Goal: Task Accomplishment & Management: Use online tool/utility

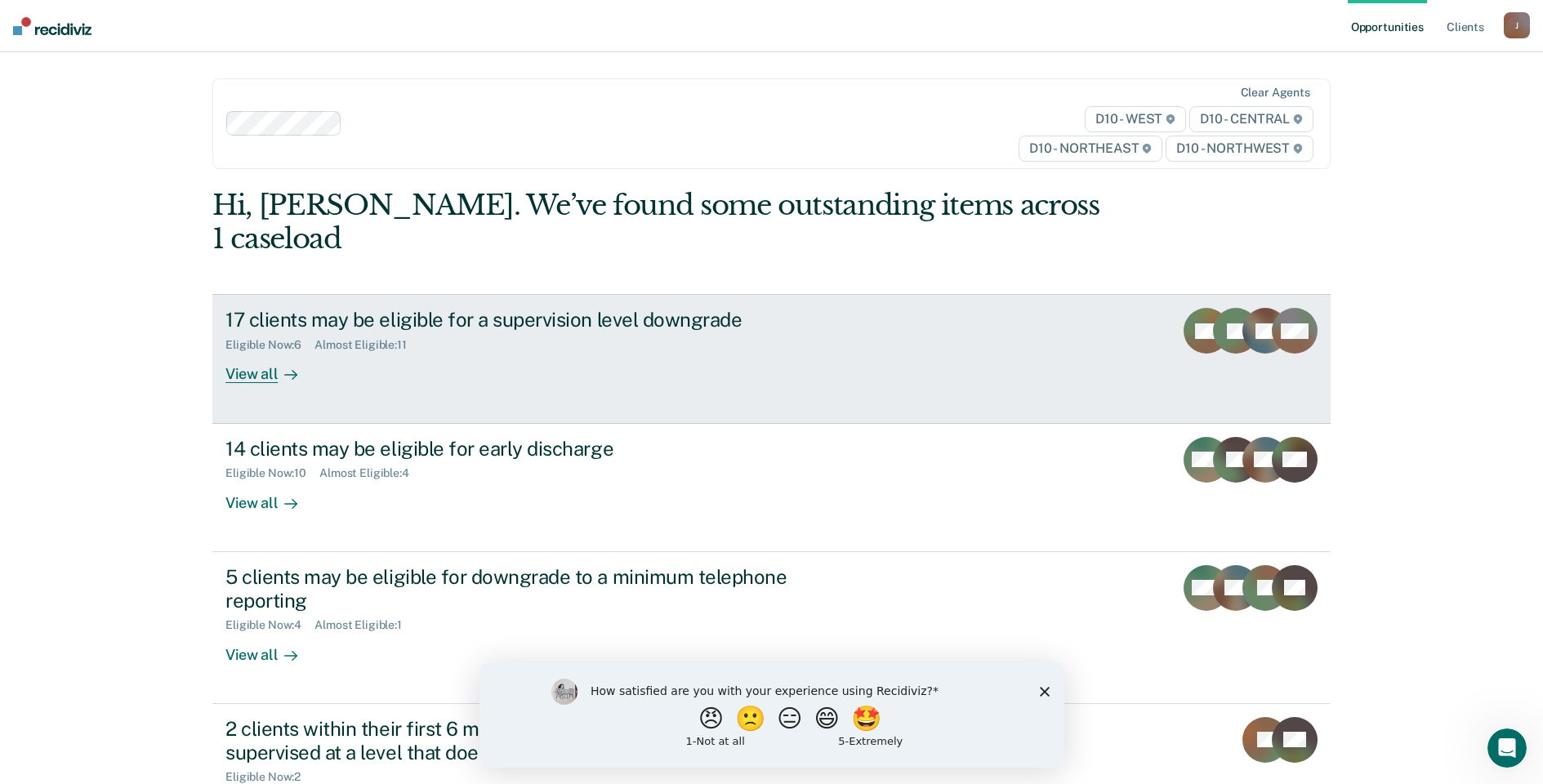
click at [245, 352] on div "View all" at bounding box center [272, 368] width 92 height 32
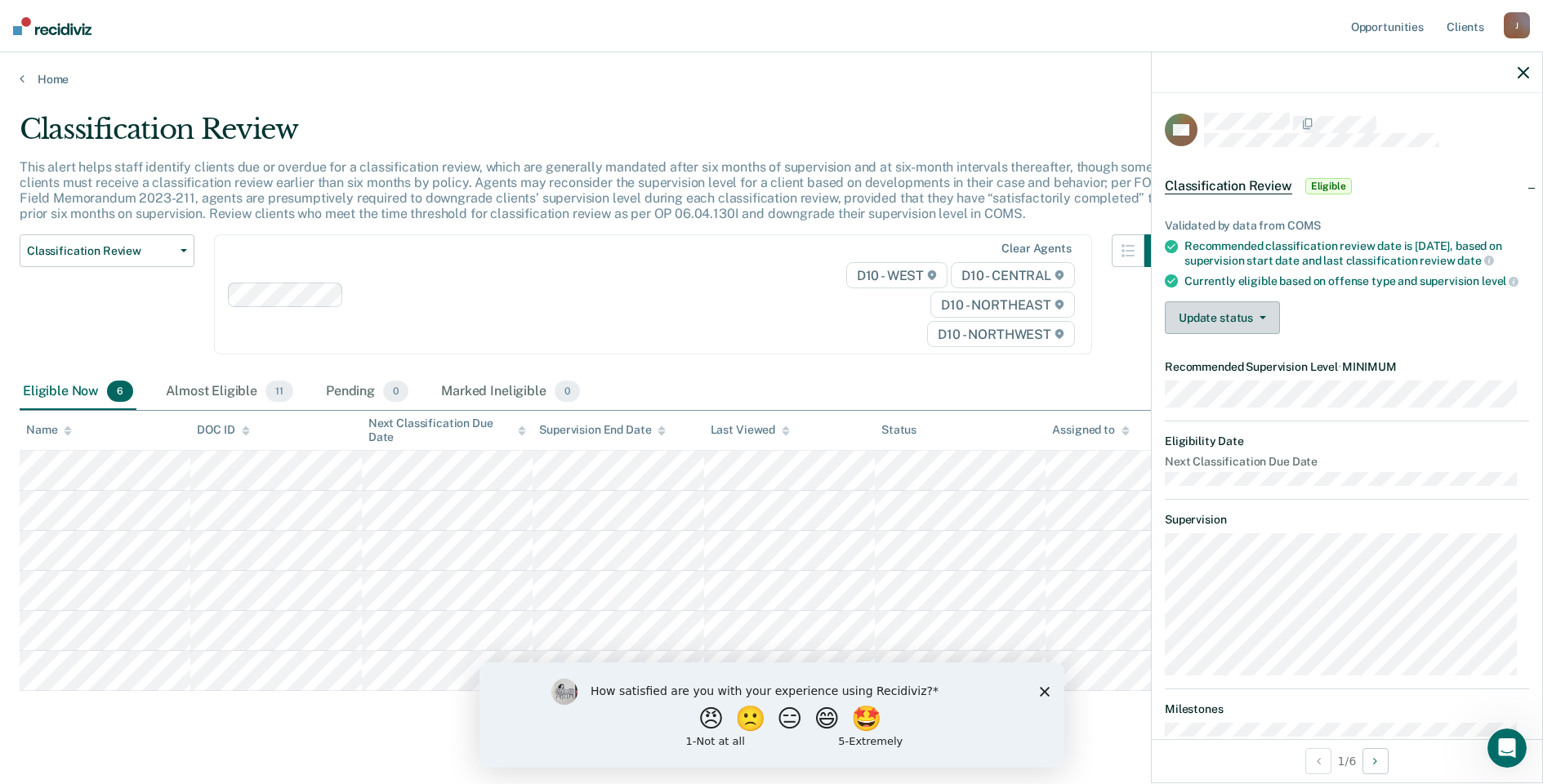
click at [1229, 334] on button "Update status" at bounding box center [1222, 317] width 115 height 33
click at [1234, 394] on button "Mark Ineligible" at bounding box center [1243, 383] width 157 height 26
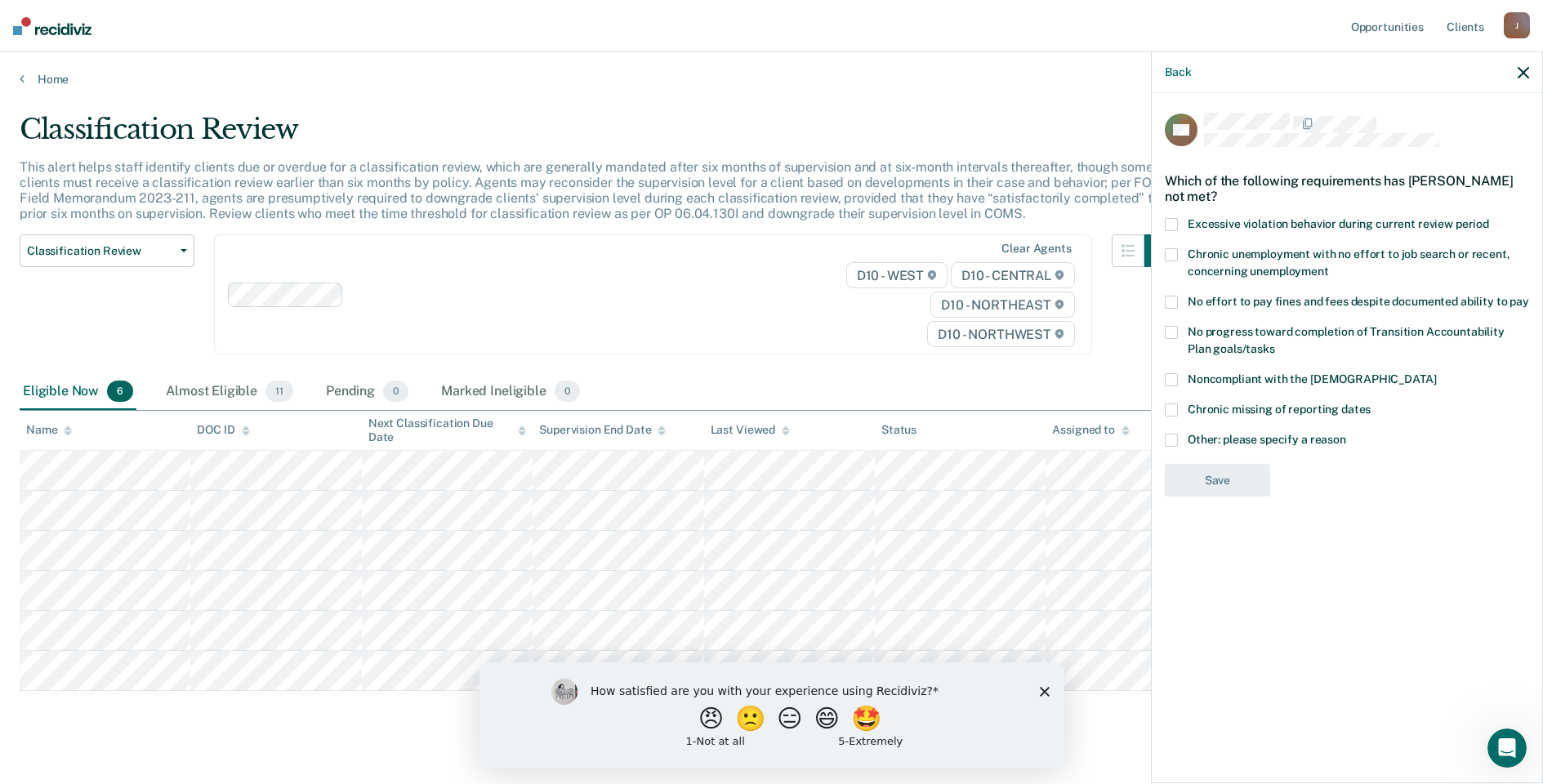
click at [1174, 408] on span at bounding box center [1171, 409] width 13 height 13
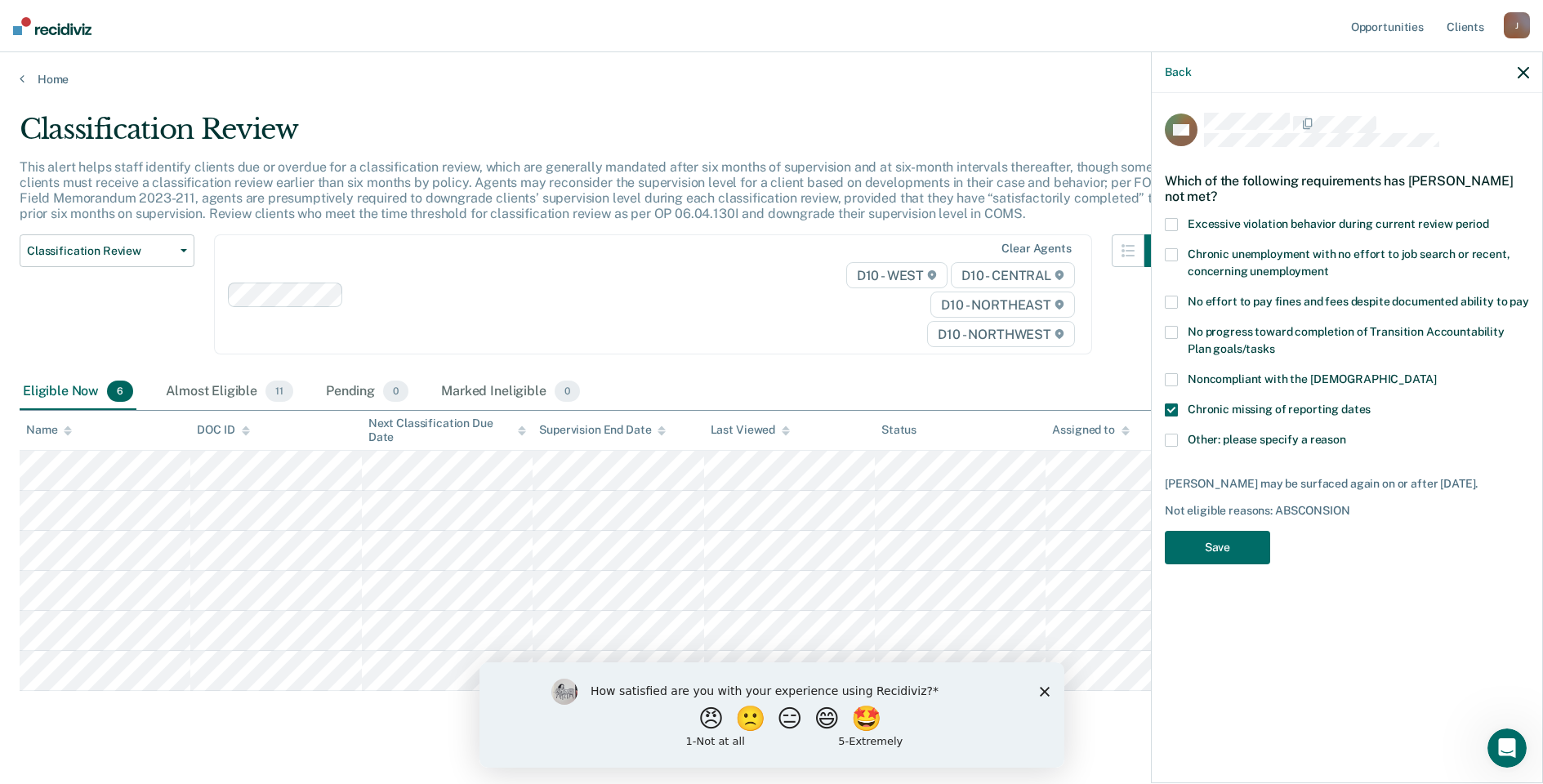
click at [1191, 225] on span "Excessive violation behavior during current review period" at bounding box center [1338, 223] width 302 height 13
click at [1237, 542] on button "Save" at bounding box center [1217, 547] width 106 height 34
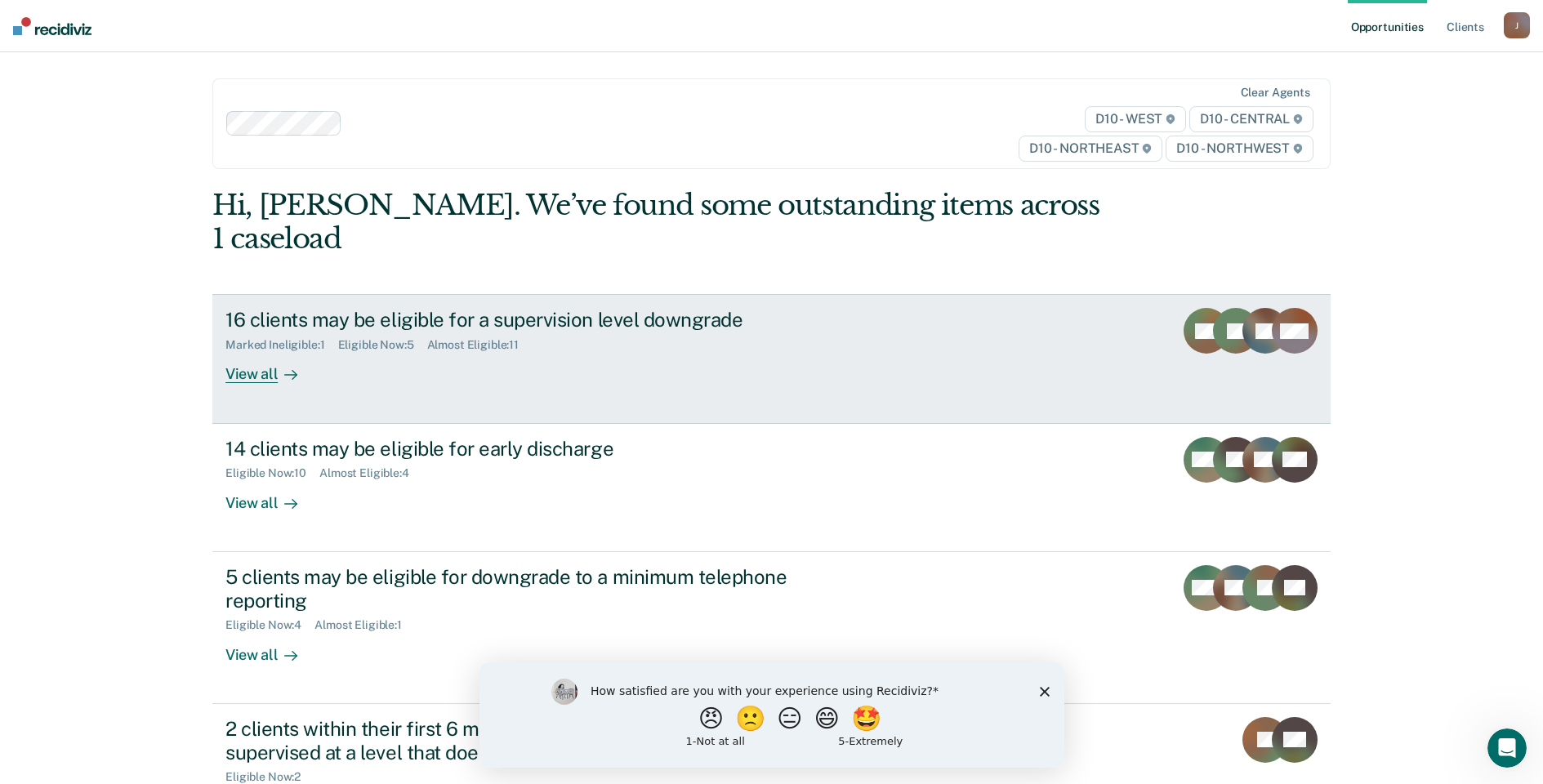
click at [232, 352] on div "View all" at bounding box center [272, 368] width 92 height 32
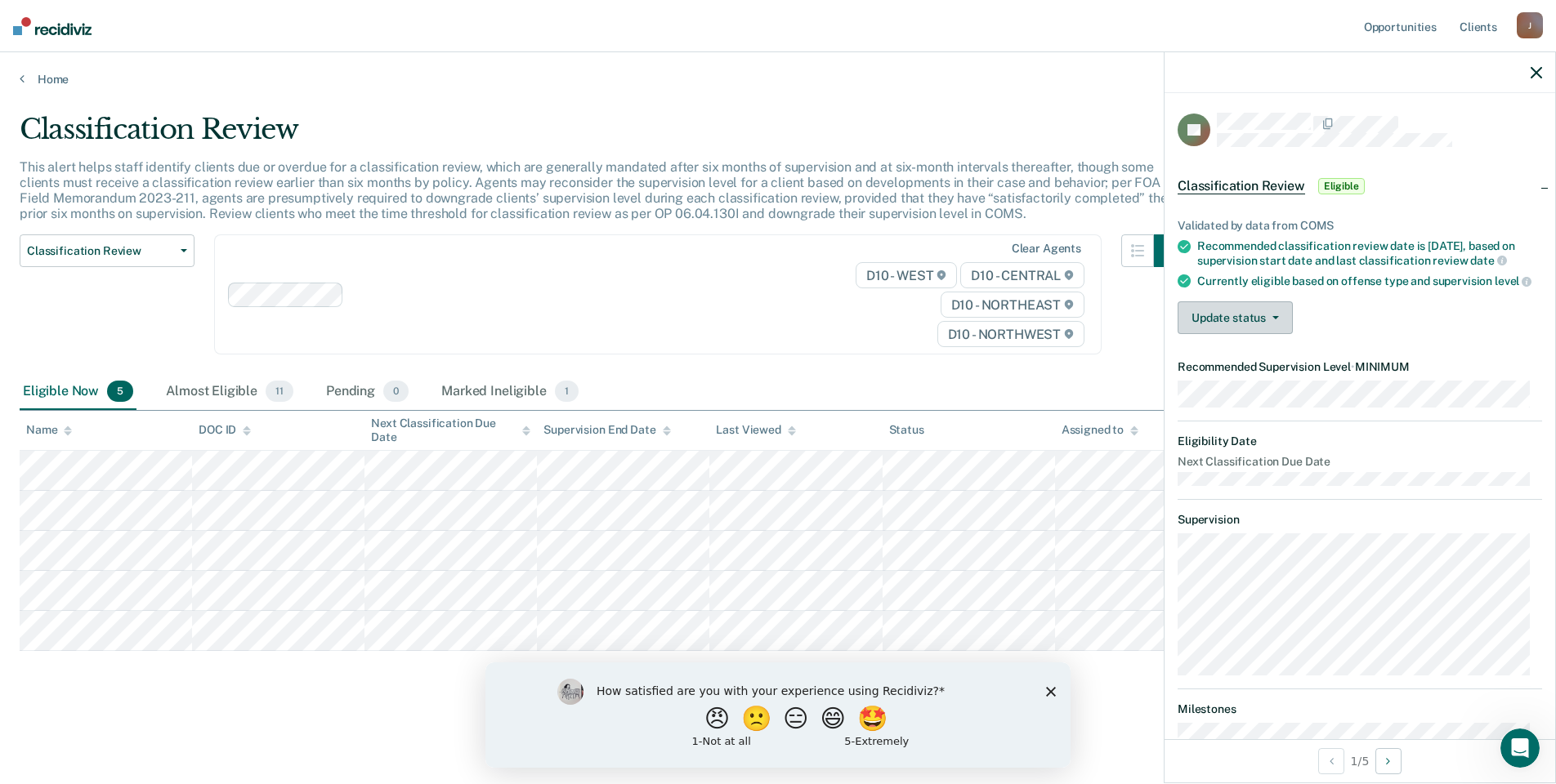
click at [1235, 321] on button "Update status" at bounding box center [1235, 317] width 115 height 33
click at [1226, 368] on button "[PERSON_NAME]" at bounding box center [1256, 357] width 157 height 26
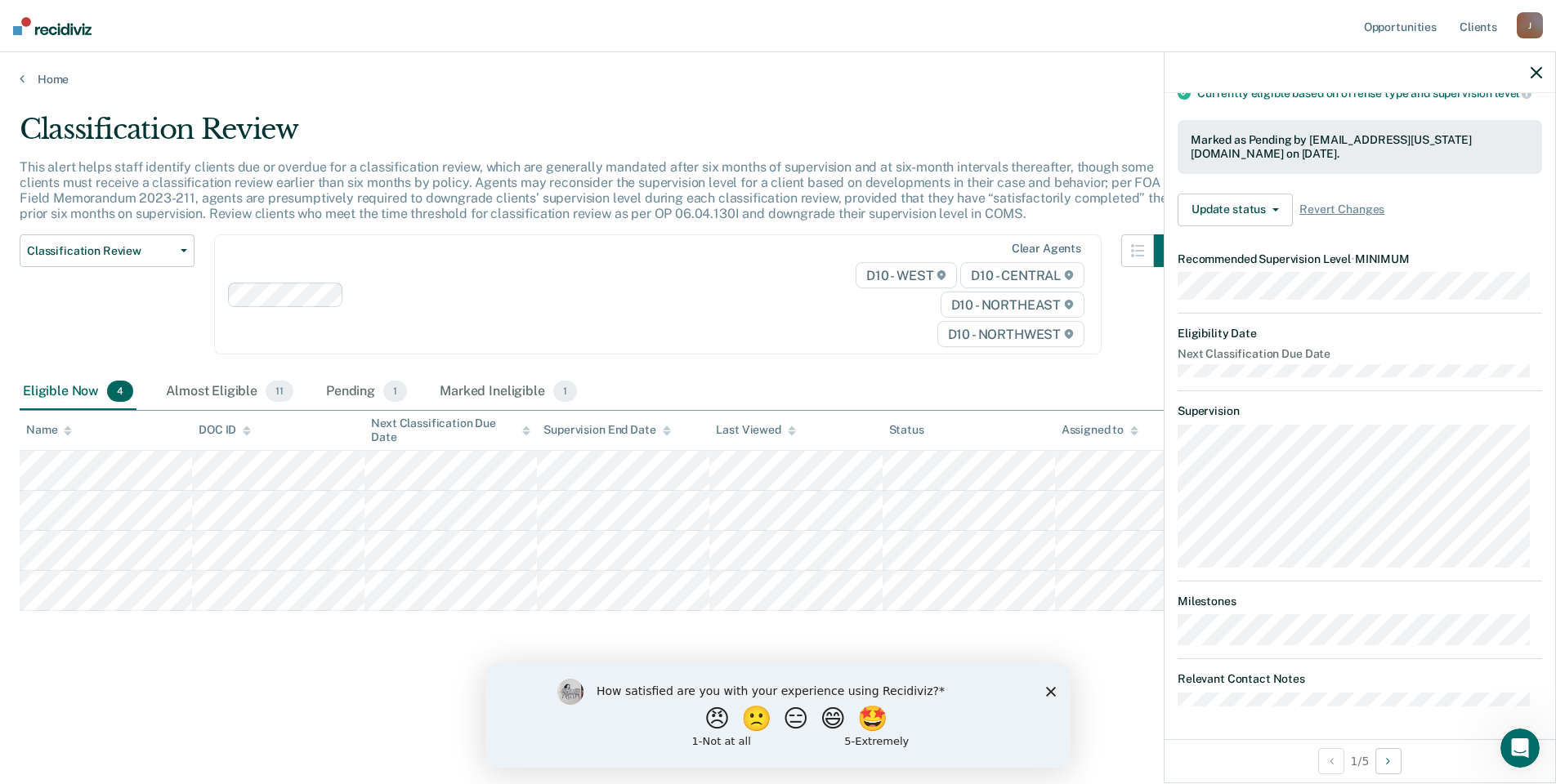
scroll to position [133, 0]
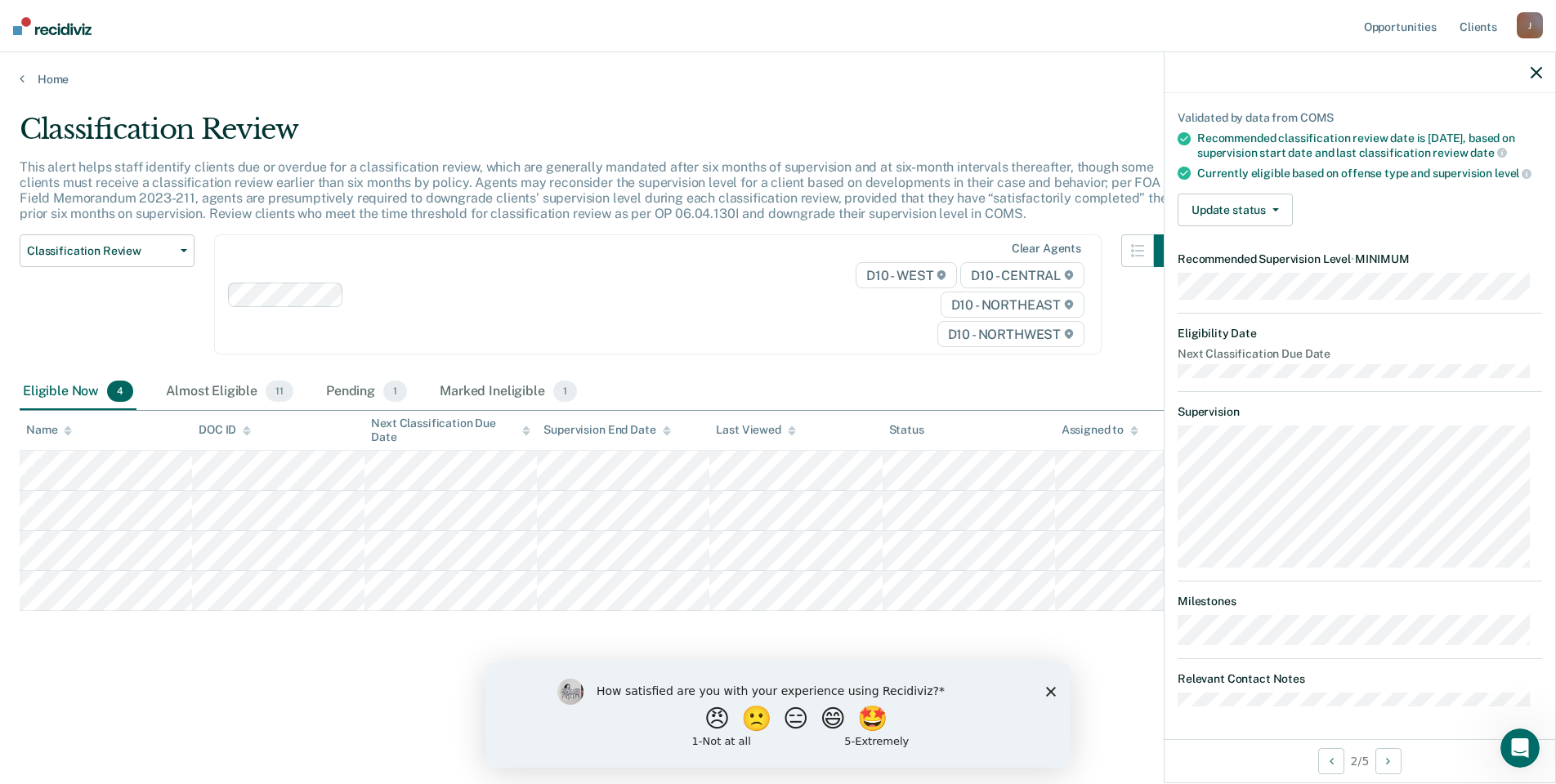
click at [1048, 694] on icon "Close survey" at bounding box center [1051, 690] width 10 height 10
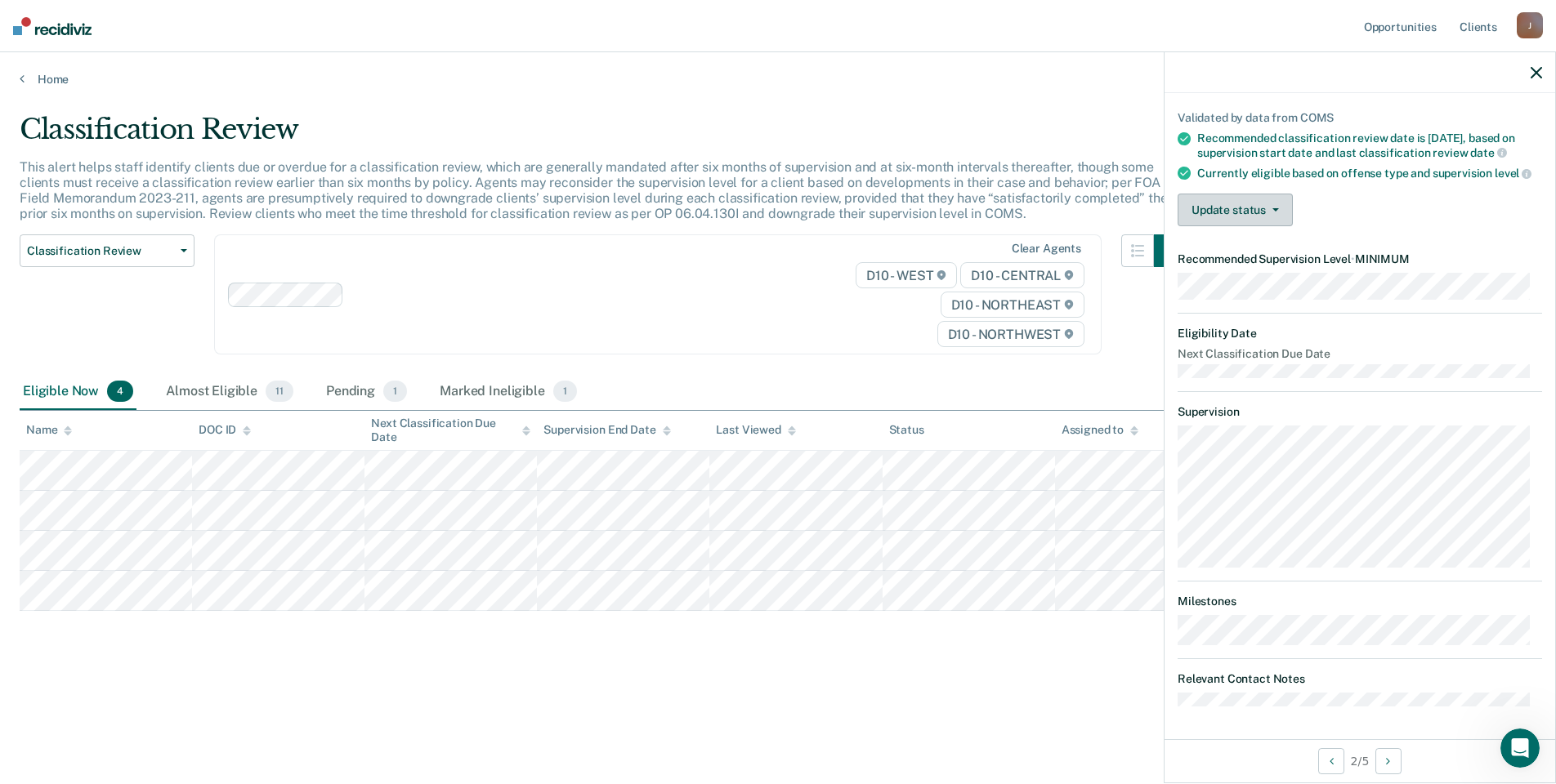
click at [1238, 197] on button "Update status" at bounding box center [1235, 210] width 115 height 33
click at [1237, 252] on button "[PERSON_NAME]" at bounding box center [1256, 249] width 157 height 26
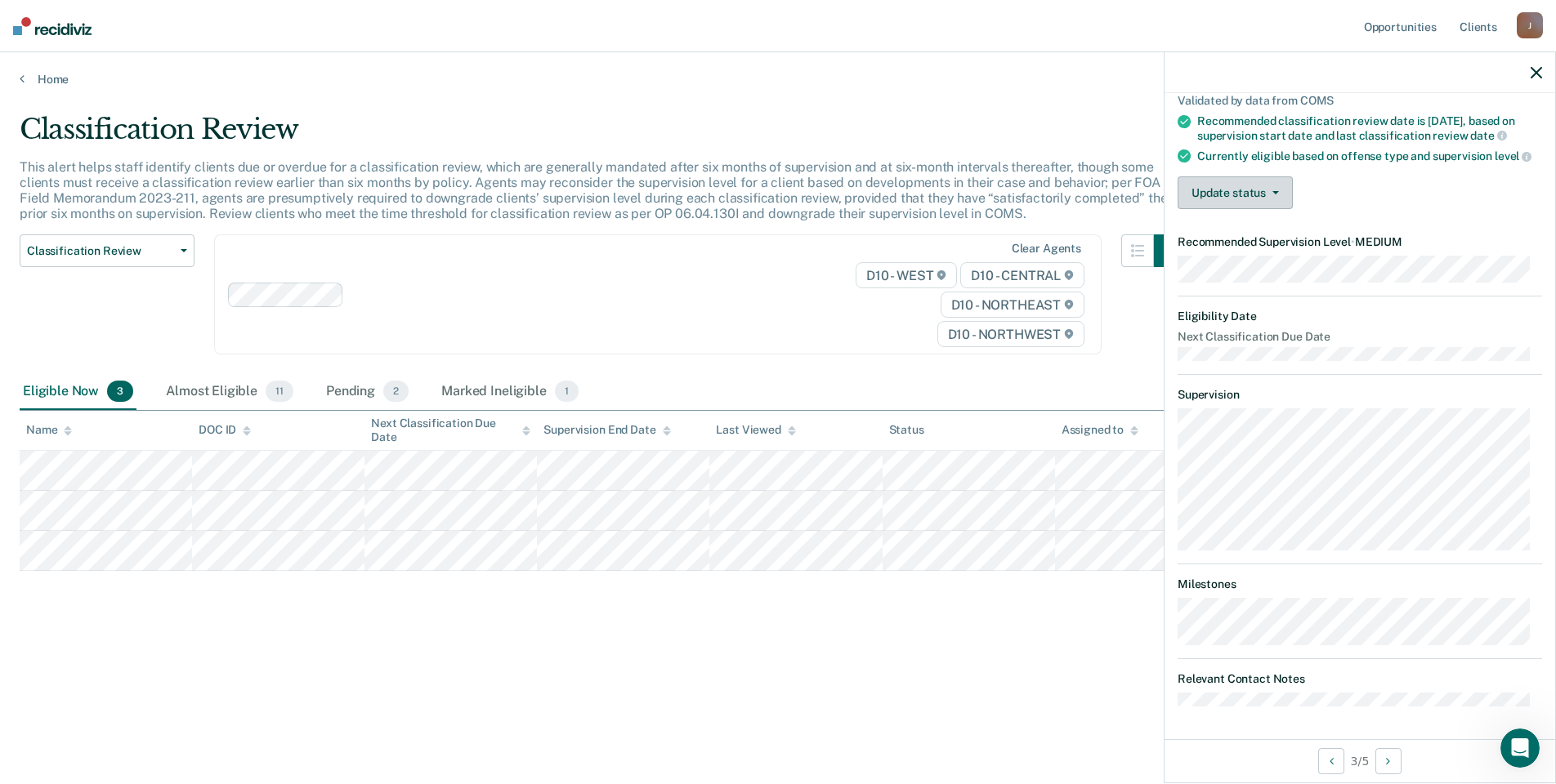
click at [1231, 203] on button "Update status" at bounding box center [1235, 192] width 115 height 33
click at [1227, 245] on button "[PERSON_NAME]" at bounding box center [1256, 232] width 157 height 26
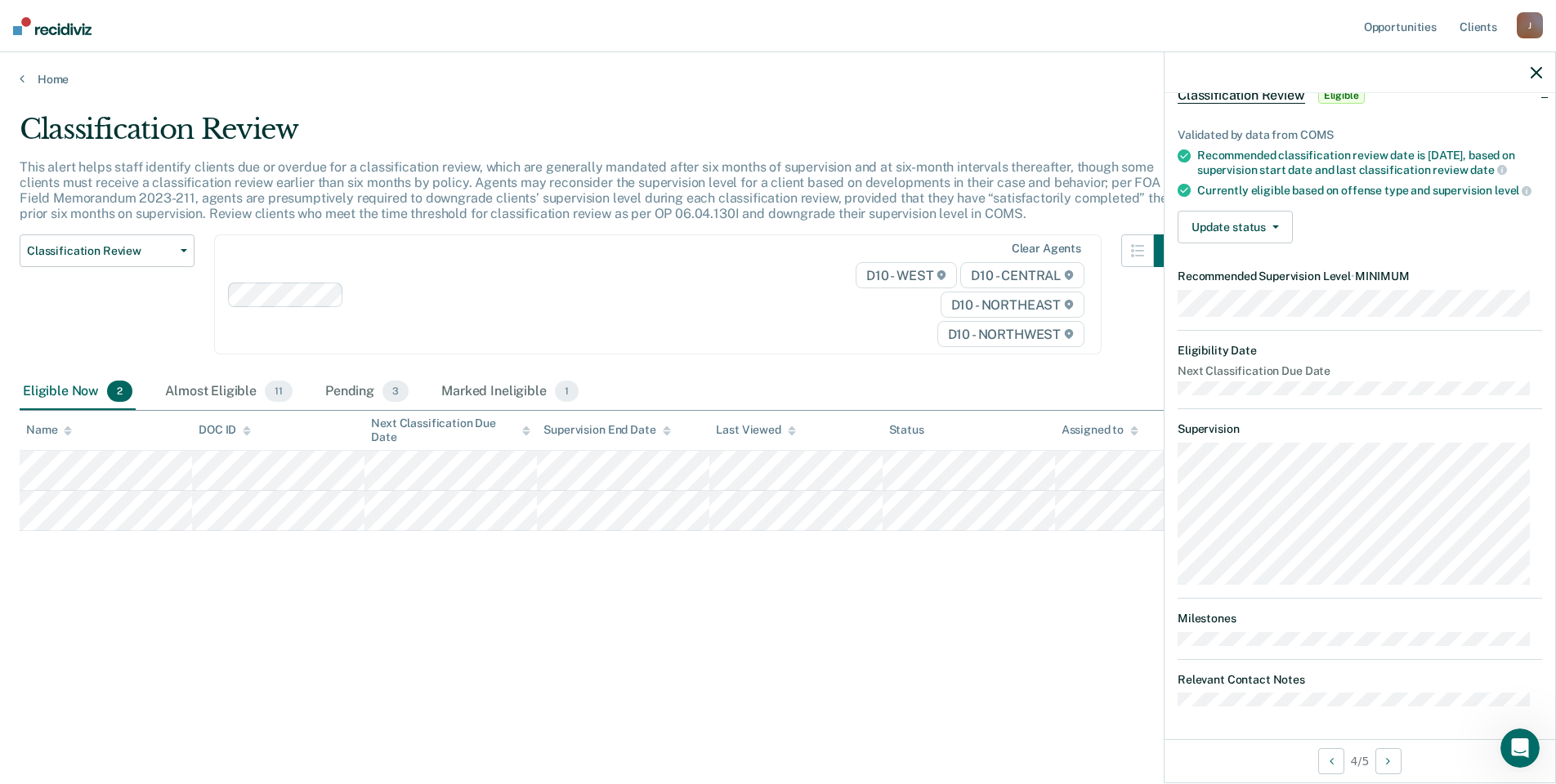
scroll to position [116, 0]
click at [1222, 228] on button "Update status" at bounding box center [1235, 227] width 115 height 33
click at [1218, 290] on button "Mark Ineligible" at bounding box center [1256, 293] width 157 height 26
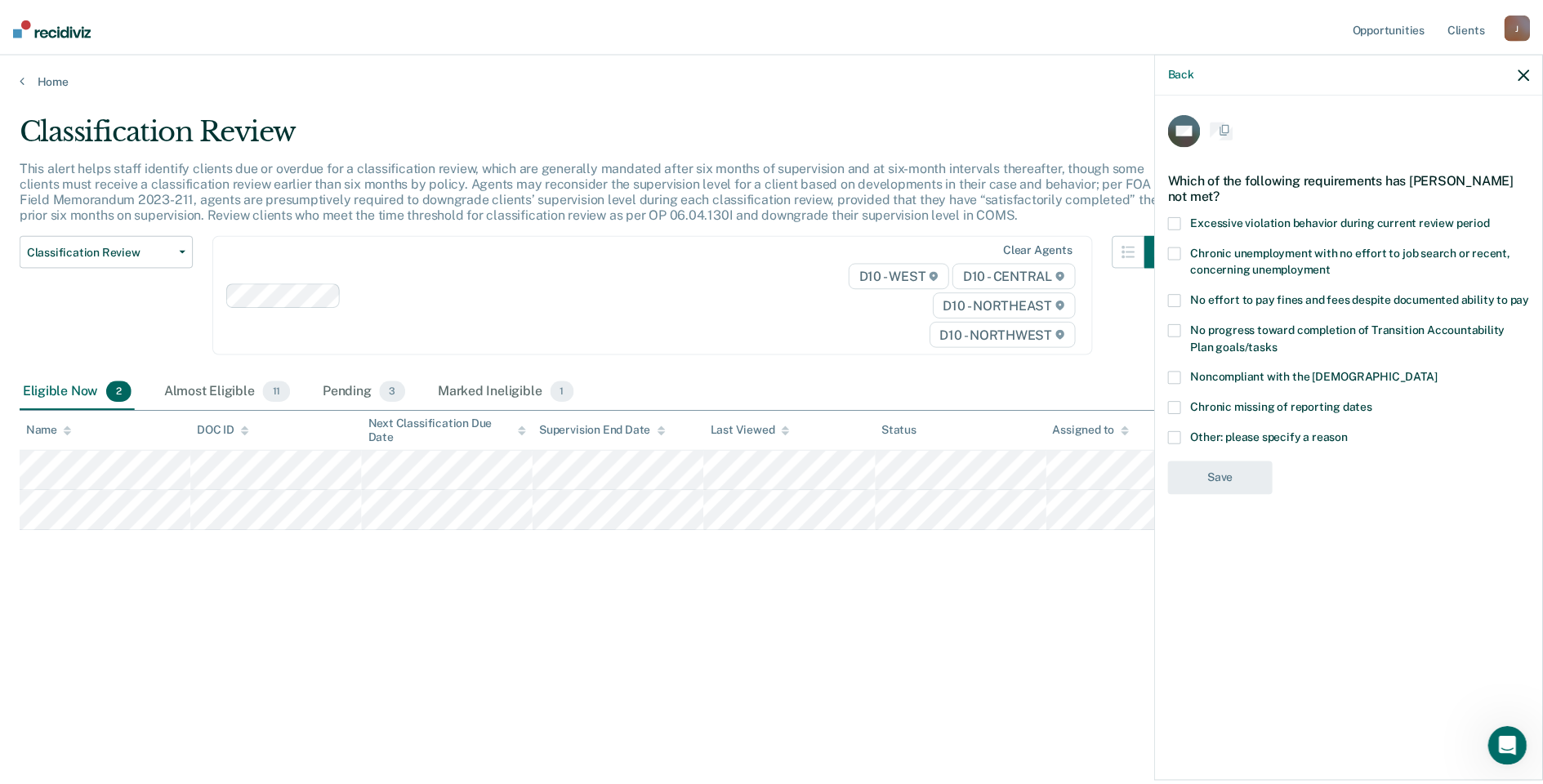
scroll to position [0, 0]
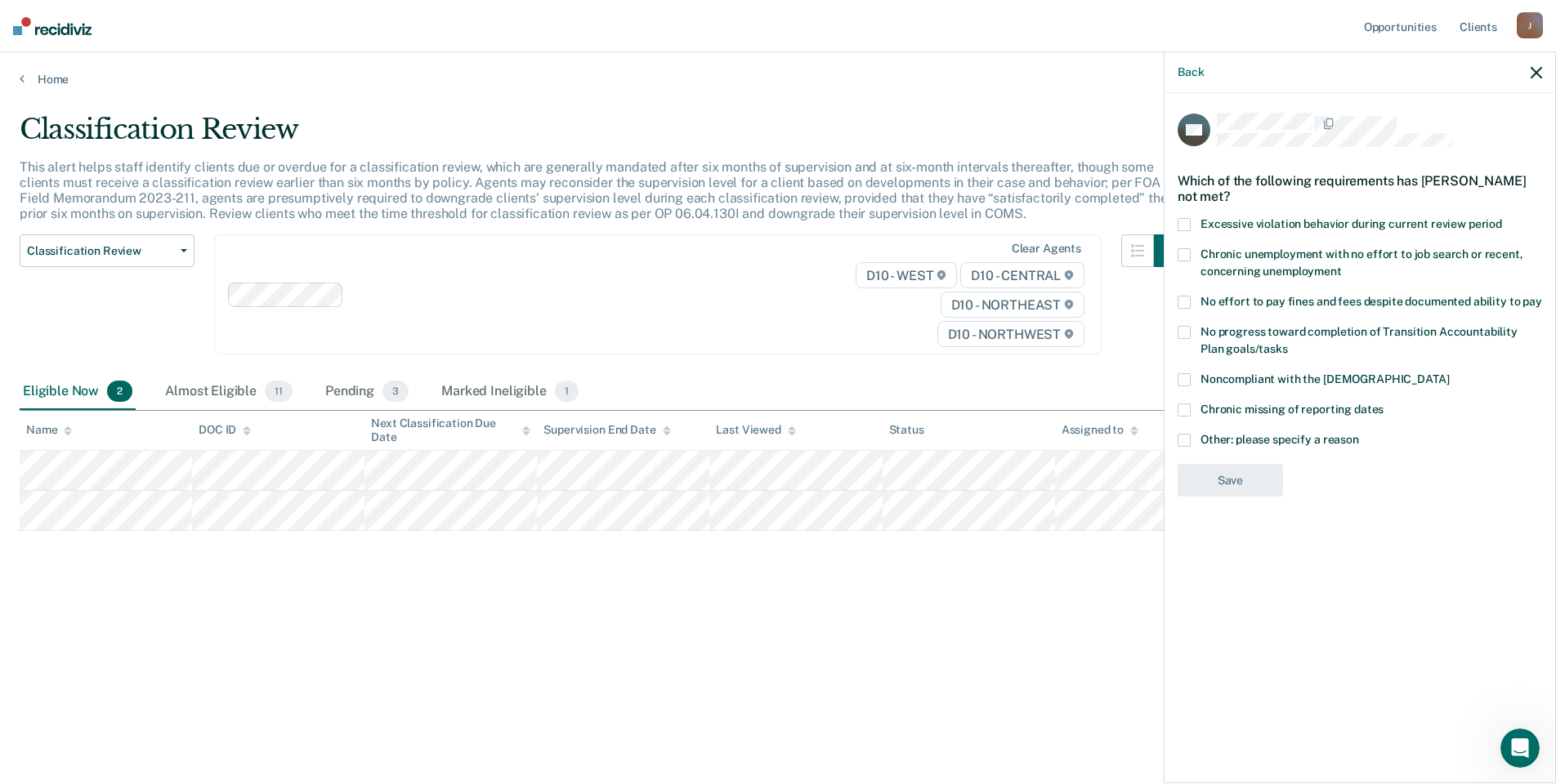
click at [1184, 296] on span at bounding box center [1184, 301] width 13 height 13
click at [1188, 374] on span at bounding box center [1184, 379] width 13 height 13
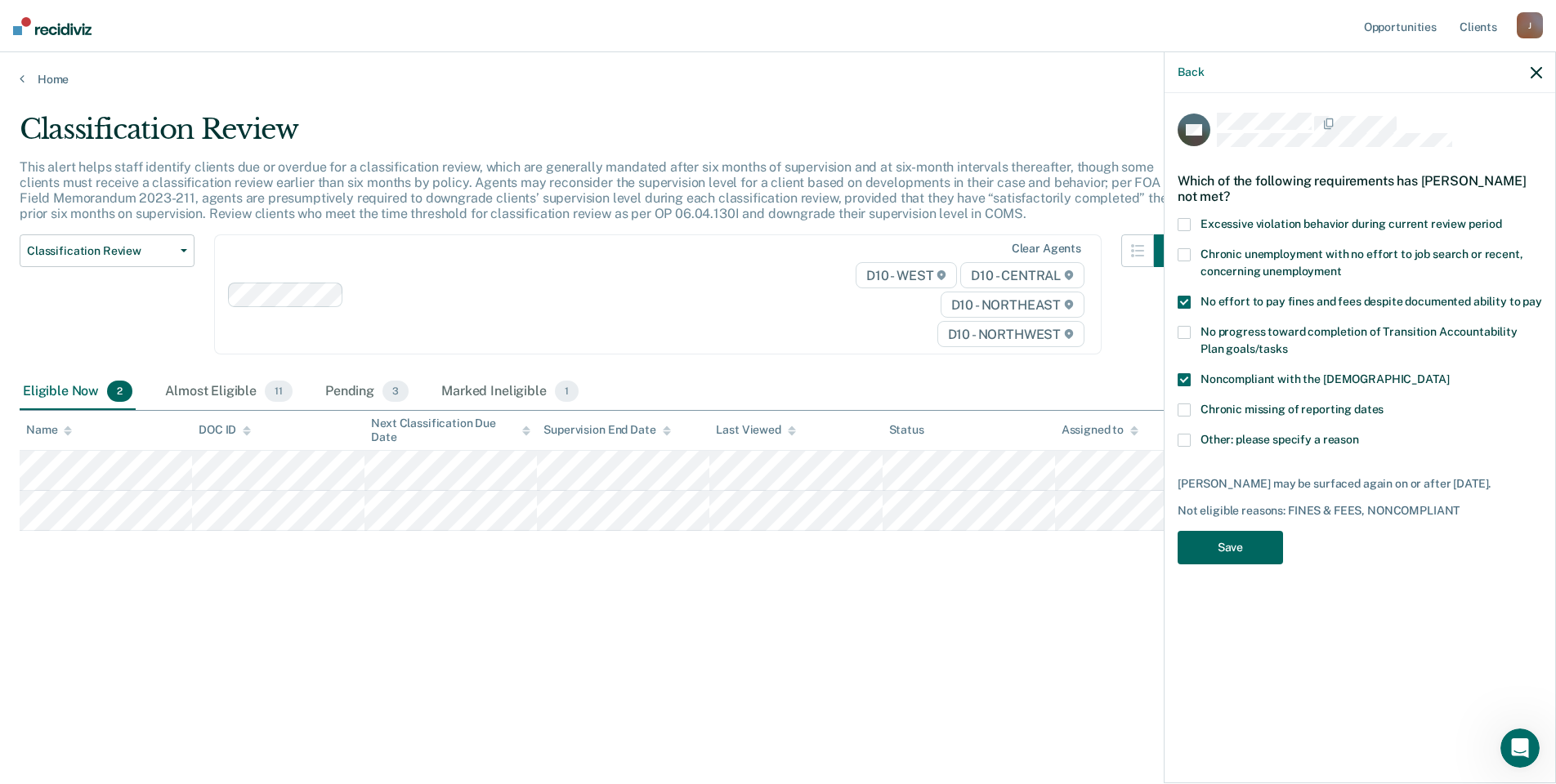
click at [1217, 533] on button "Save" at bounding box center [1230, 547] width 106 height 34
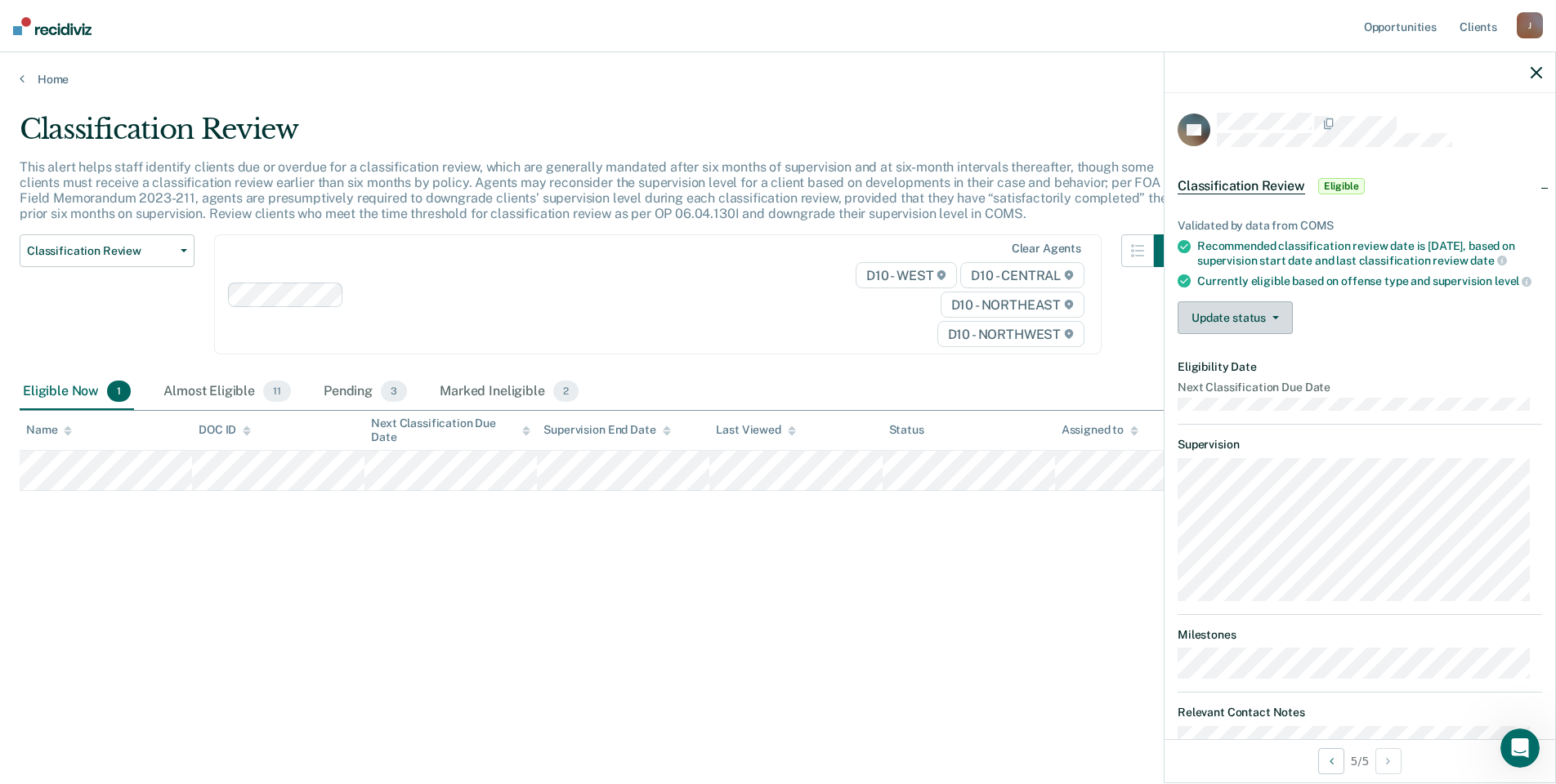
click at [1223, 334] on button "Update status" at bounding box center [1235, 317] width 115 height 33
drag, startPoint x: 1202, startPoint y: 382, endPoint x: 1101, endPoint y: 527, distance: 176.7
click at [1104, 526] on body "Looks like you’re using Internet Explorer 11. For faster loading and a better e…" at bounding box center [778, 392] width 1556 height 784
click at [1221, 334] on button "Update status" at bounding box center [1235, 317] width 115 height 33
click at [1223, 396] on button "Mark Ineligible" at bounding box center [1256, 383] width 157 height 26
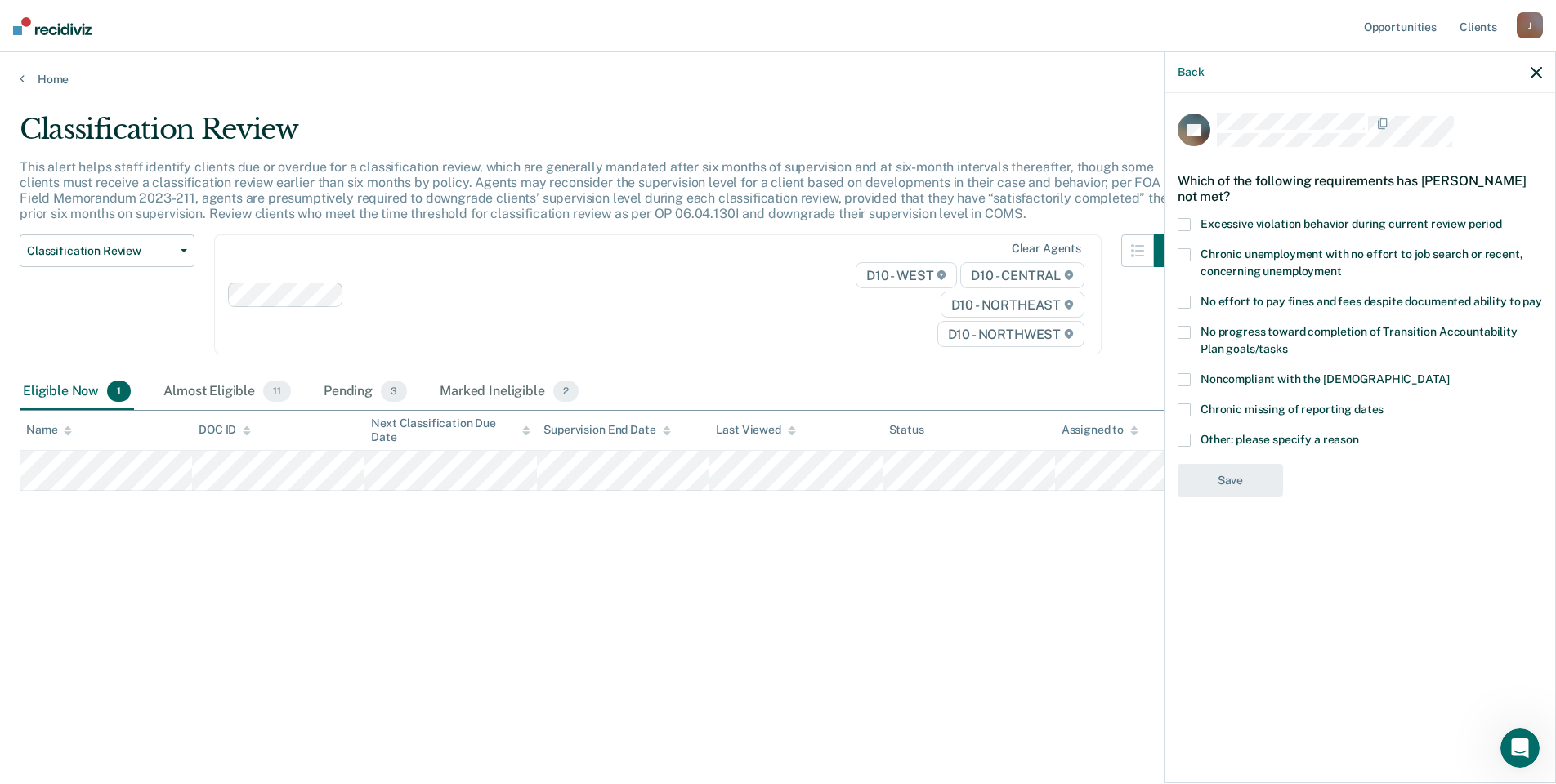
click at [1192, 430] on div "Chronic missing of reporting dates" at bounding box center [1360, 418] width 364 height 30
click at [1180, 413] on span at bounding box center [1184, 409] width 13 height 13
click at [1178, 435] on span at bounding box center [1184, 440] width 13 height 13
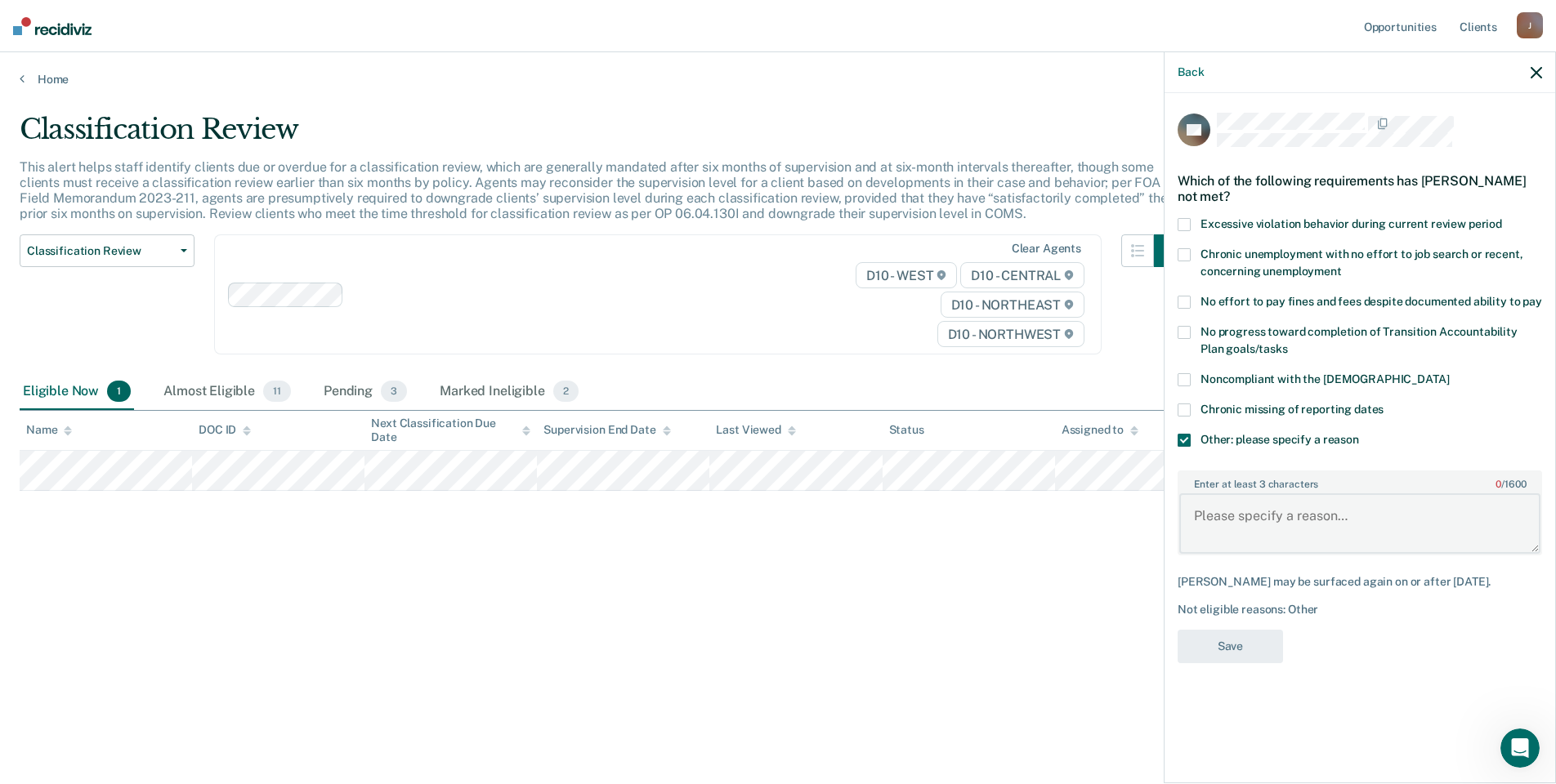
click at [1218, 503] on textarea "Enter at least 3 characters 0 / 1600" at bounding box center [1359, 523] width 361 height 61
type textarea "Already supervised at lowest supervision level"
click at [1214, 654] on button "Save" at bounding box center [1230, 647] width 106 height 34
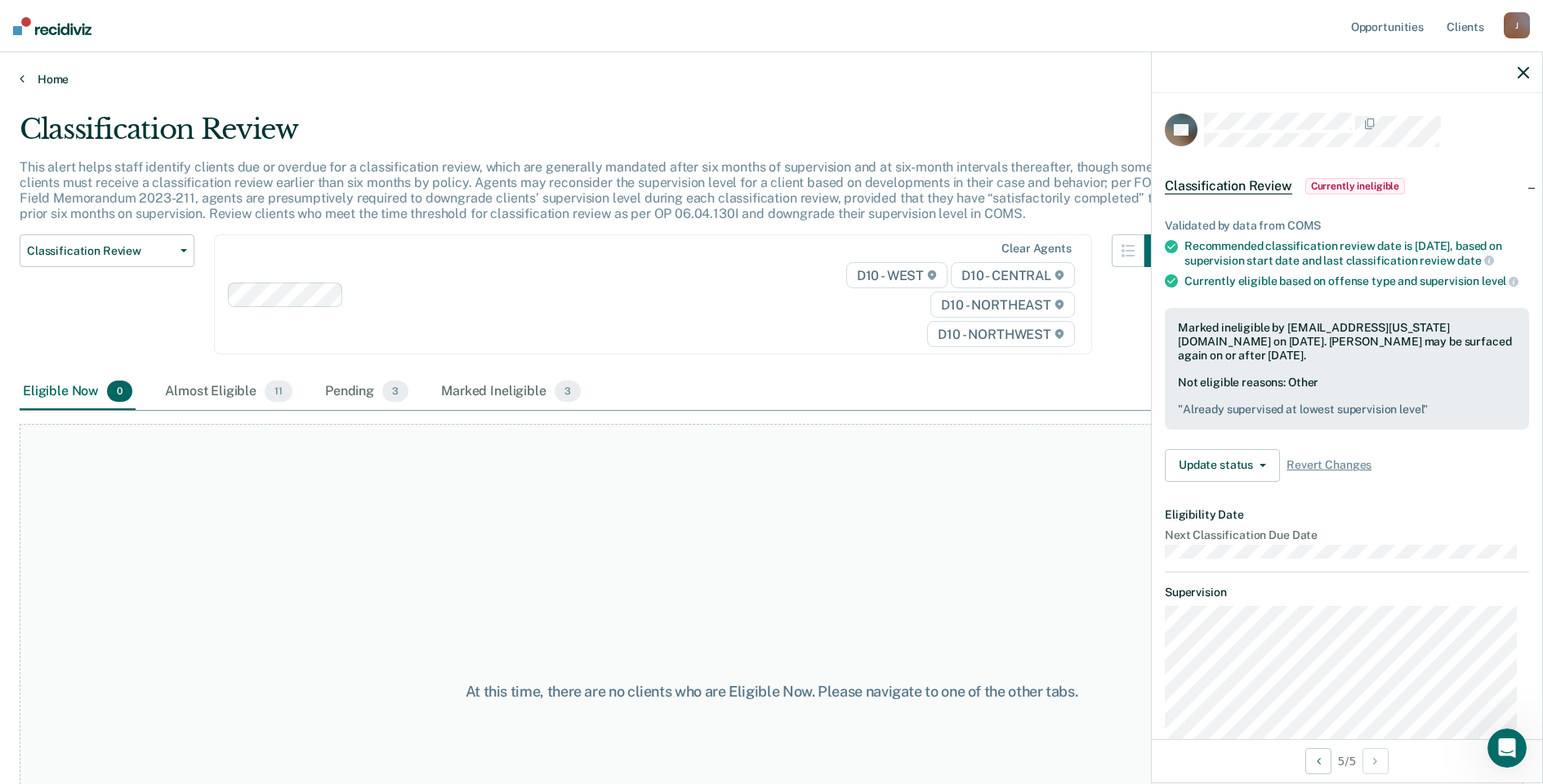
click at [32, 80] on link "Home" at bounding box center [772, 79] width 1504 height 15
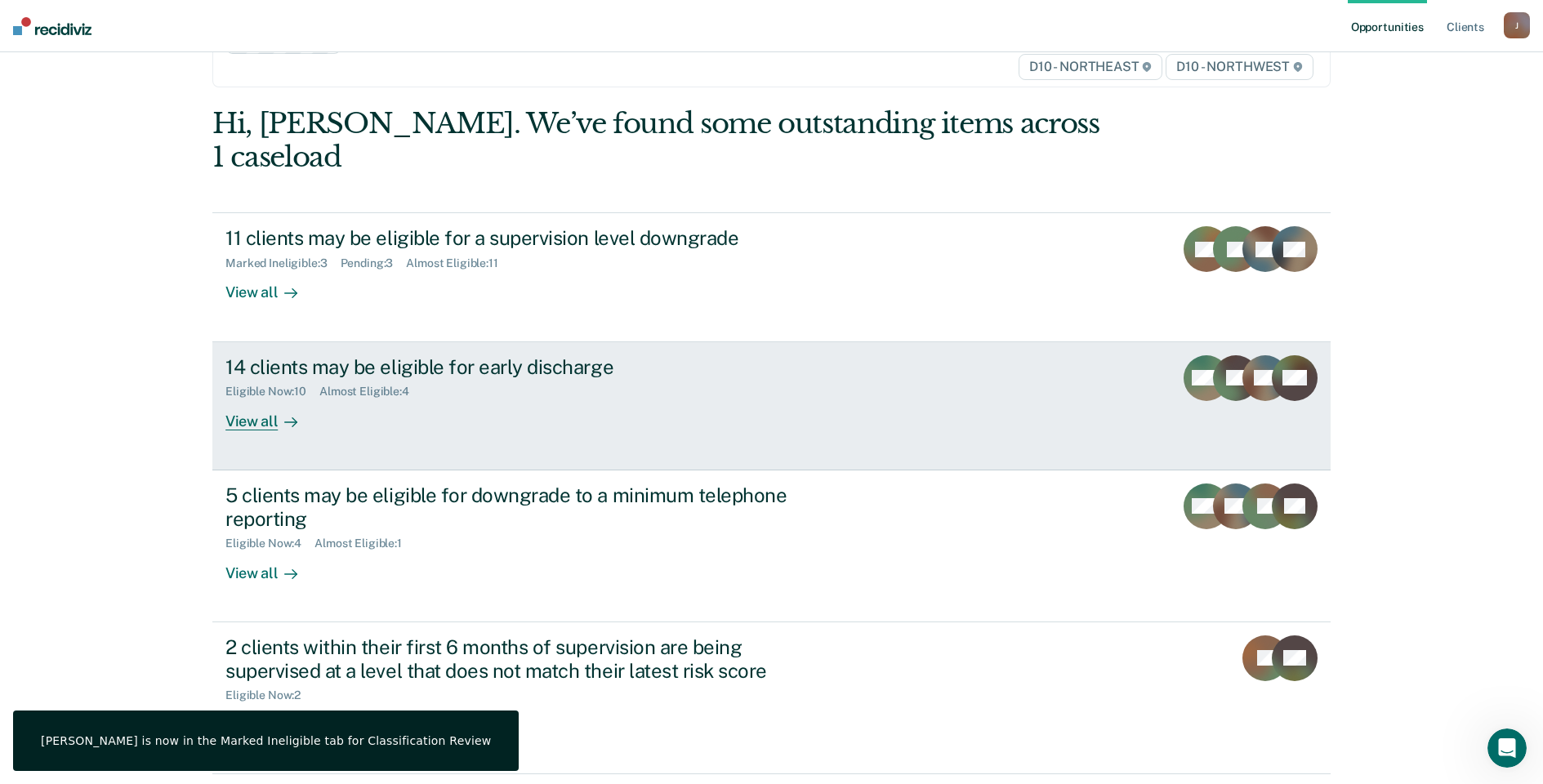
scroll to position [109, 0]
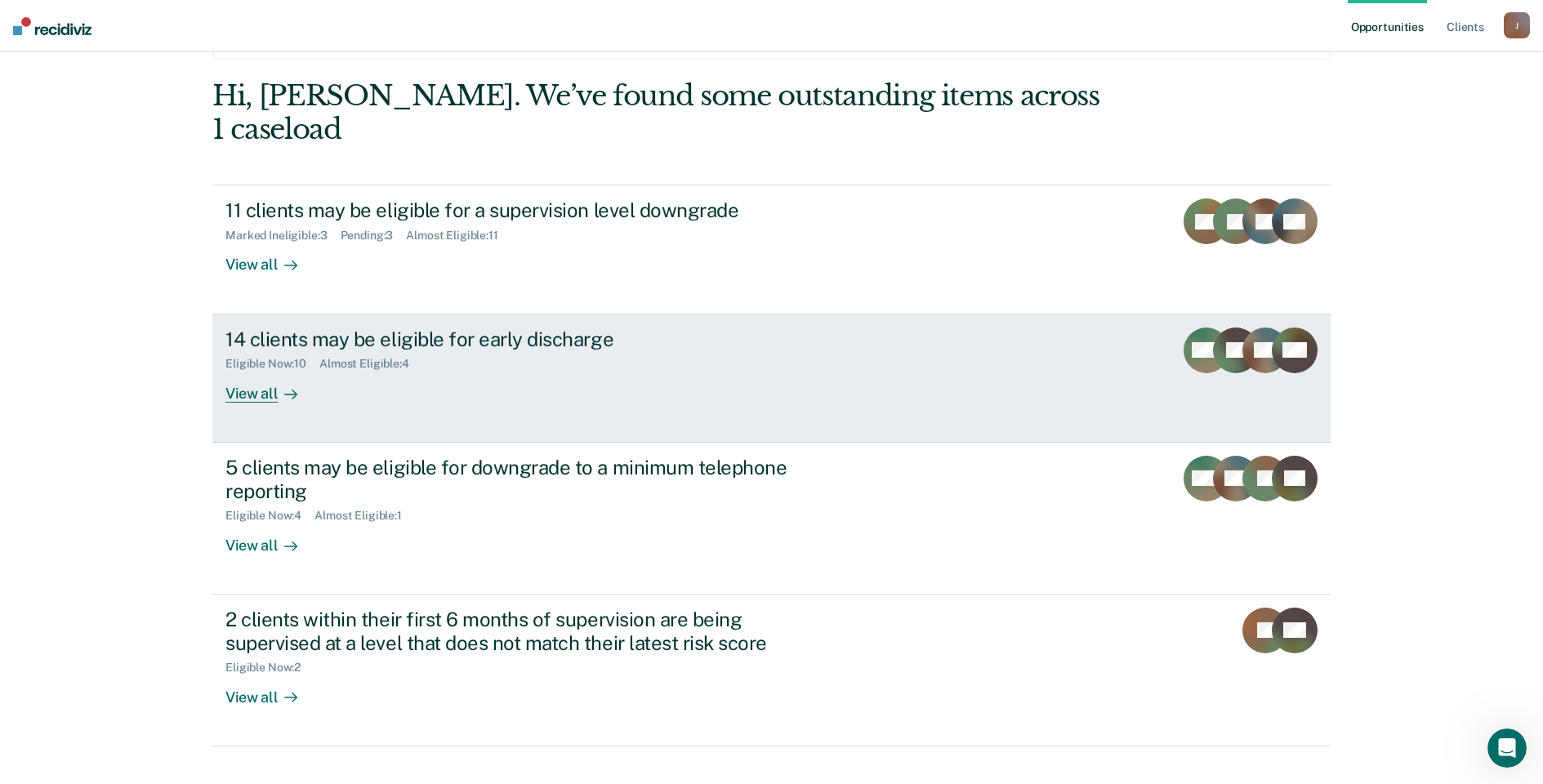
click at [252, 371] on div "View all" at bounding box center [272, 387] width 92 height 32
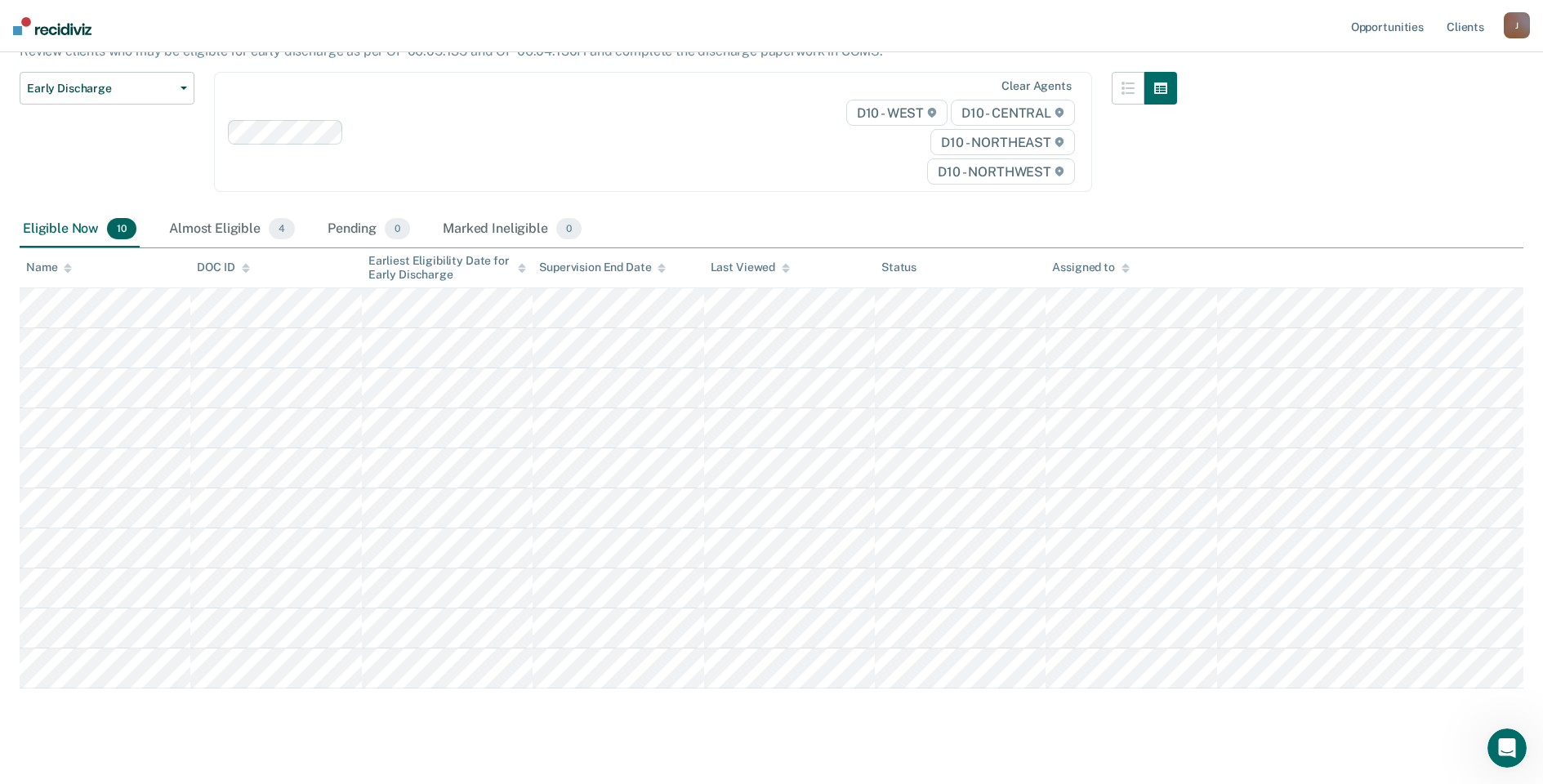
scroll to position [163, 0]
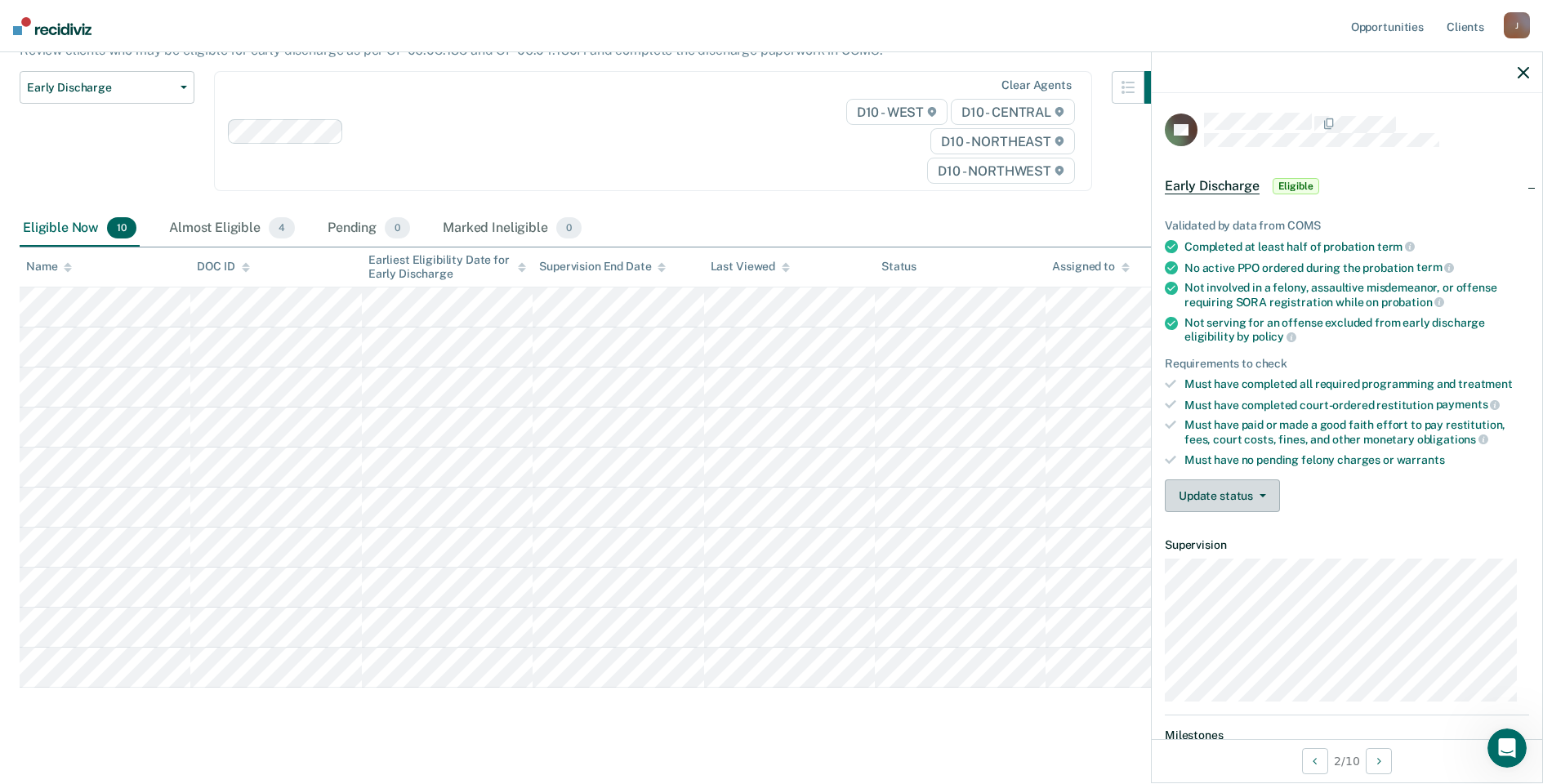
click at [1215, 493] on button "Update status" at bounding box center [1222, 495] width 115 height 33
click at [1214, 553] on button "Mark Ineligible" at bounding box center [1243, 561] width 157 height 26
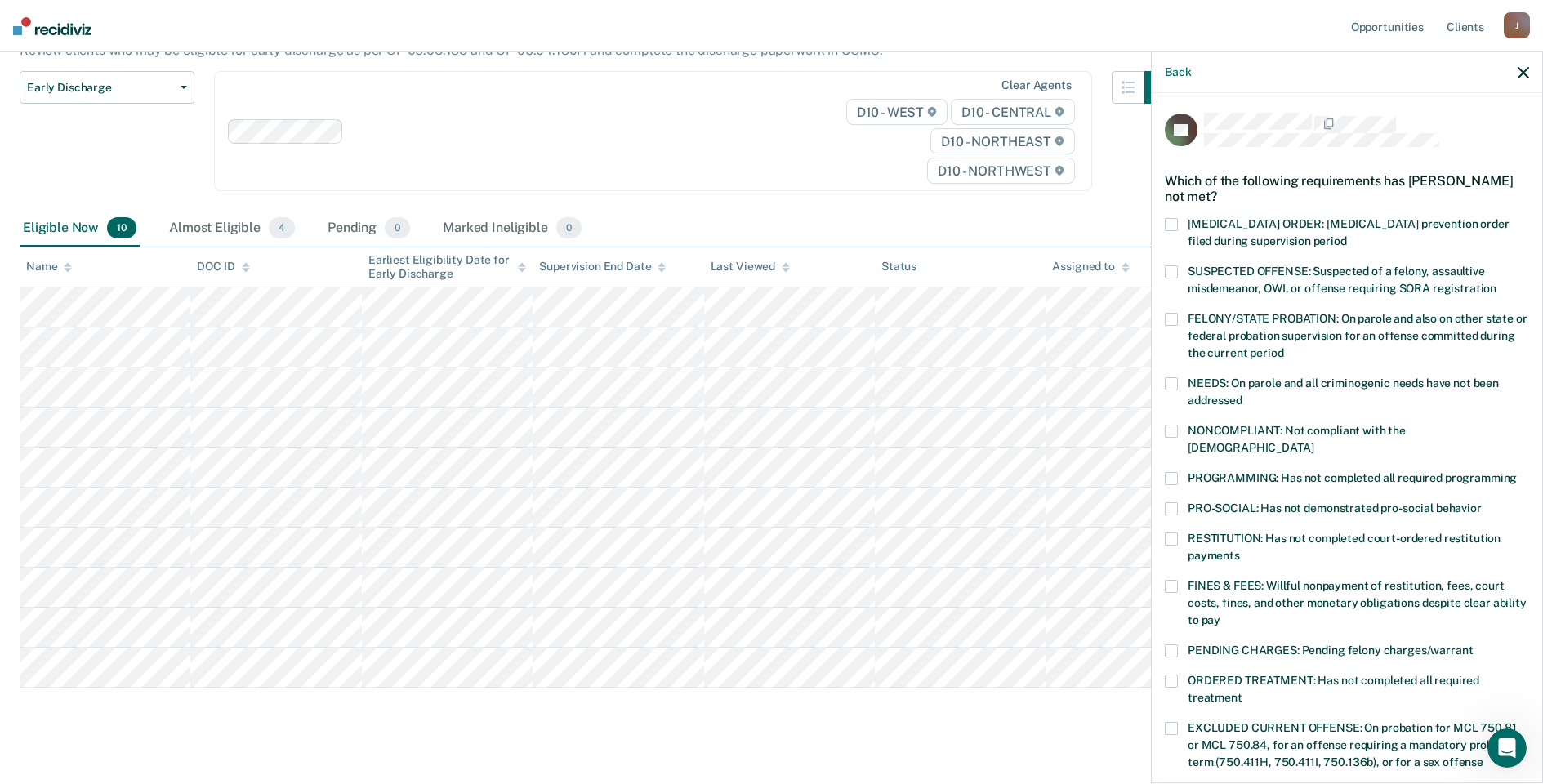
click at [1169, 425] on span at bounding box center [1171, 431] width 13 height 13
click at [1172, 472] on span at bounding box center [1171, 478] width 13 height 13
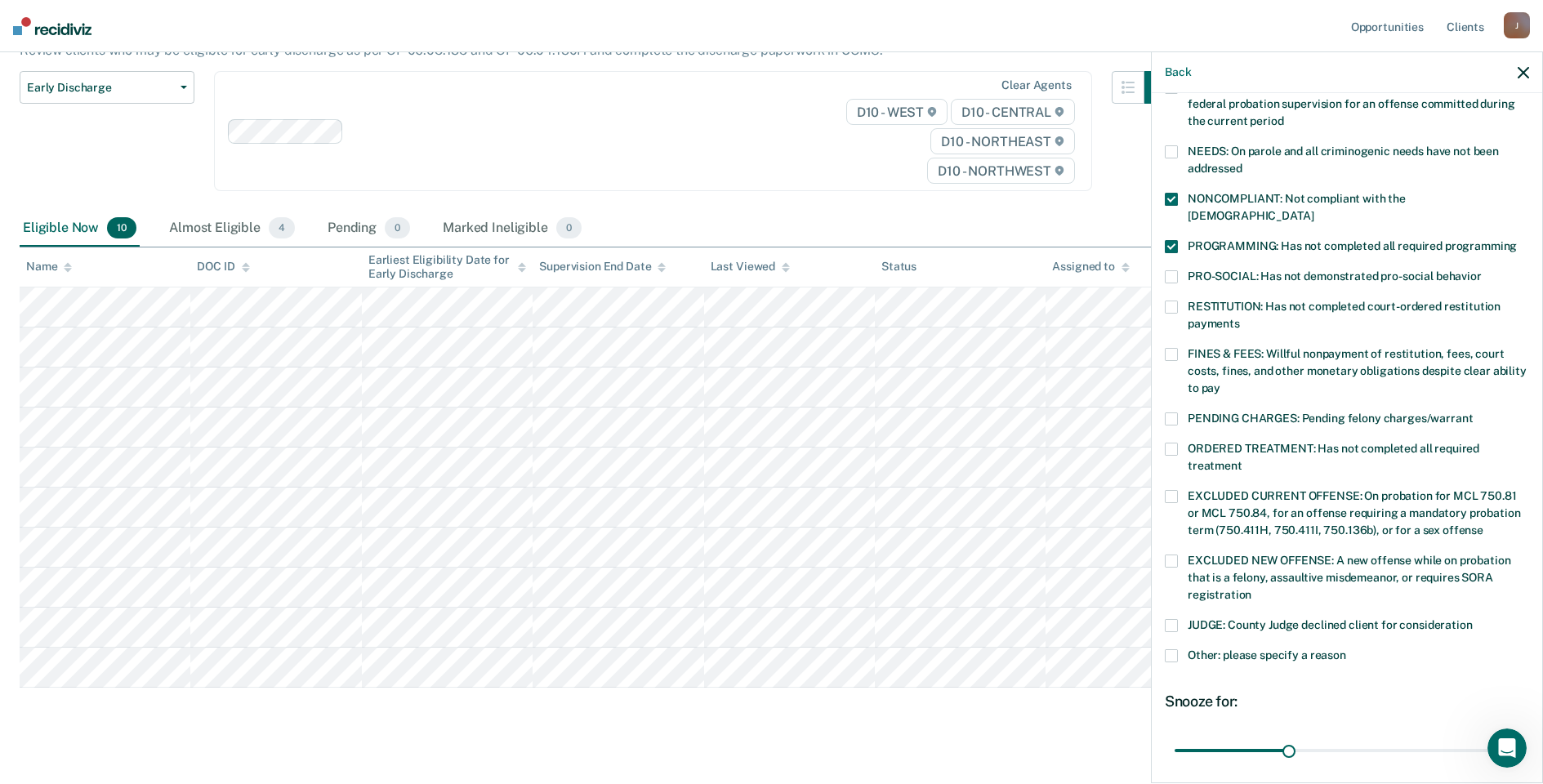
scroll to position [326, 0]
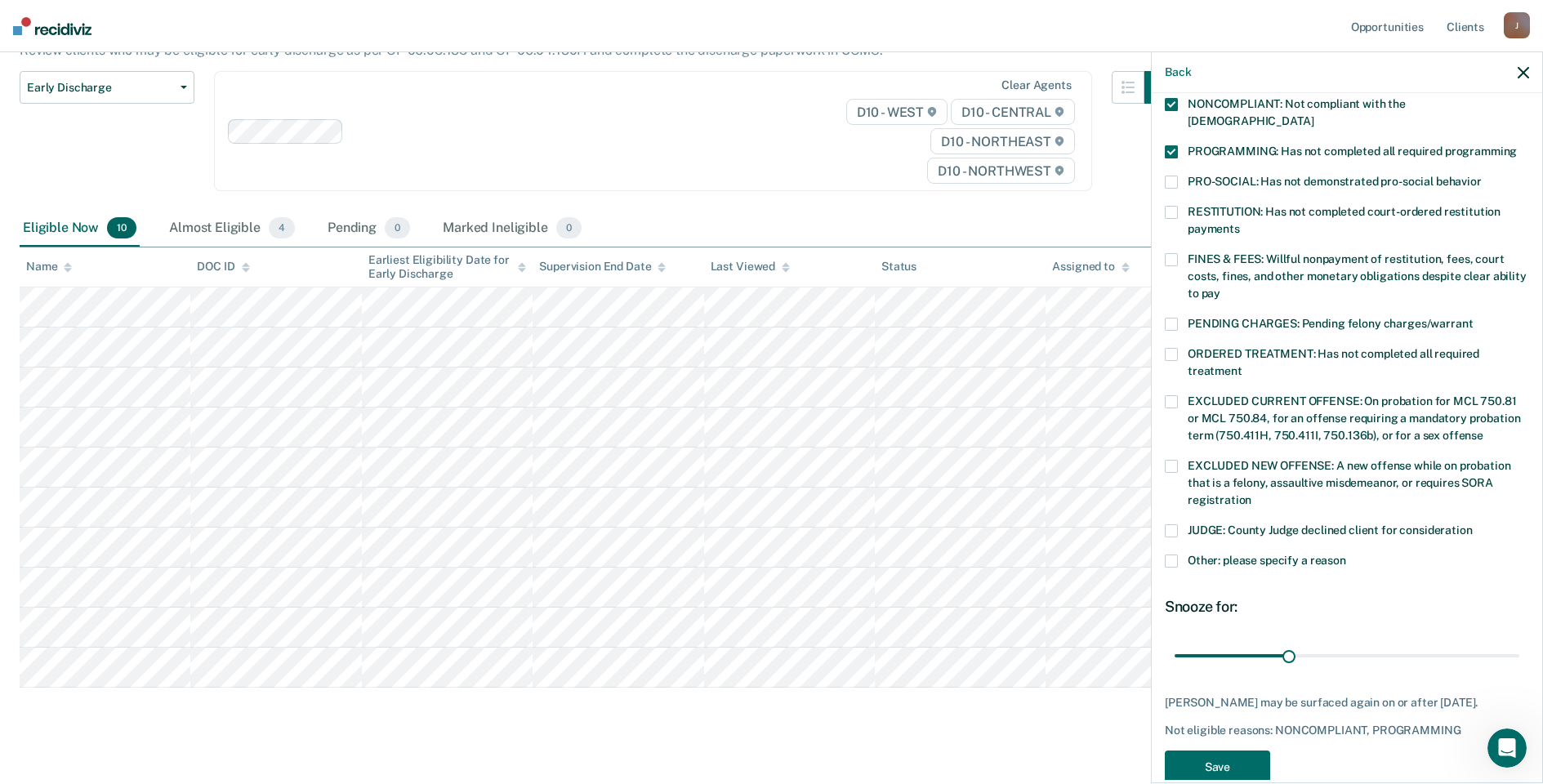
click at [1176, 348] on span at bounding box center [1171, 354] width 13 height 13
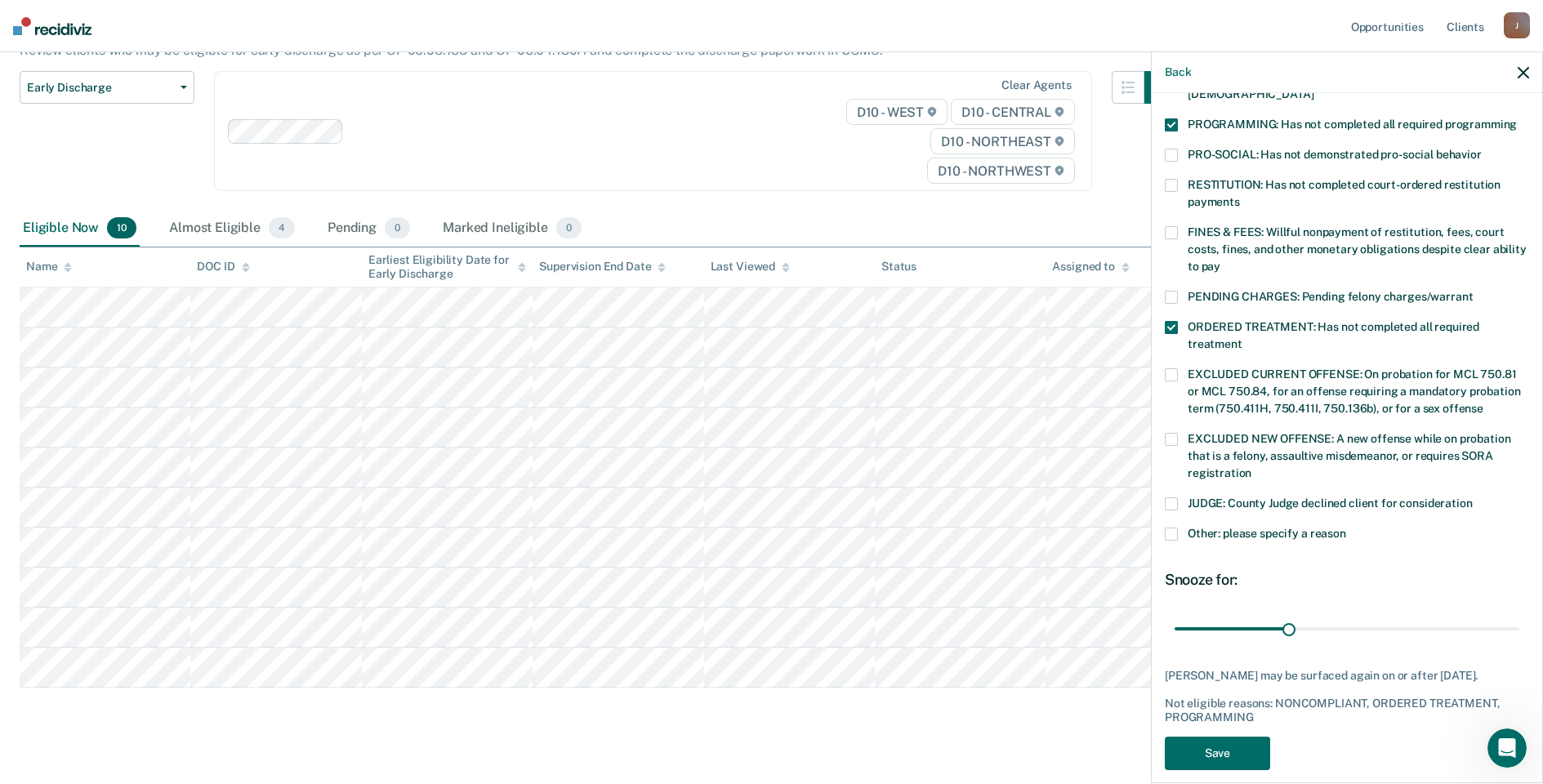
scroll to position [368, 0]
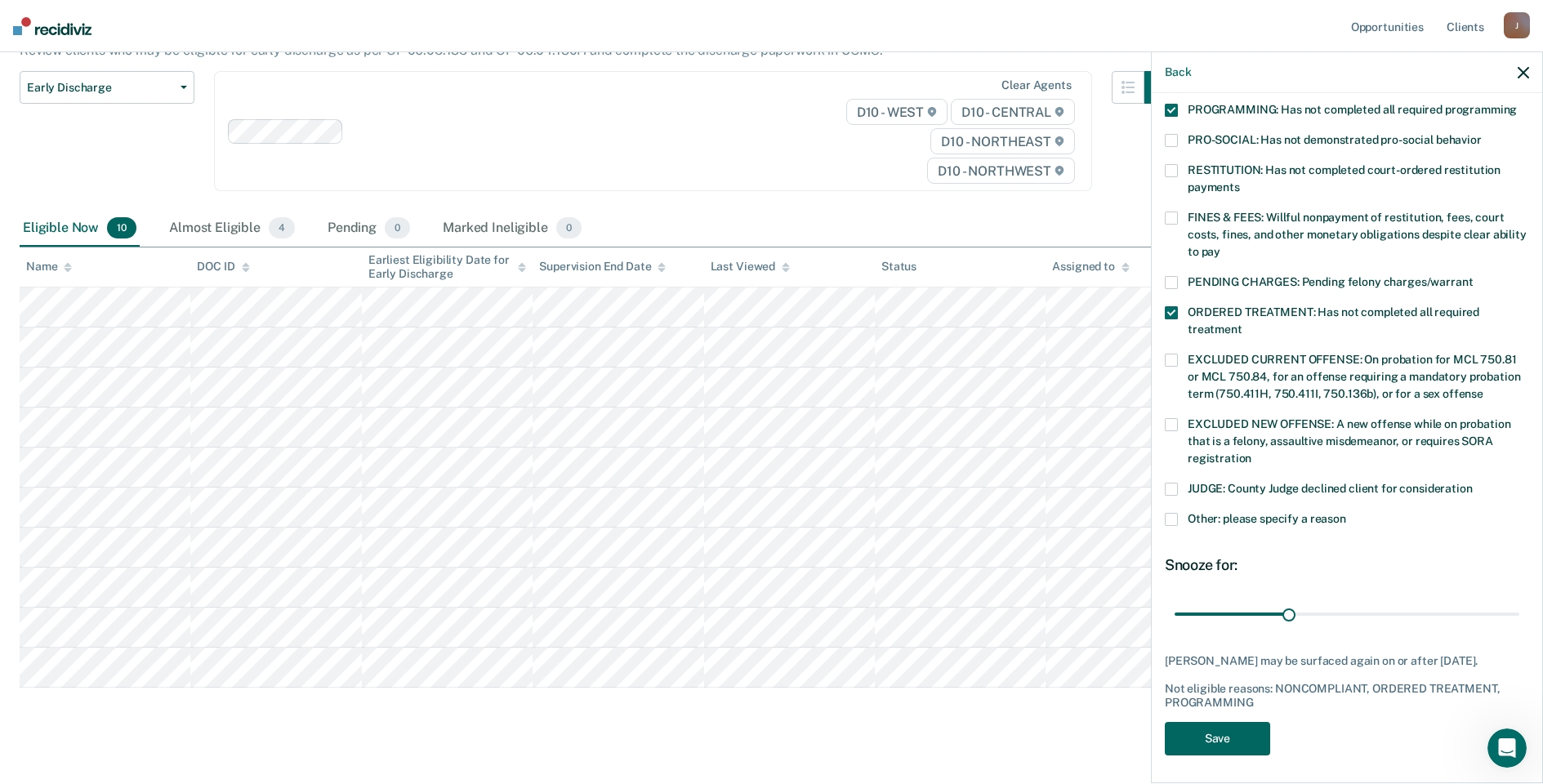
click at [1221, 733] on button "Save" at bounding box center [1217, 739] width 106 height 34
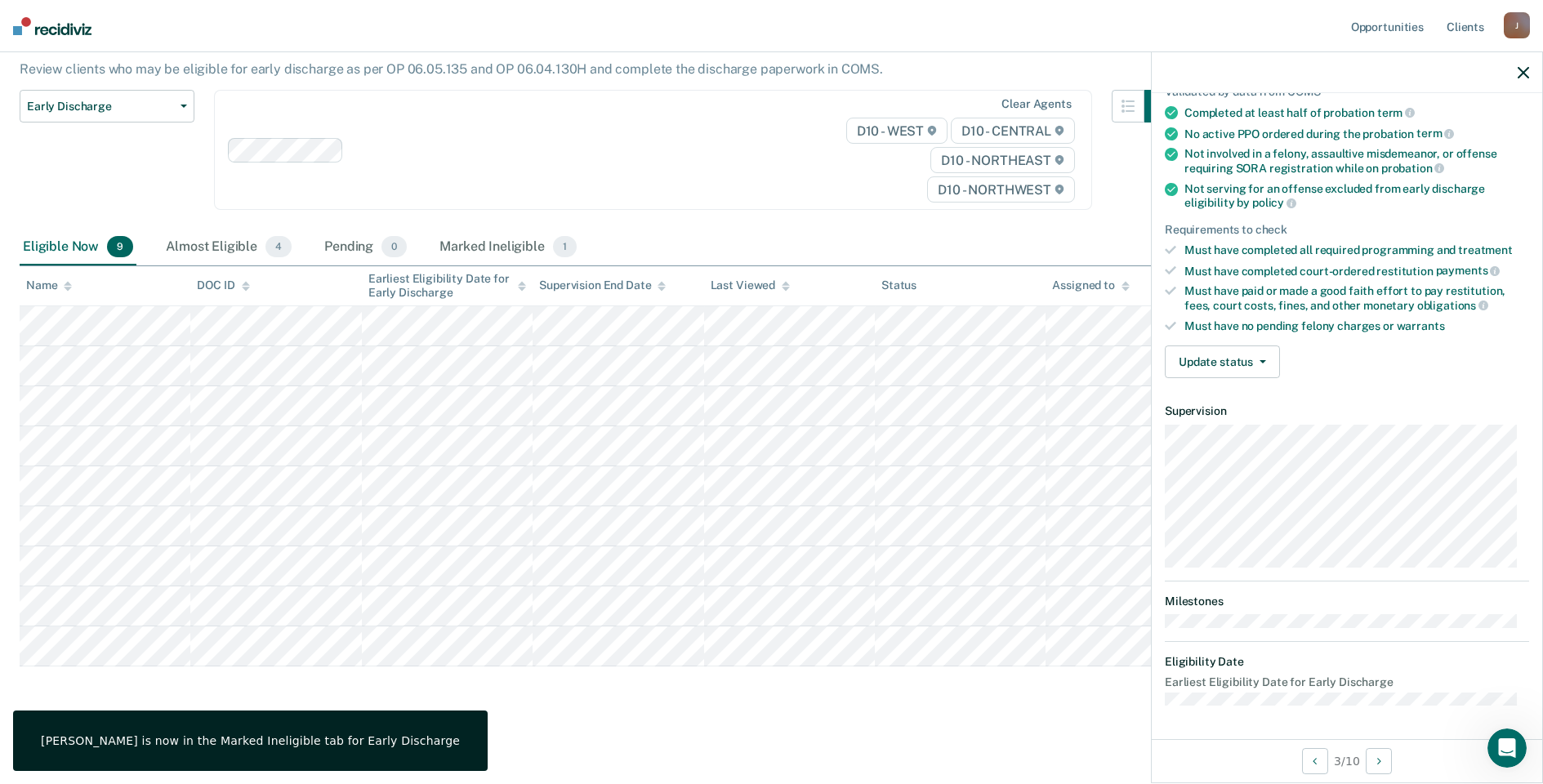
scroll to position [131, 0]
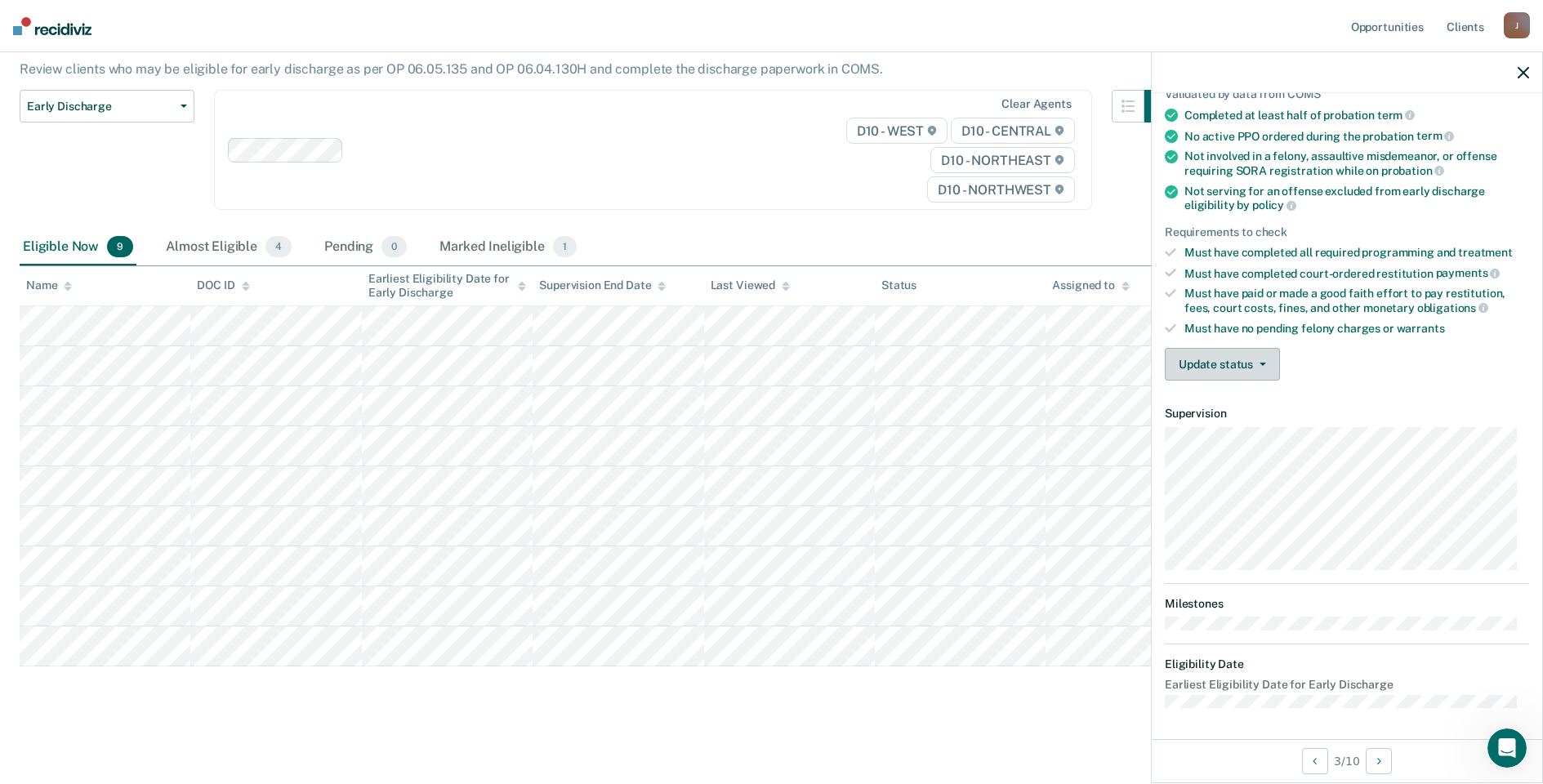
click at [1213, 360] on button "Update status" at bounding box center [1222, 364] width 115 height 33
click at [1213, 430] on button "Mark Ineligible" at bounding box center [1243, 430] width 157 height 26
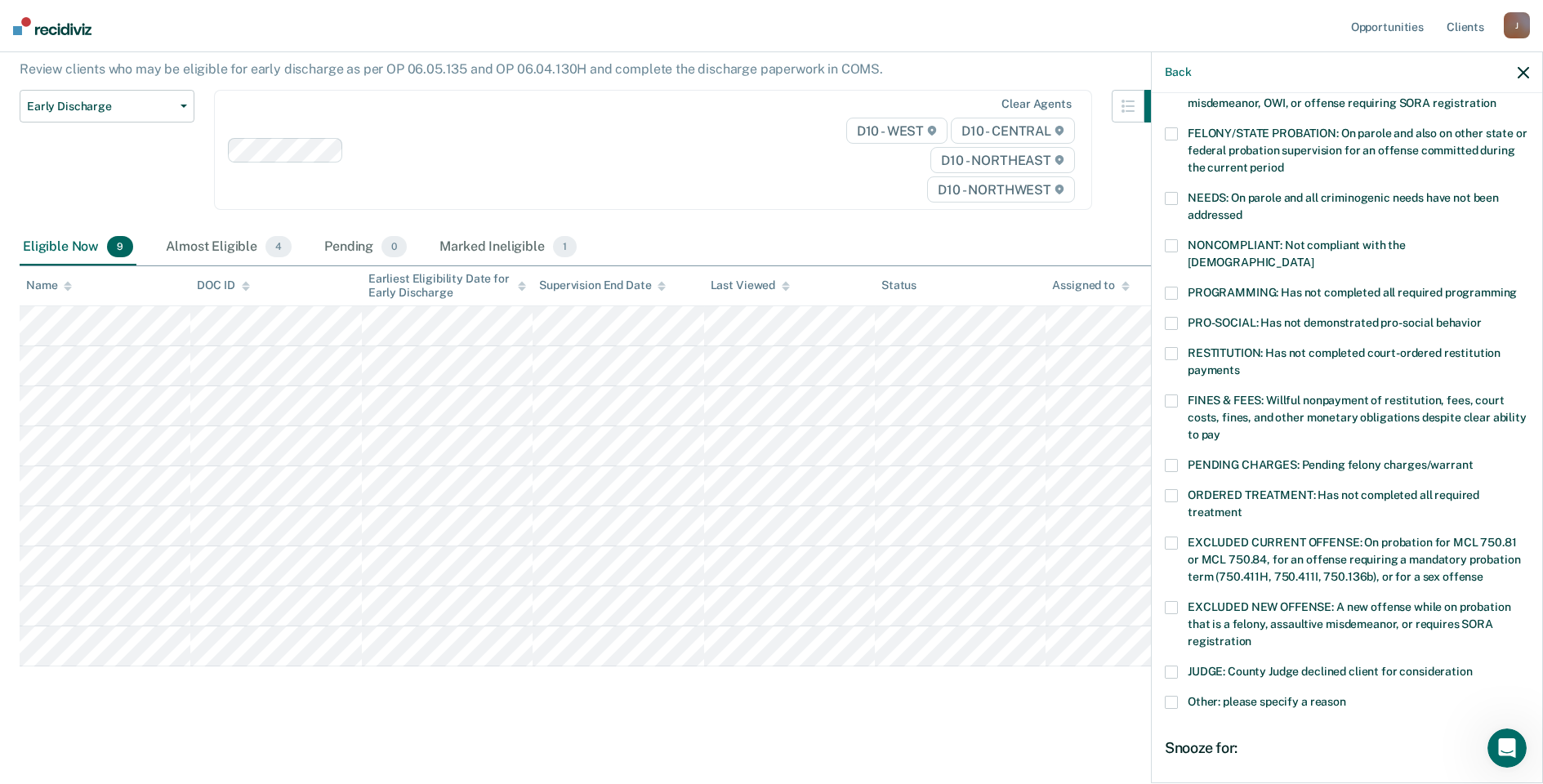
scroll to position [213, 0]
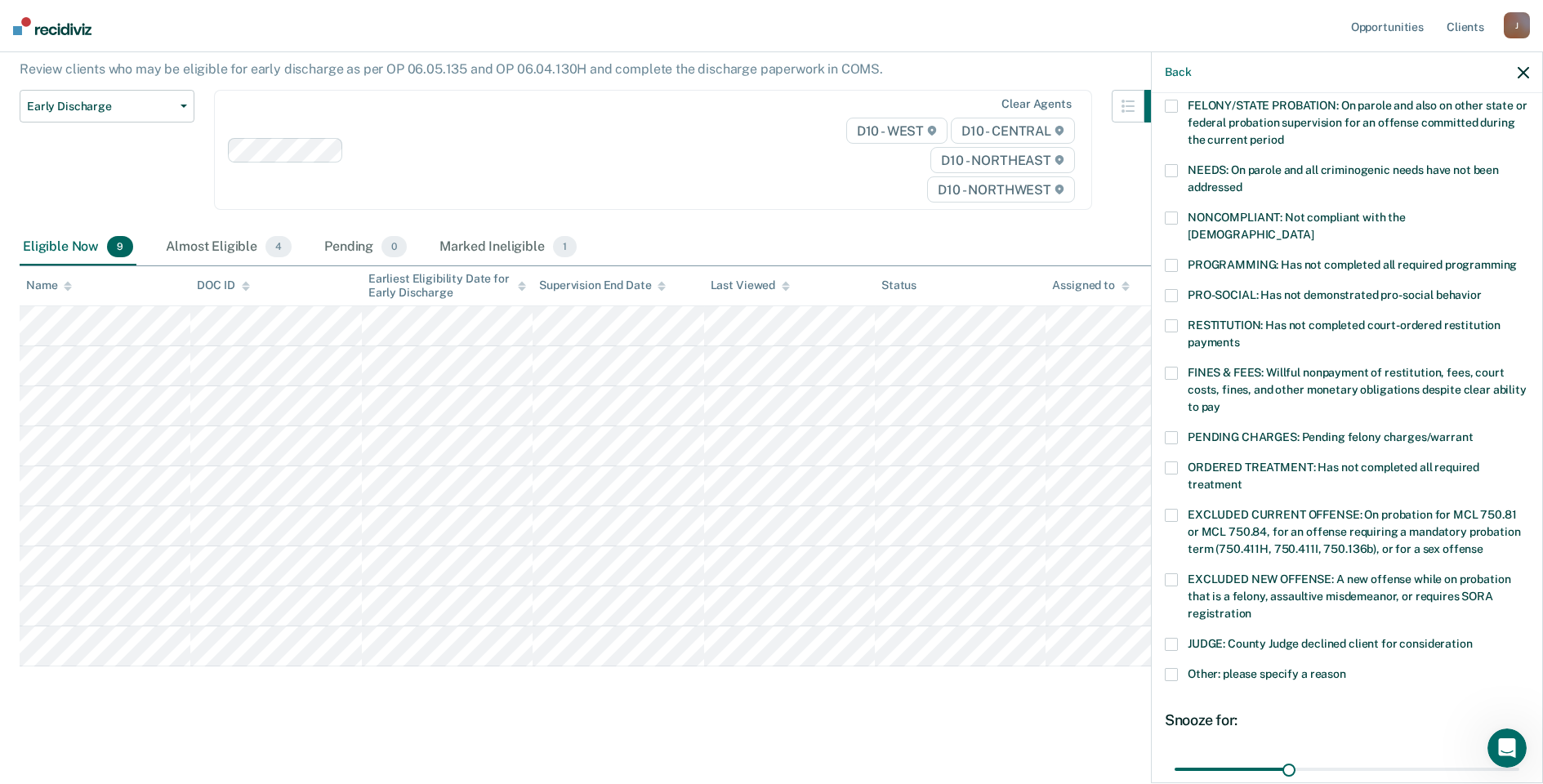
click at [1174, 508] on span at bounding box center [1171, 514] width 13 height 13
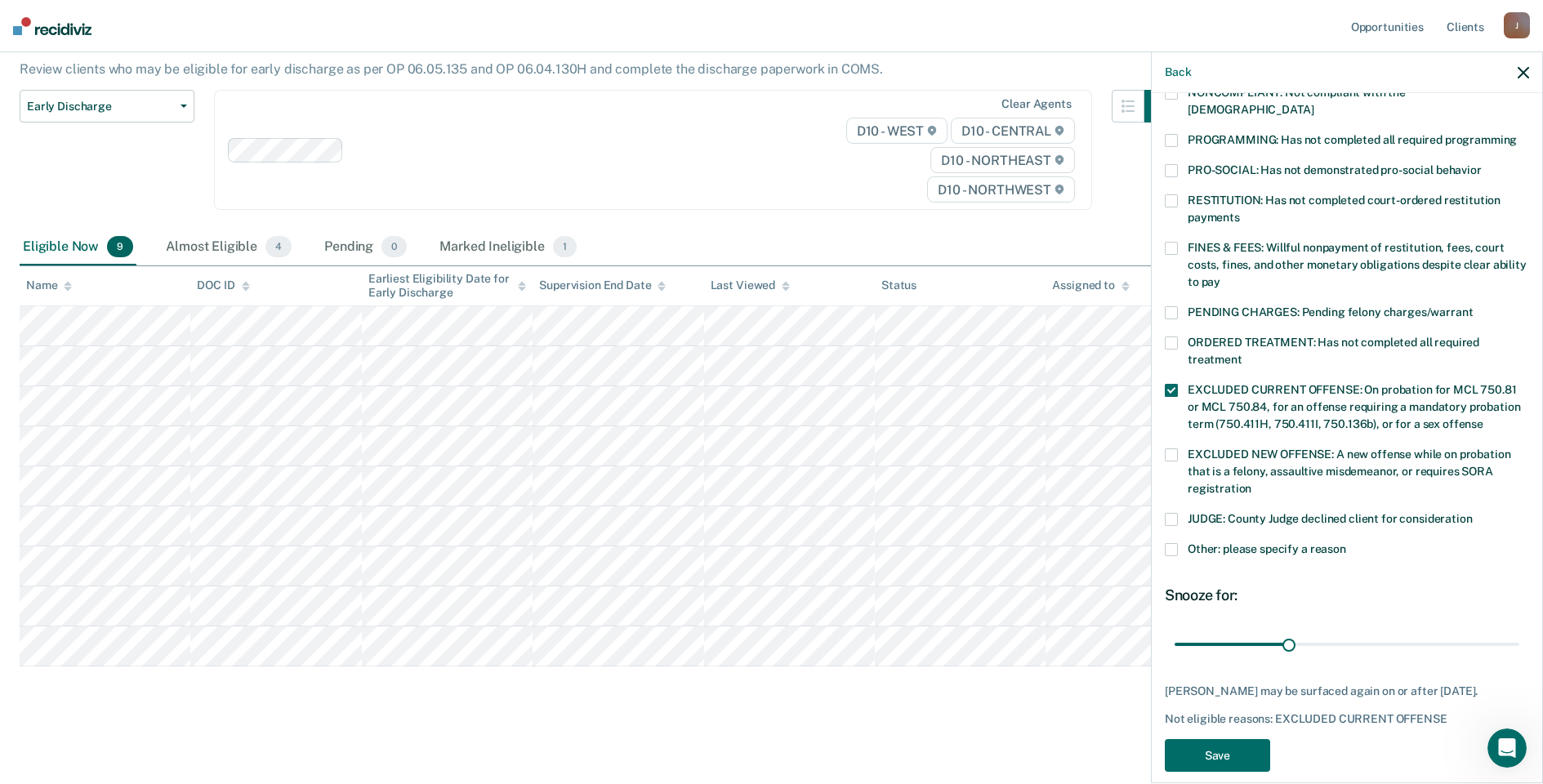
scroll to position [354, 0]
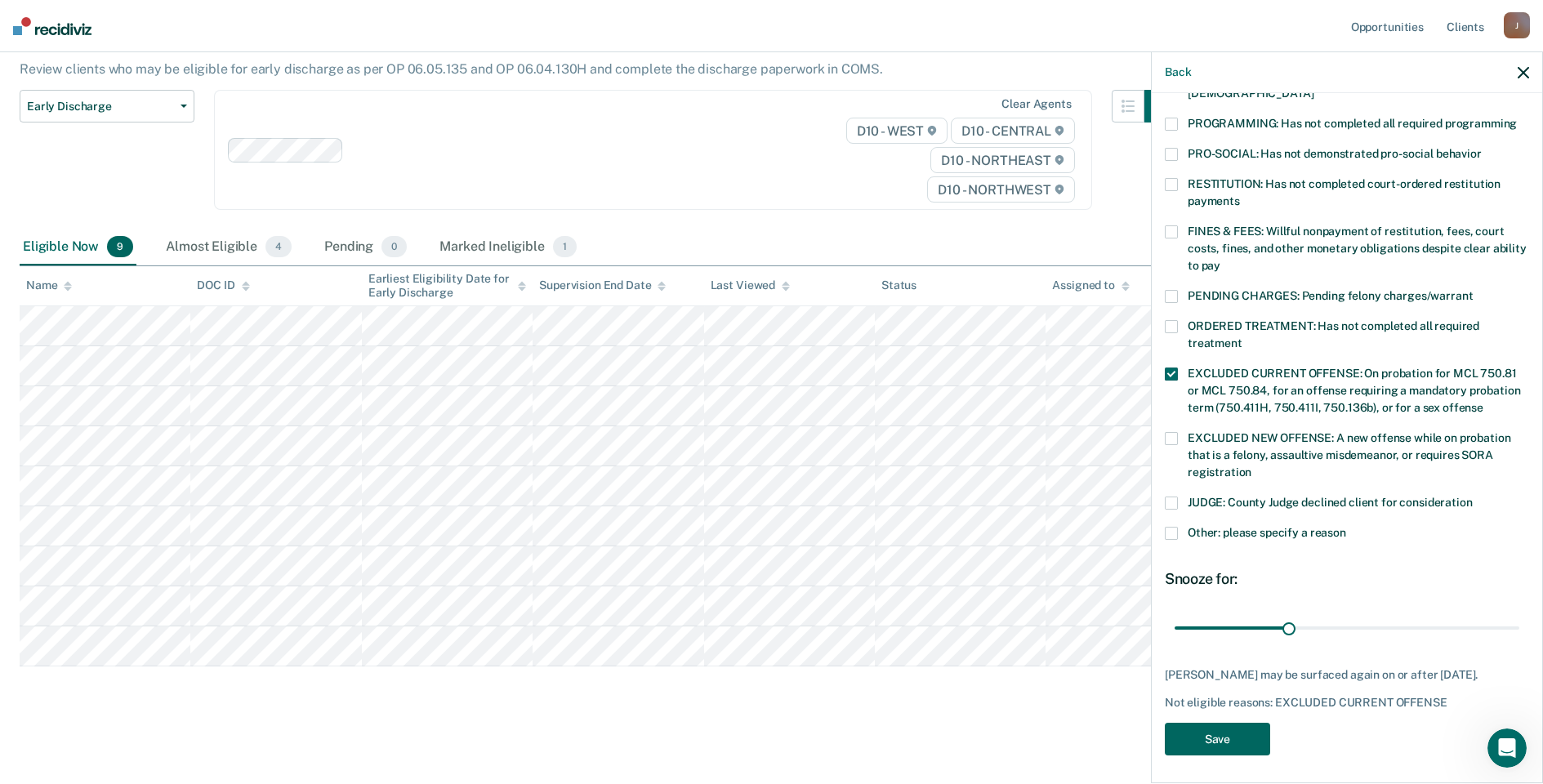
drag, startPoint x: 1254, startPoint y: 726, endPoint x: 1214, endPoint y: 723, distance: 40.1
click at [1252, 726] on button "Save" at bounding box center [1217, 739] width 106 height 34
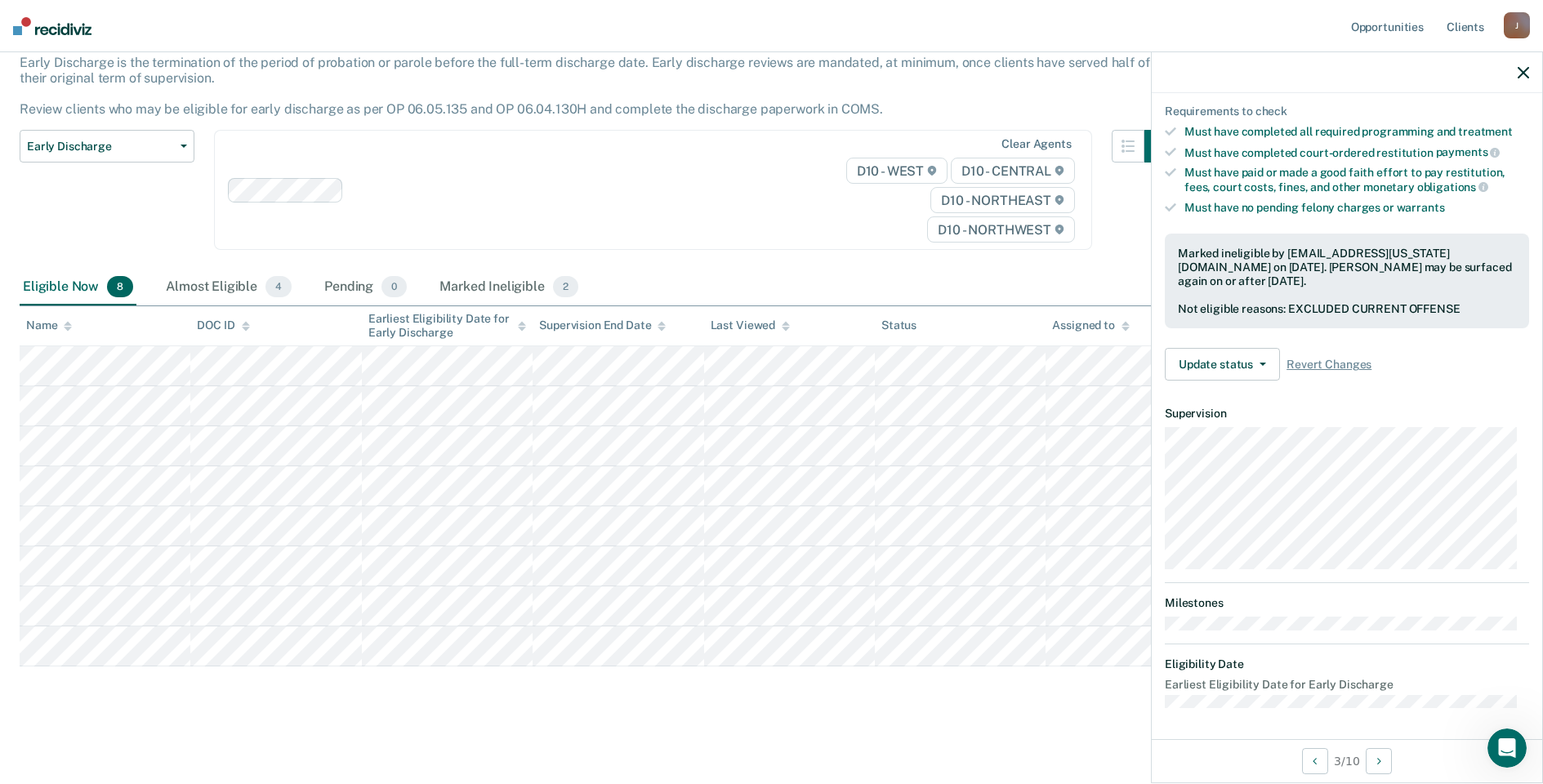
scroll to position [131, 0]
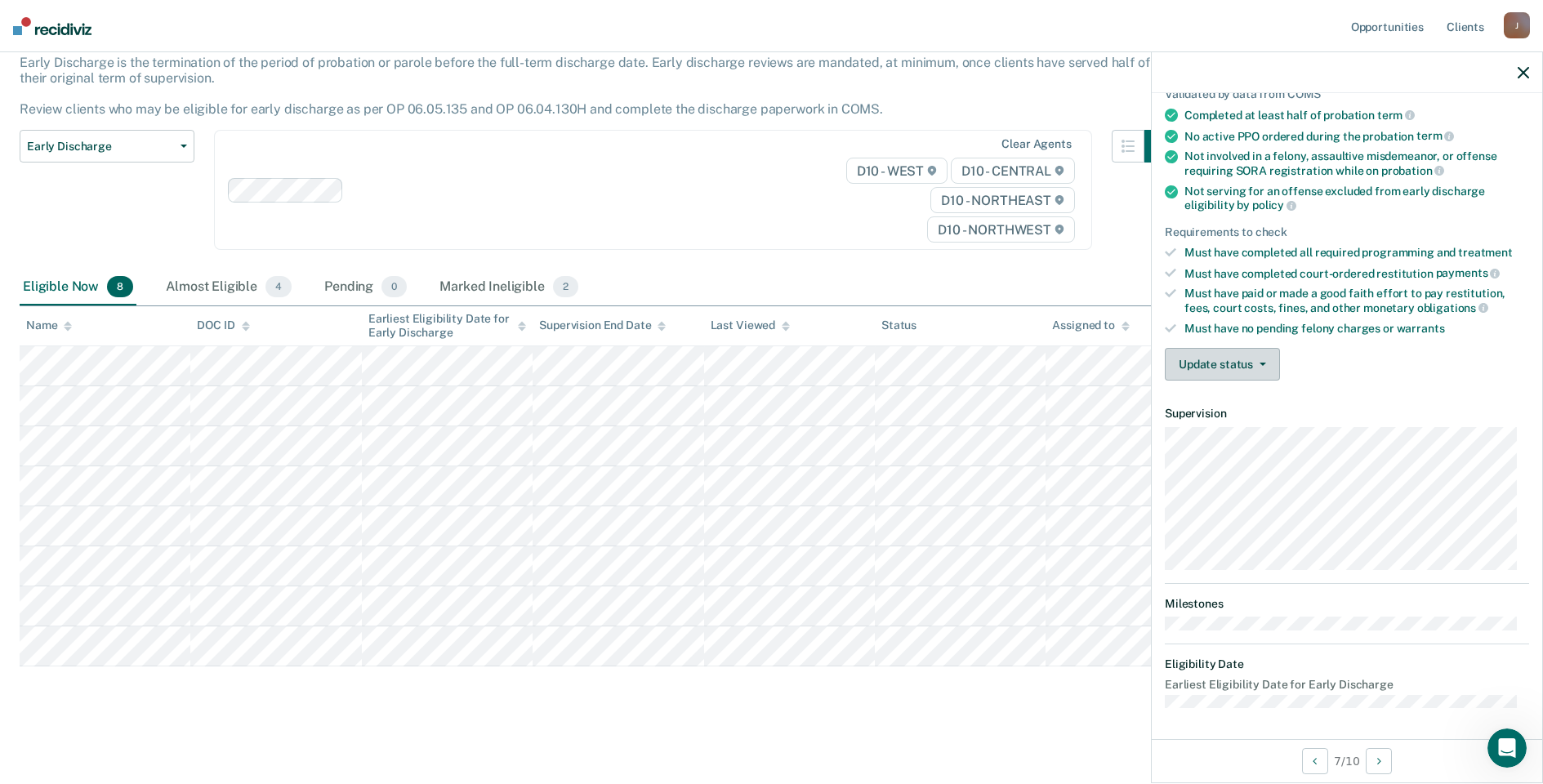
click at [1225, 355] on button "Update status" at bounding box center [1222, 364] width 115 height 33
click at [1192, 373] on button "Update status" at bounding box center [1222, 364] width 115 height 33
click at [1215, 426] on button "Mark Ineligible" at bounding box center [1243, 430] width 157 height 26
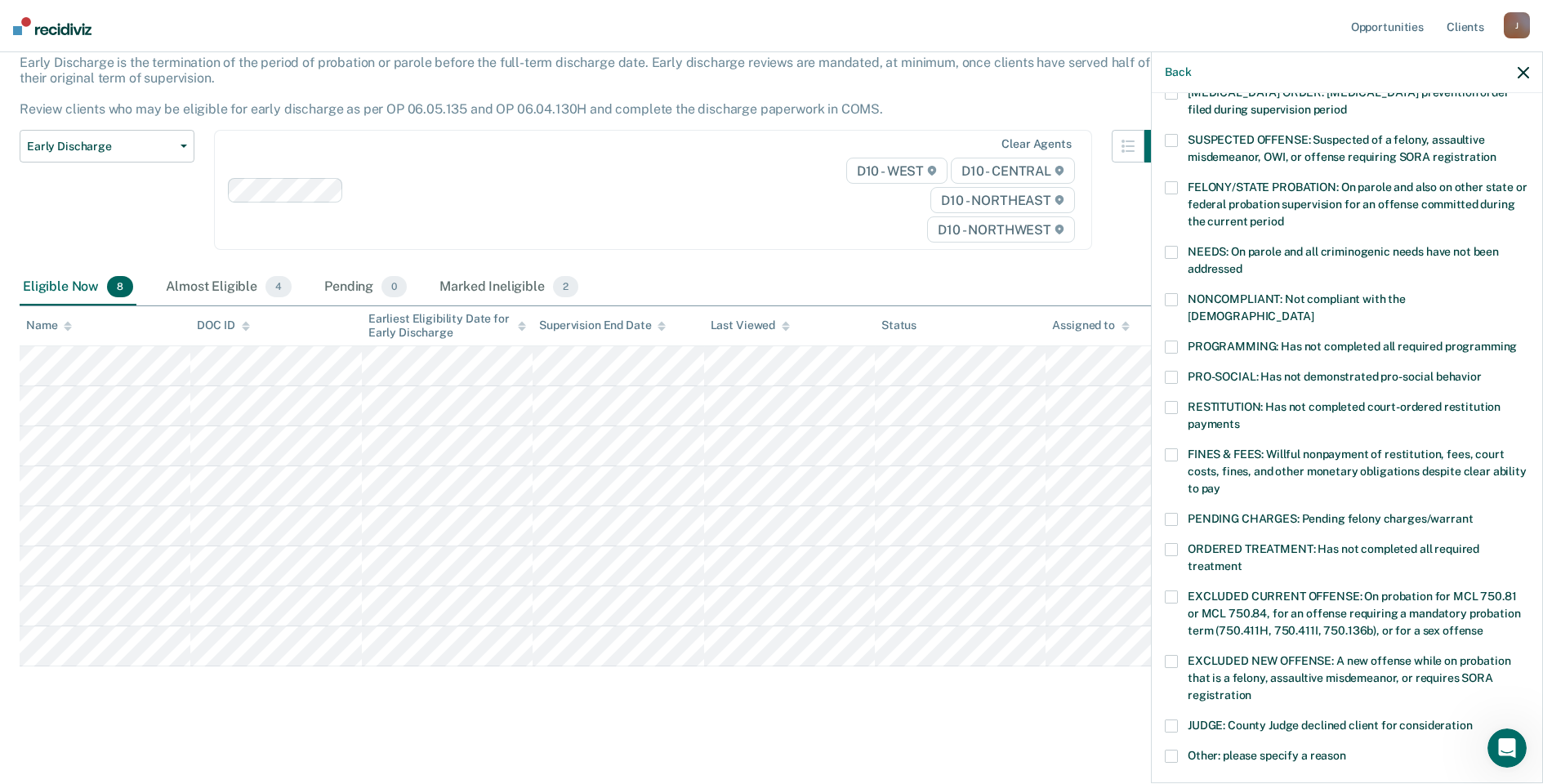
click at [1175, 340] on span at bounding box center [1171, 346] width 13 height 13
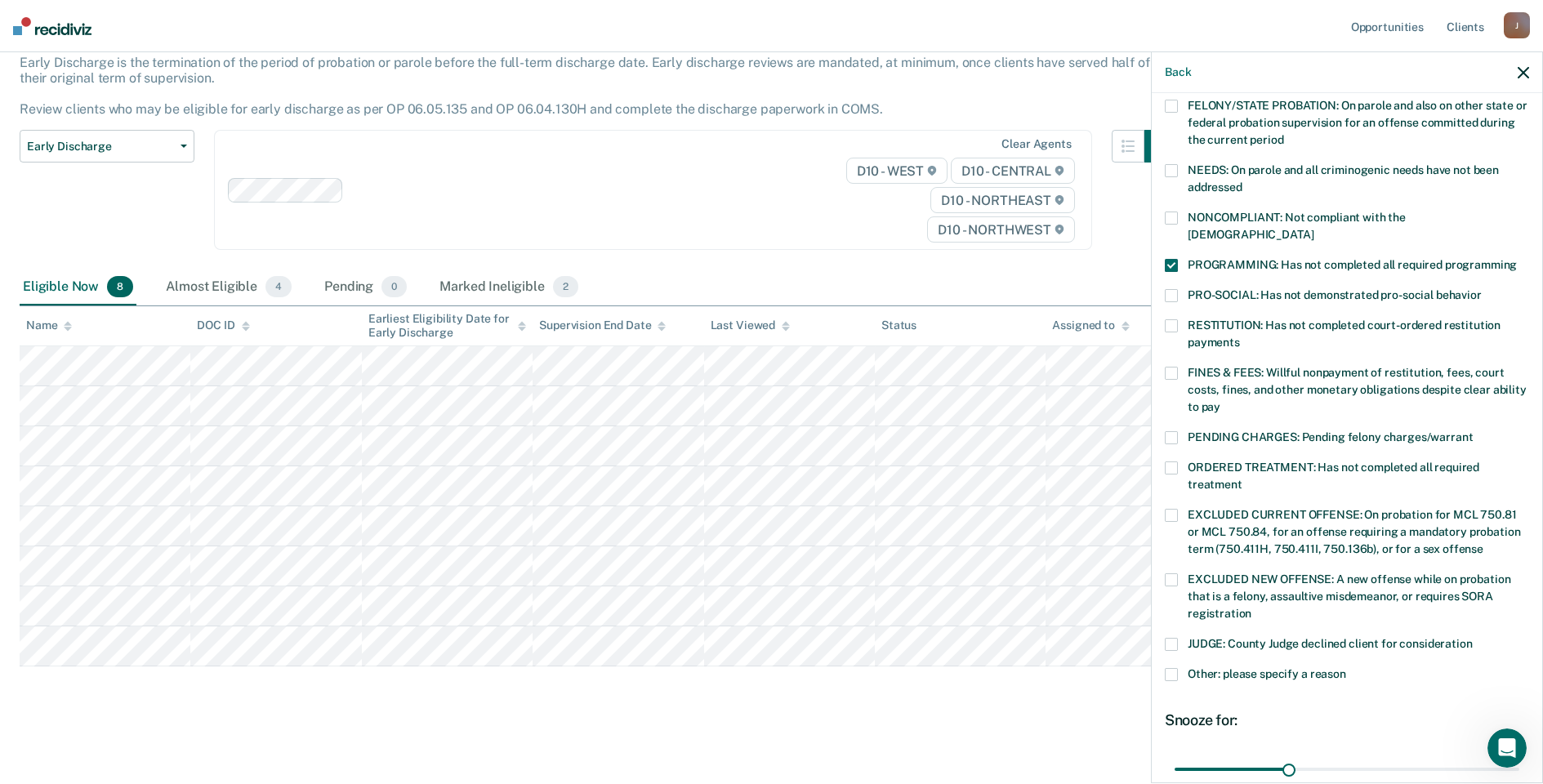
click at [1174, 668] on span at bounding box center [1171, 674] width 13 height 13
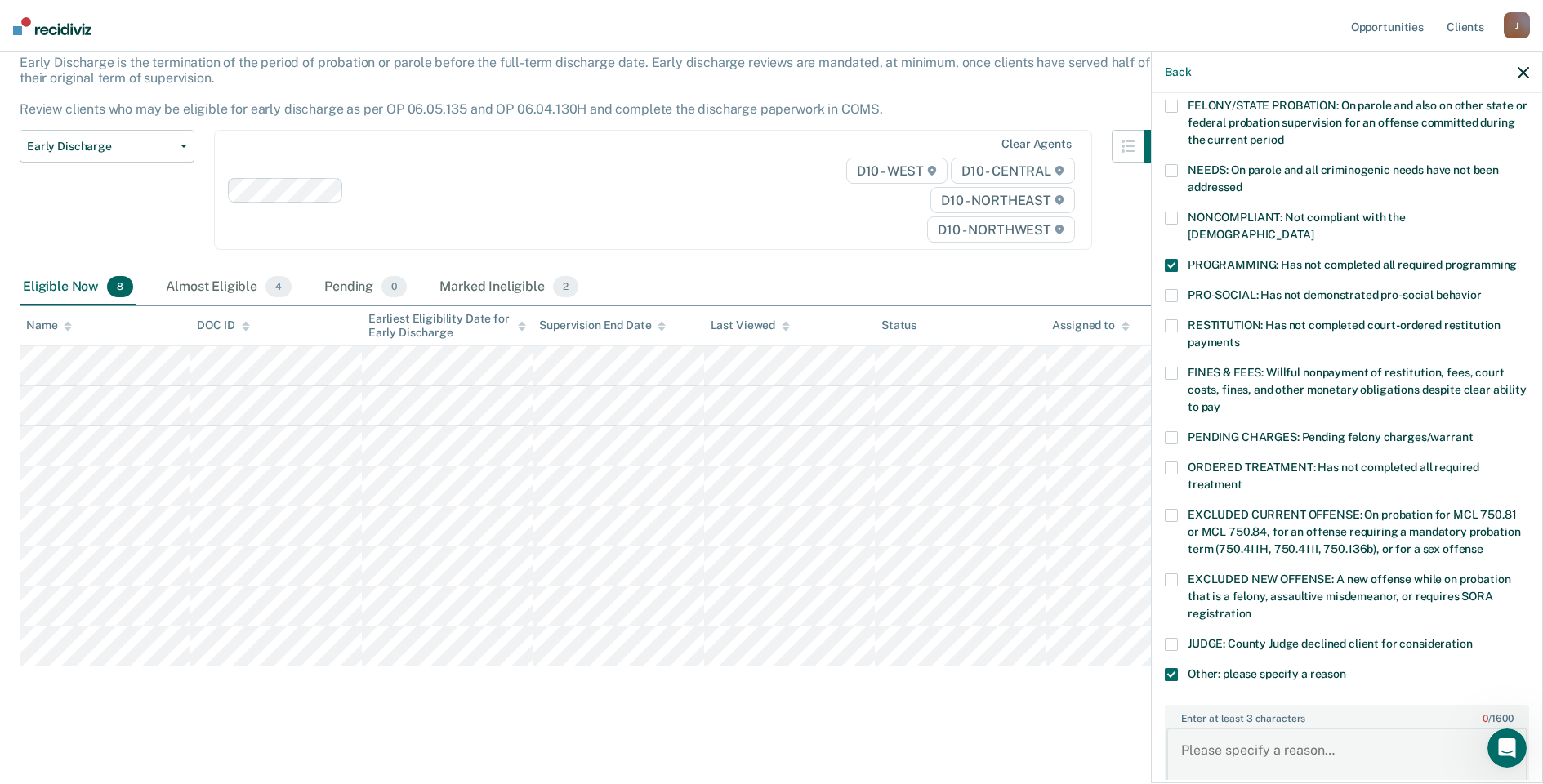
click at [1217, 727] on textarea "Enter at least 3 characters 0 / 1600" at bounding box center [1347, 757] width 361 height 61
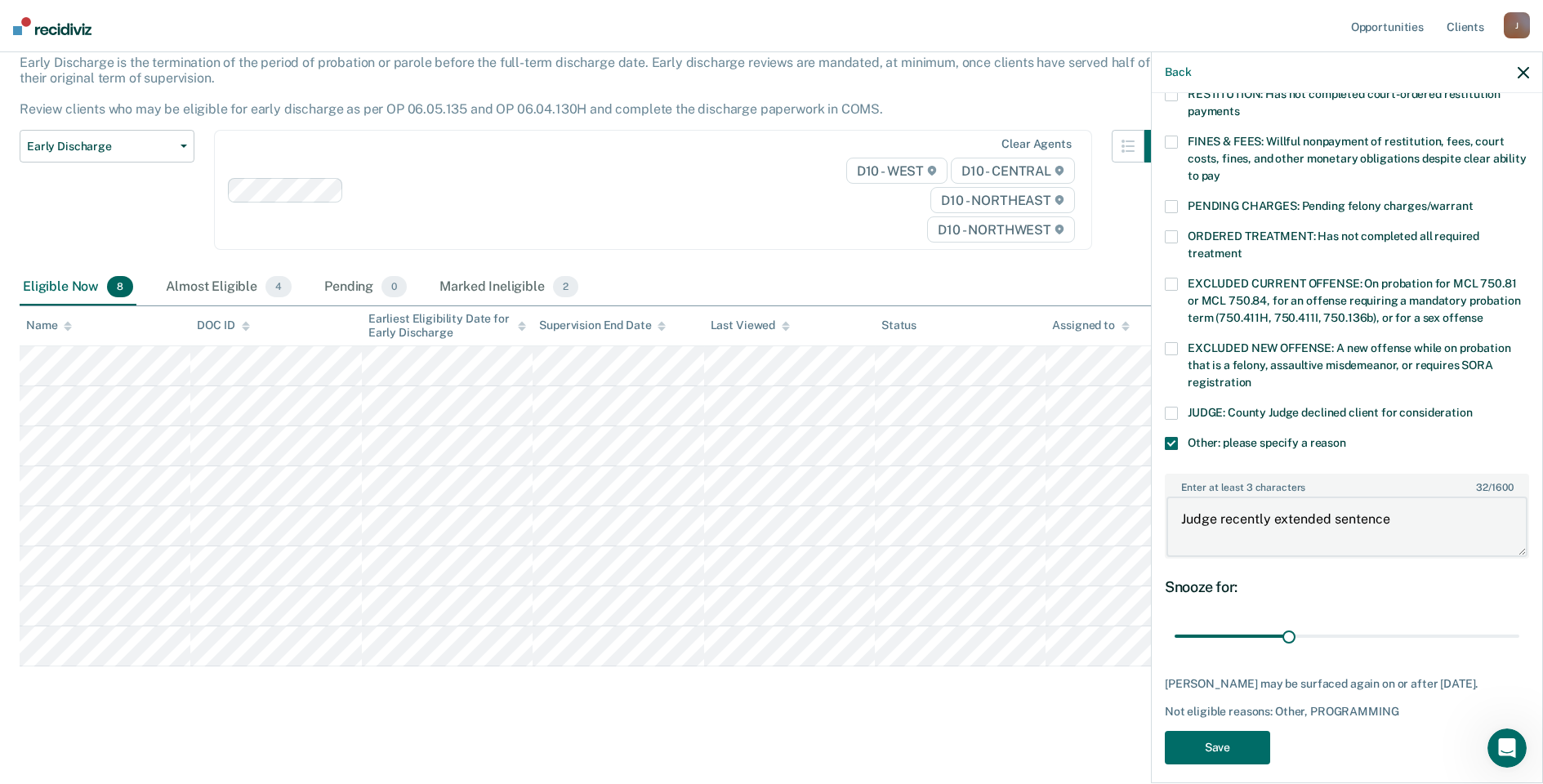
scroll to position [454, 0]
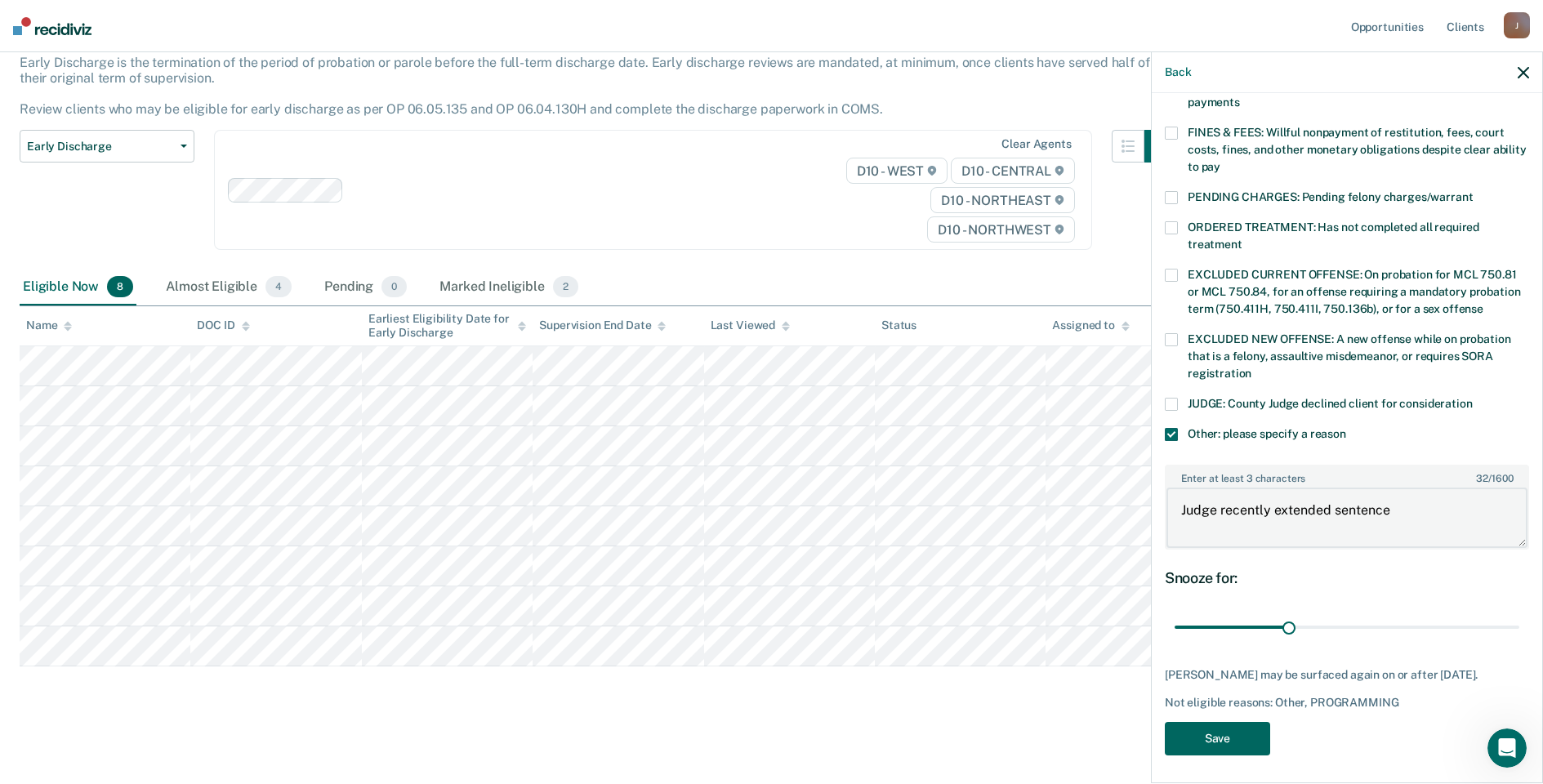
type textarea "Judge recently extended sentence"
click at [1232, 735] on button "Save" at bounding box center [1217, 739] width 106 height 34
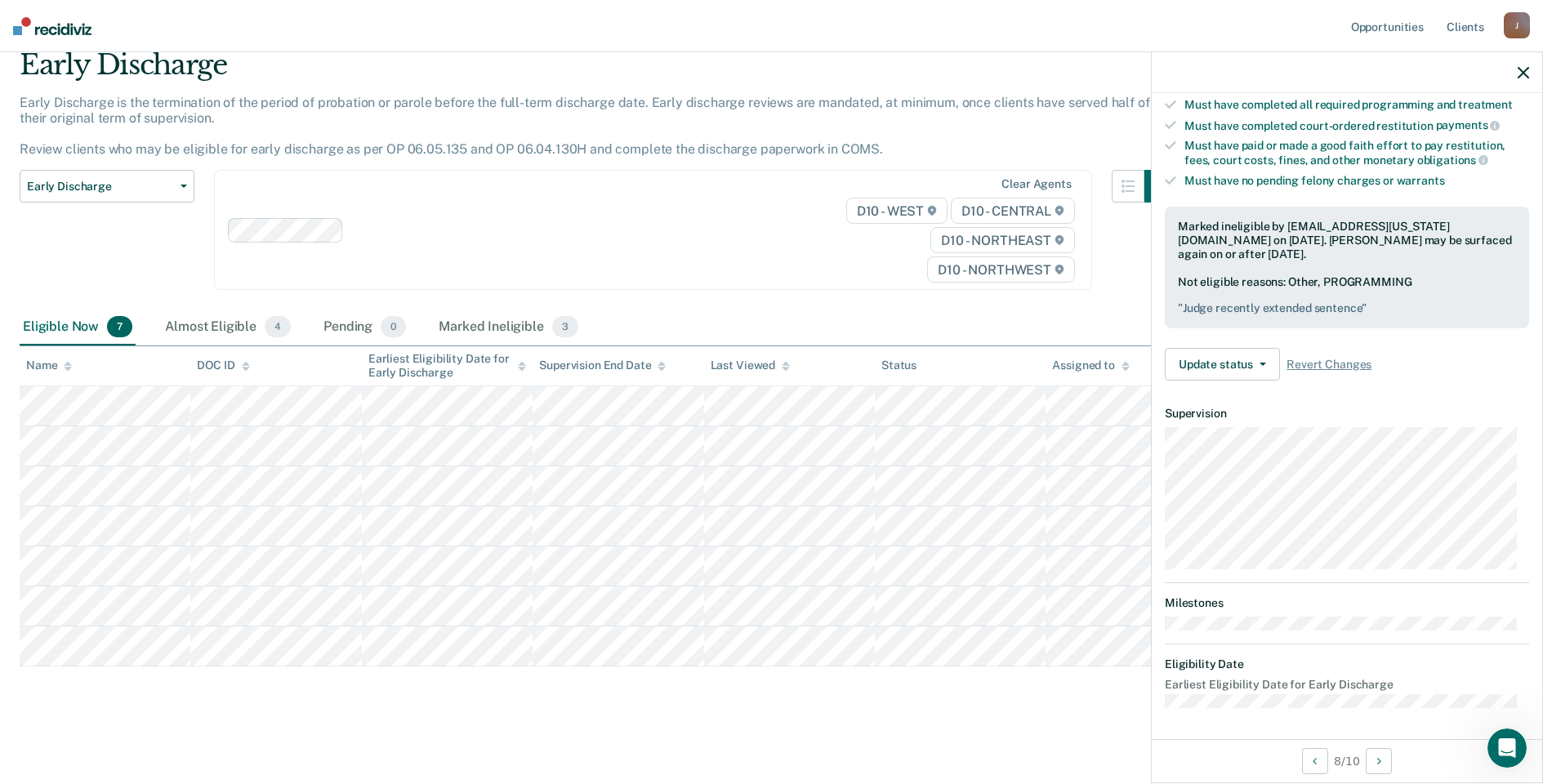
scroll to position [131, 0]
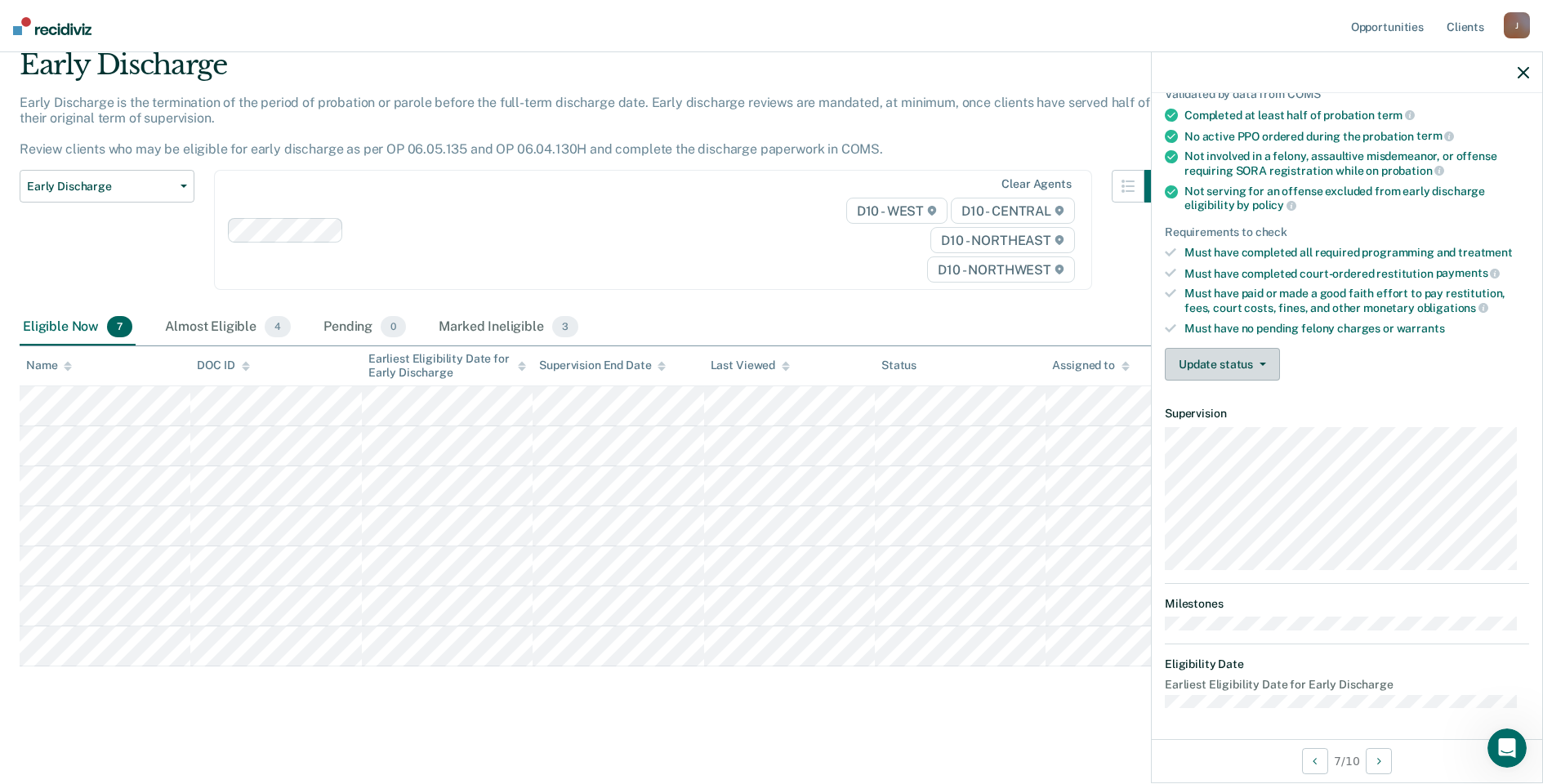
click at [1253, 363] on span "button" at bounding box center [1259, 363] width 13 height 3
click at [1228, 426] on button "Mark Ineligible" at bounding box center [1243, 430] width 157 height 26
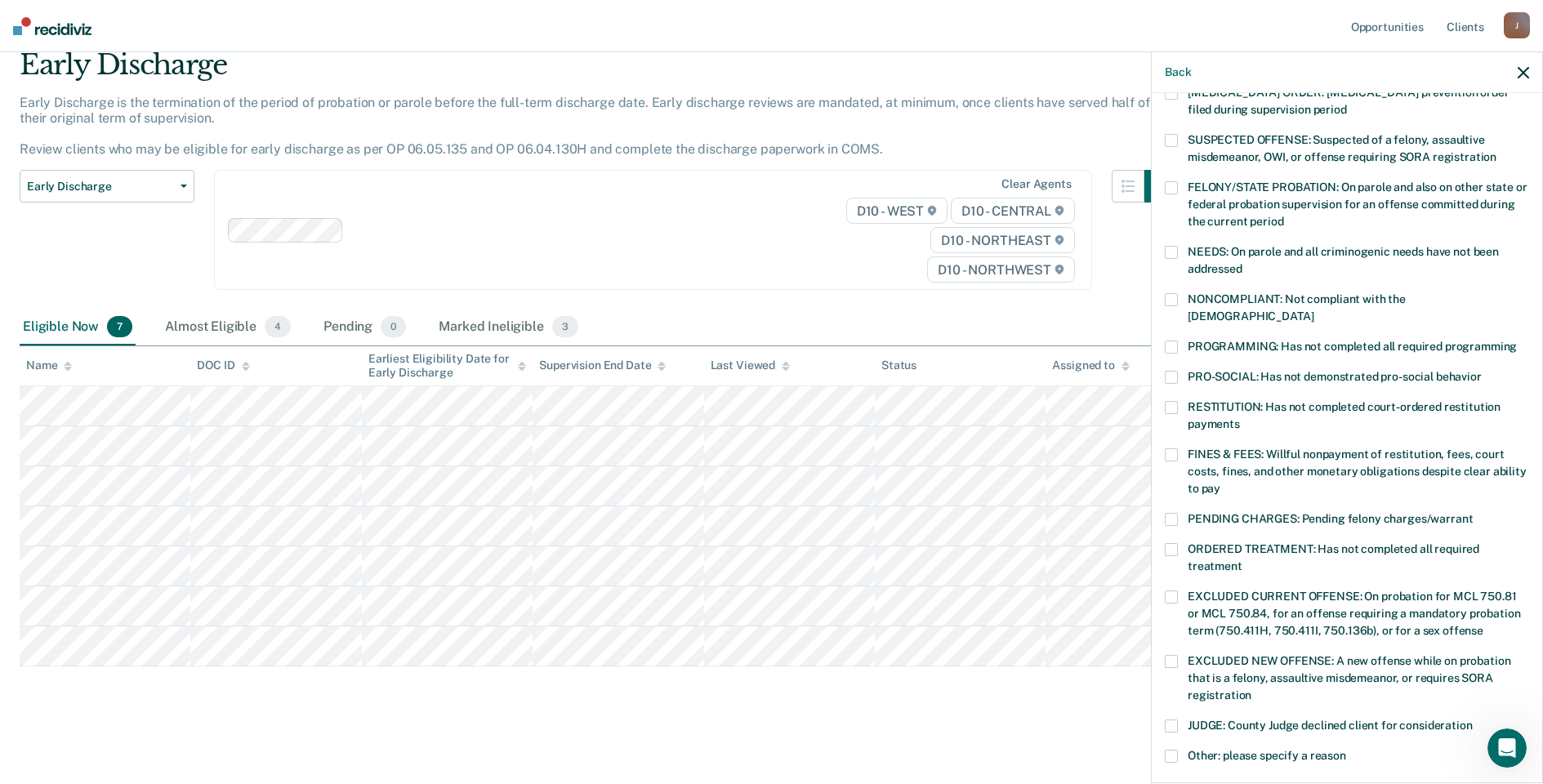
click at [1175, 340] on span at bounding box center [1171, 346] width 13 height 13
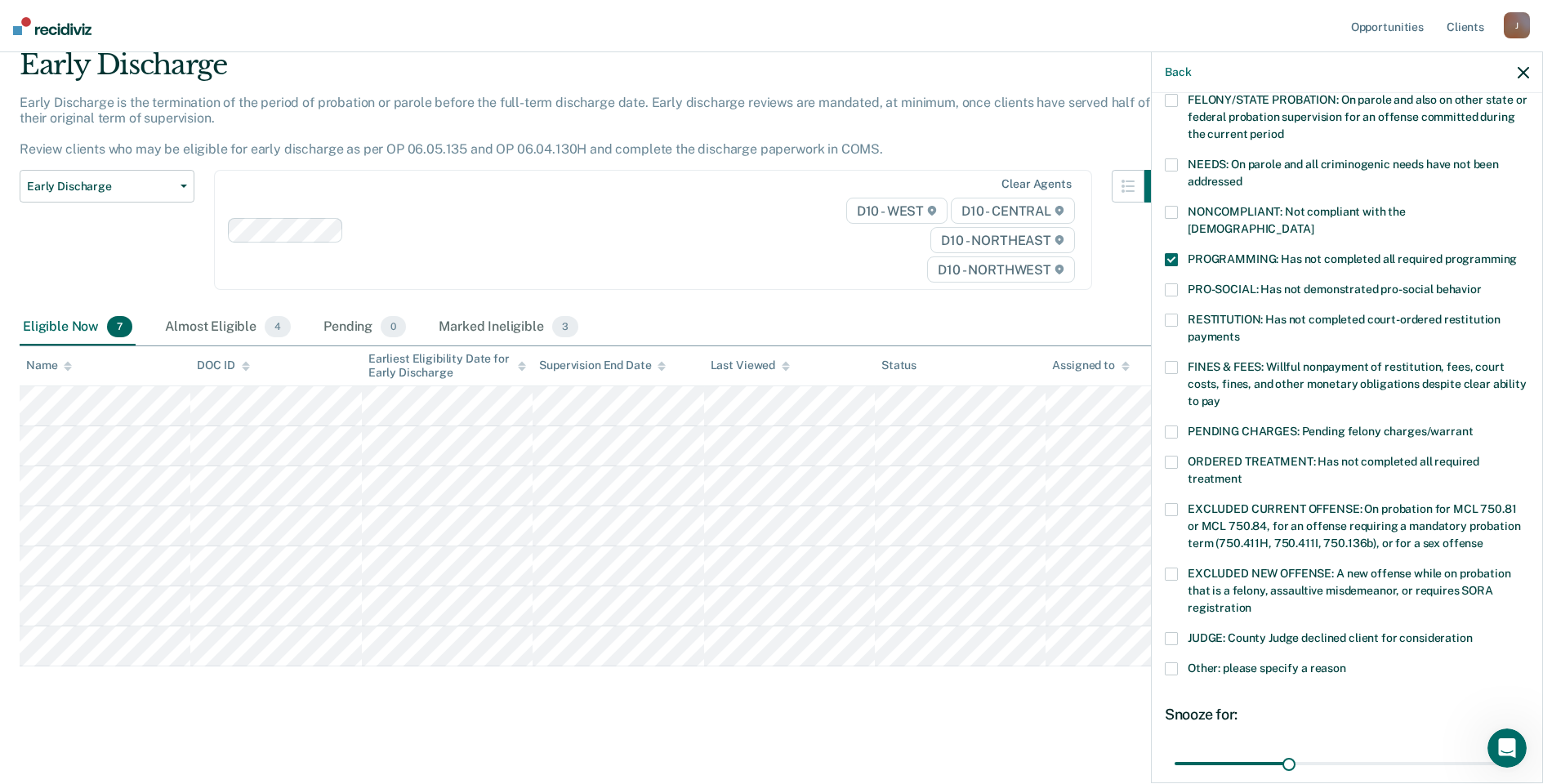
scroll to position [354, 0]
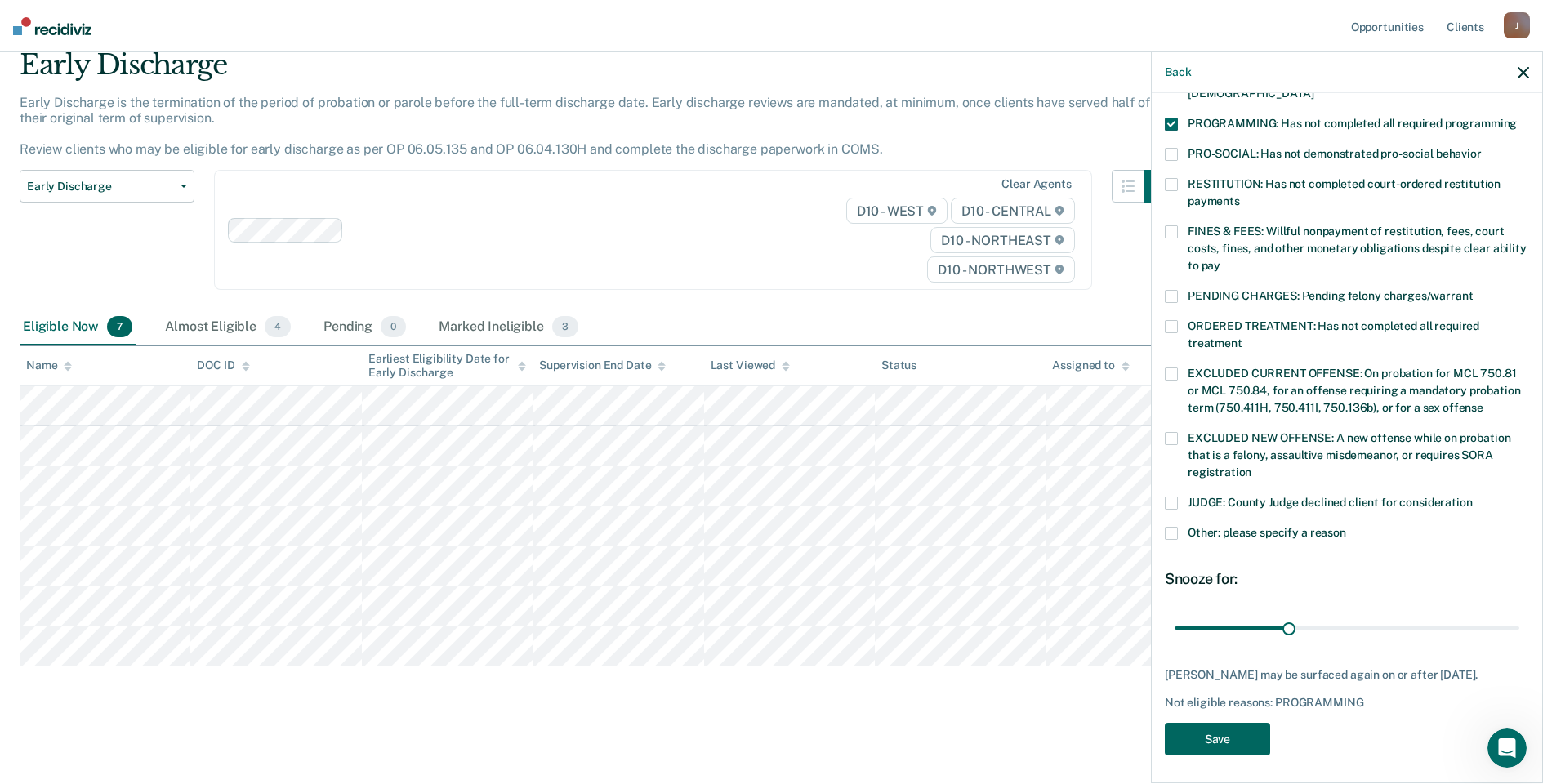
click at [1231, 737] on button "Save" at bounding box center [1217, 739] width 106 height 34
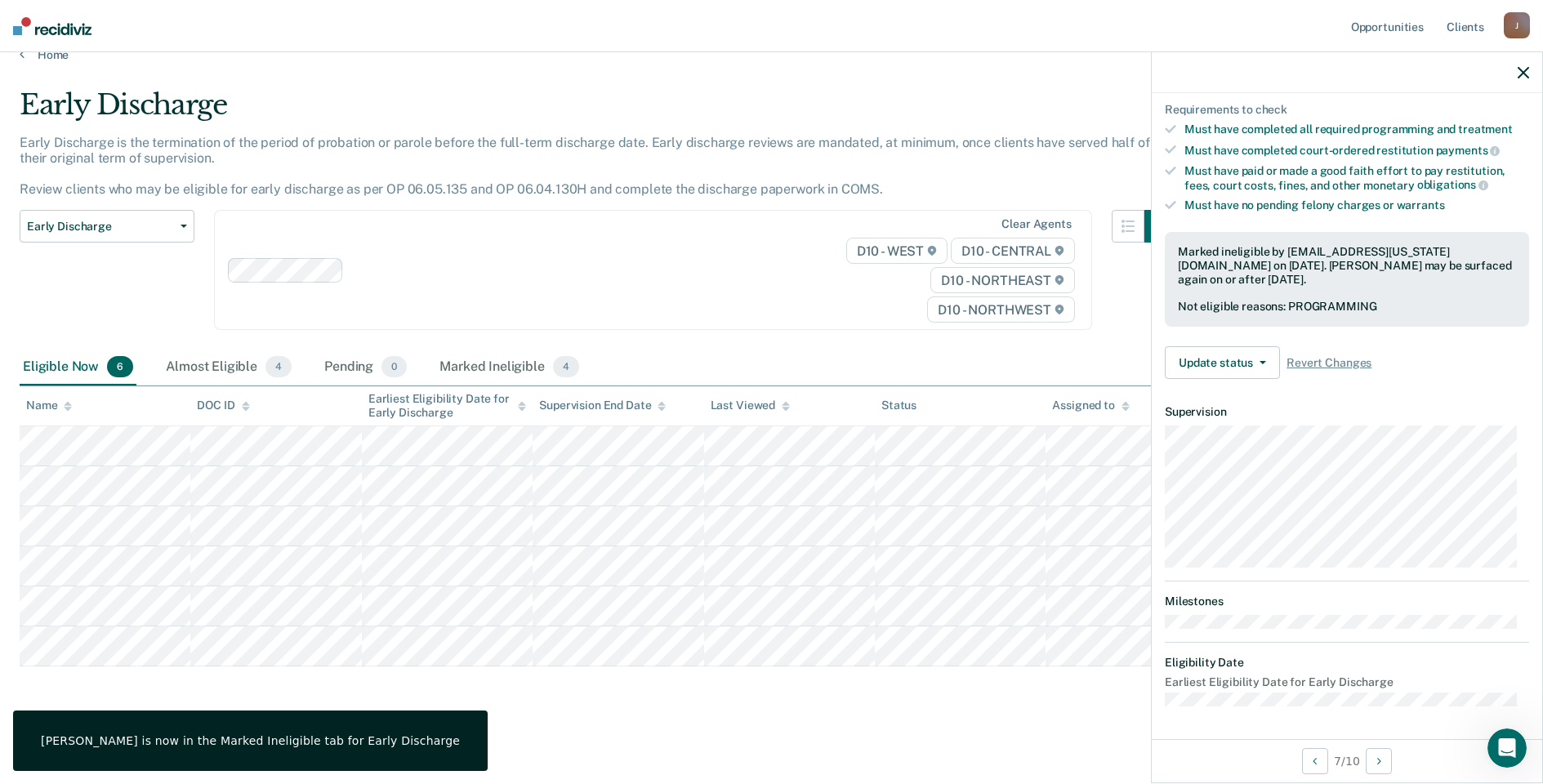
scroll to position [253, 0]
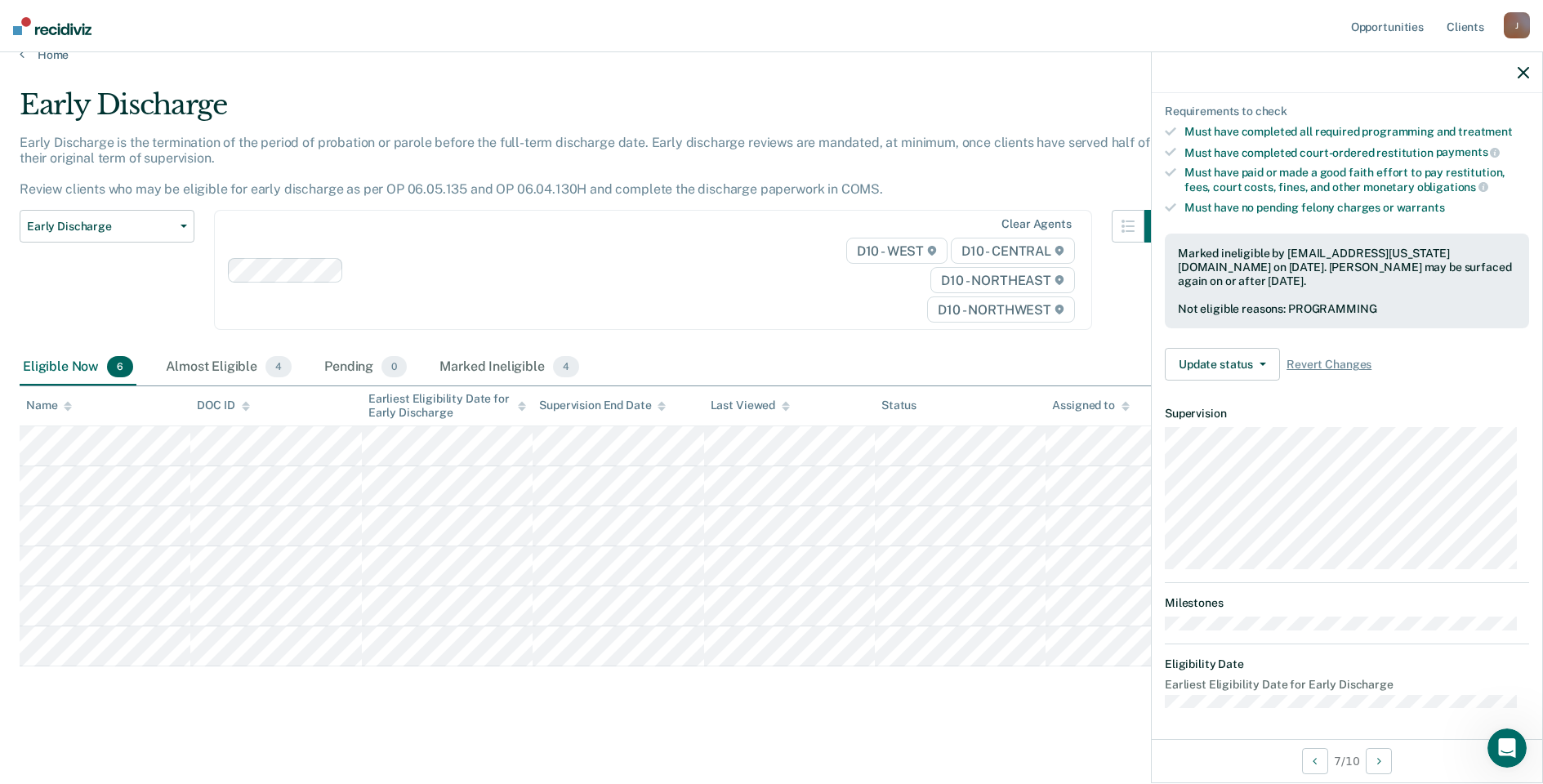
click at [32, 52] on nav "Opportunities Client s [EMAIL_ADDRESS][US_STATE][DOMAIN_NAME] J Profile How it …" at bounding box center [772, 26] width 1543 height 53
click at [24, 56] on icon at bounding box center [22, 54] width 5 height 13
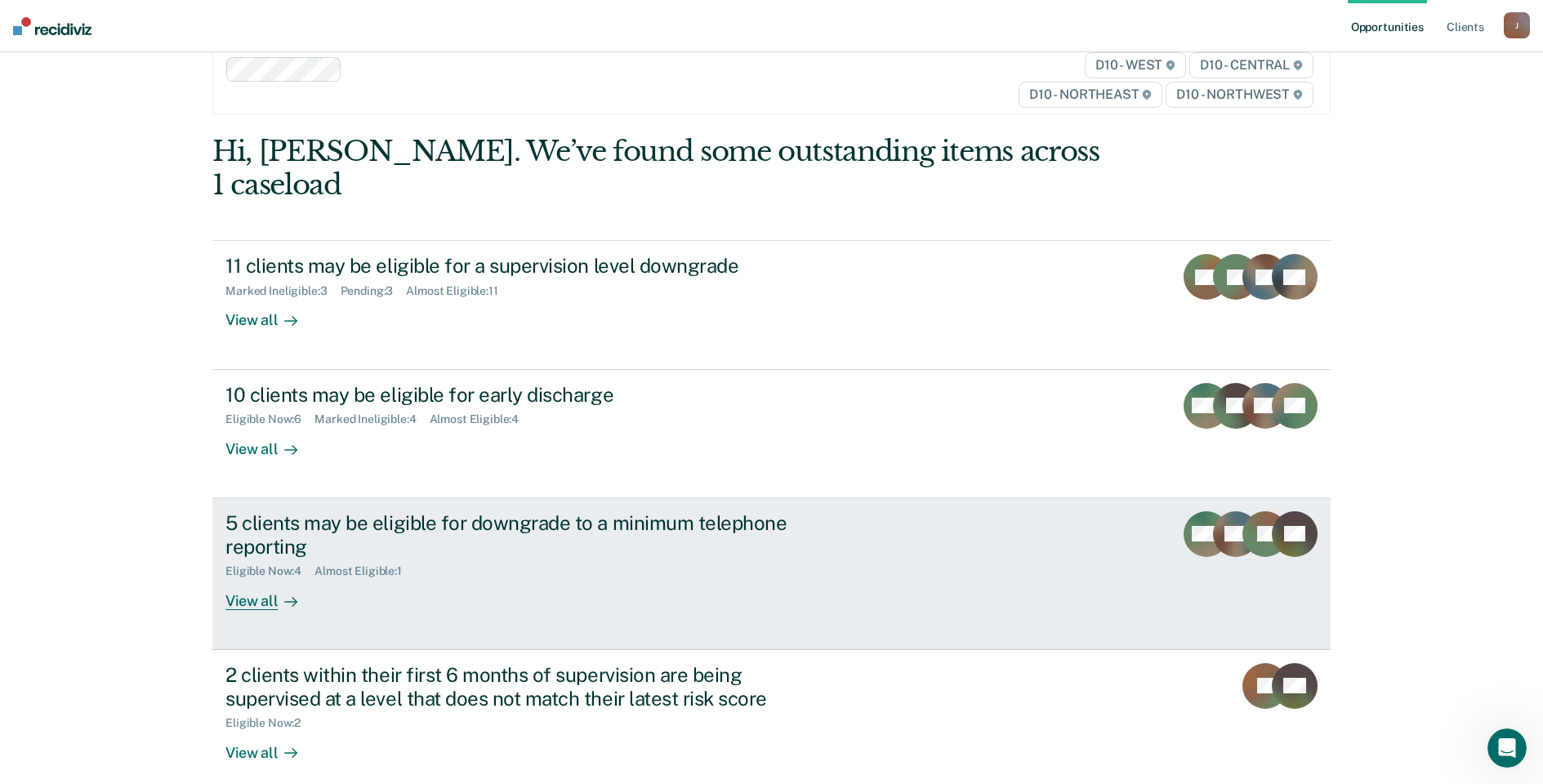
scroll to position [82, 0]
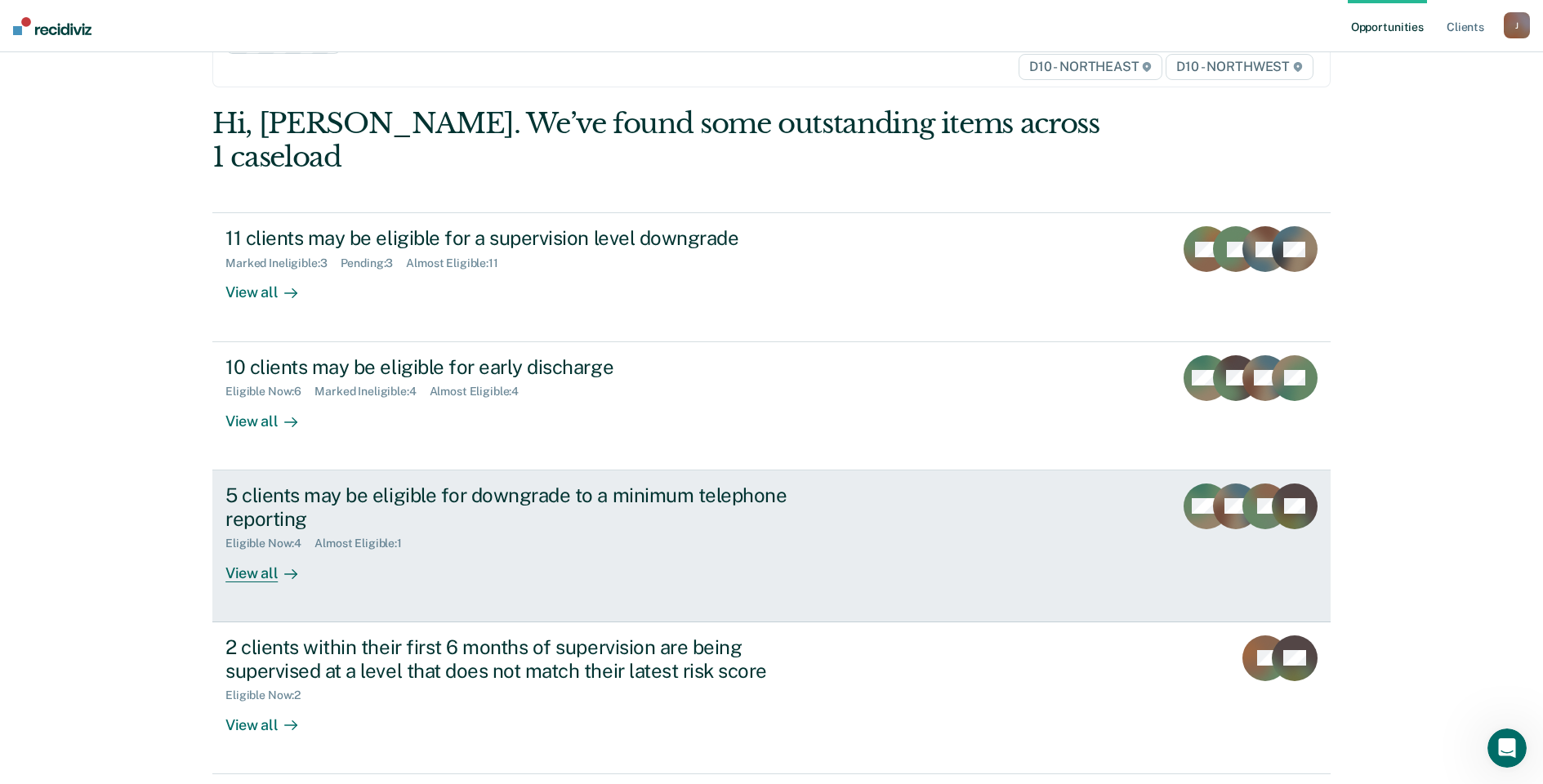
click at [262, 550] on div "View all" at bounding box center [272, 566] width 92 height 32
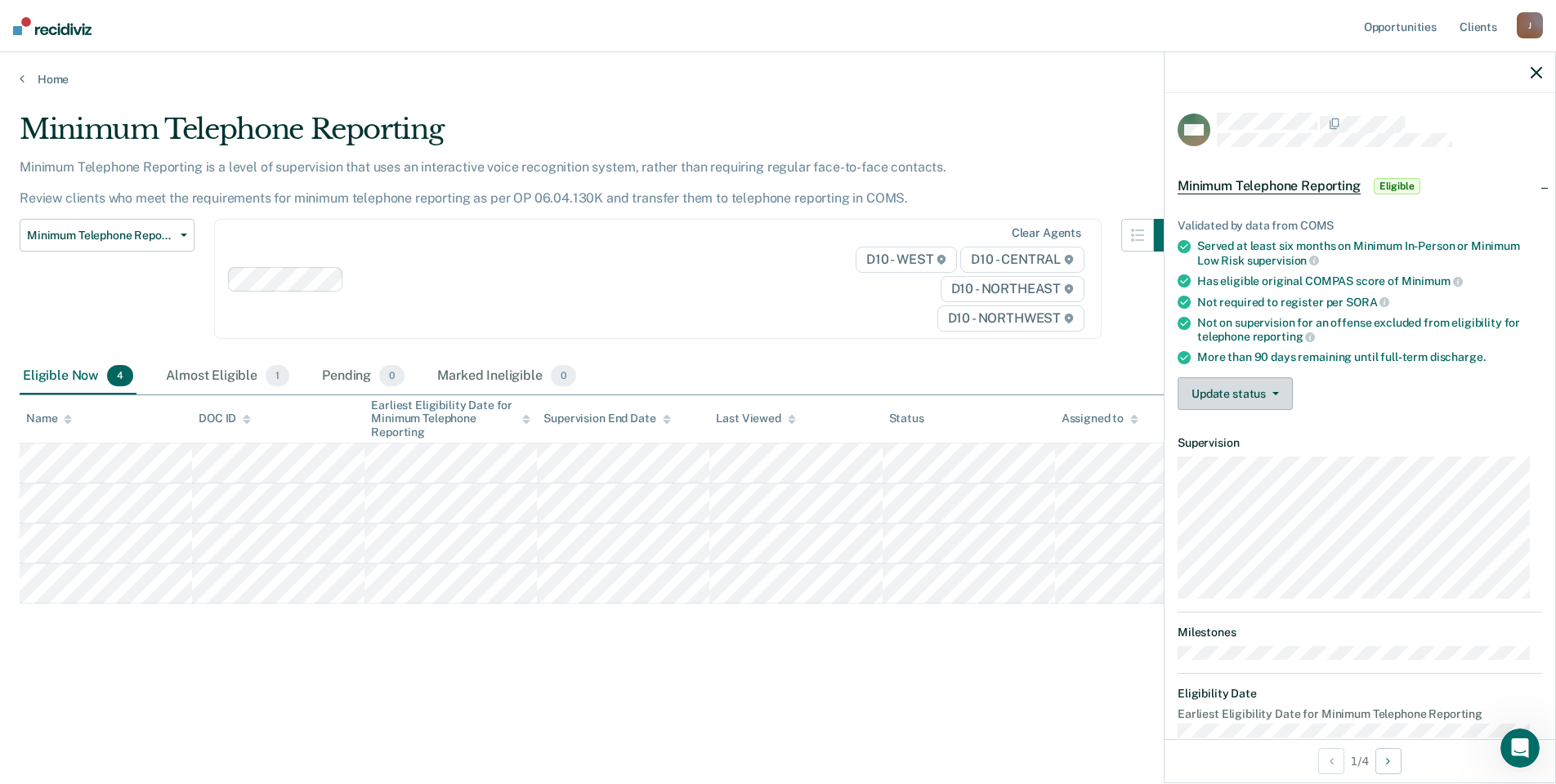
click at [1246, 403] on button "Update status" at bounding box center [1235, 393] width 115 height 33
click at [1240, 453] on button "Mark Ineligible" at bounding box center [1256, 459] width 157 height 26
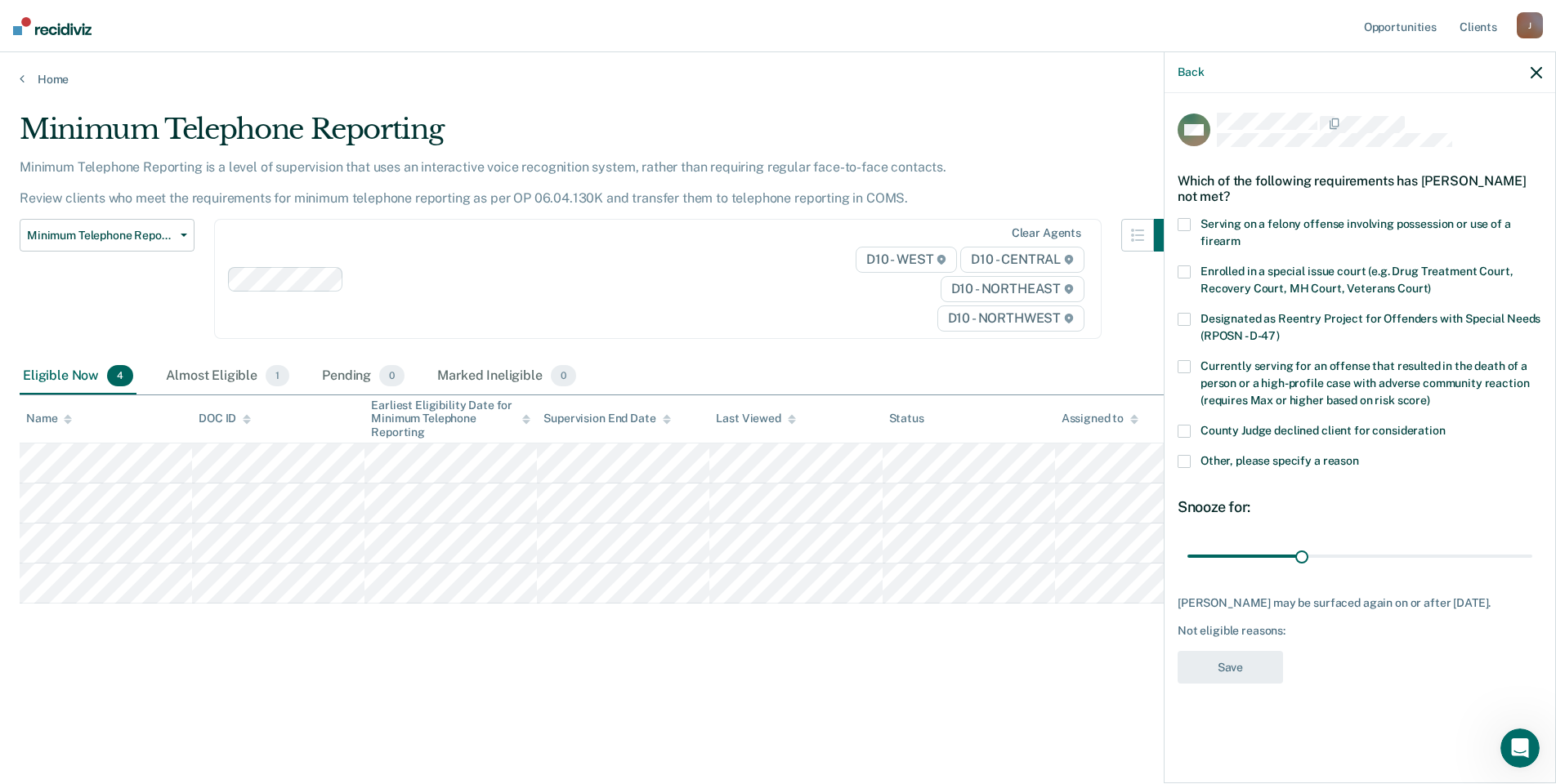
click at [1188, 434] on span at bounding box center [1184, 431] width 13 height 13
click at [1187, 425] on span at bounding box center [1184, 431] width 13 height 13
click at [1189, 455] on span at bounding box center [1184, 461] width 13 height 13
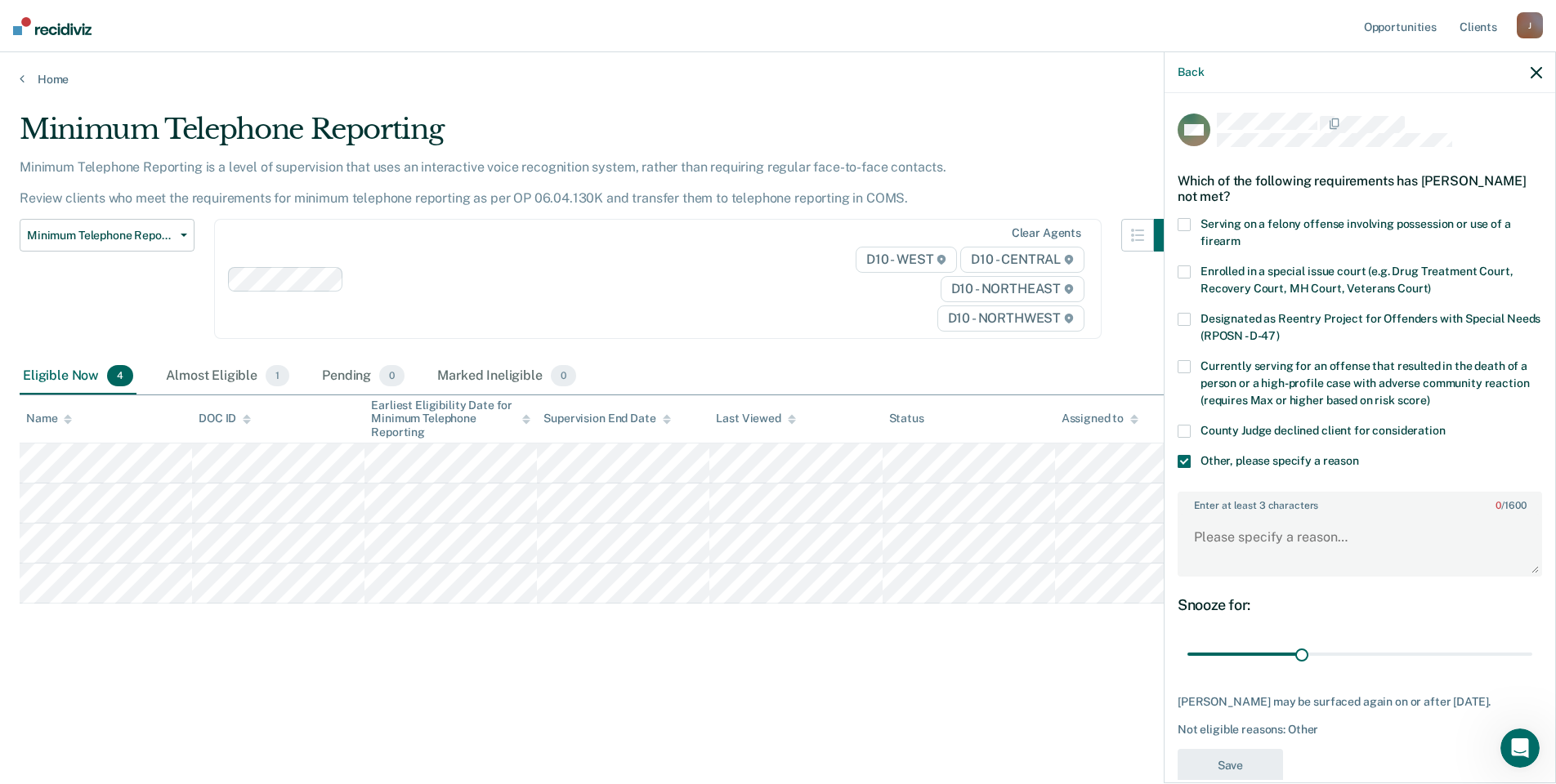
click at [1190, 428] on span at bounding box center [1184, 431] width 13 height 13
click at [1188, 456] on span at bounding box center [1184, 461] width 13 height 13
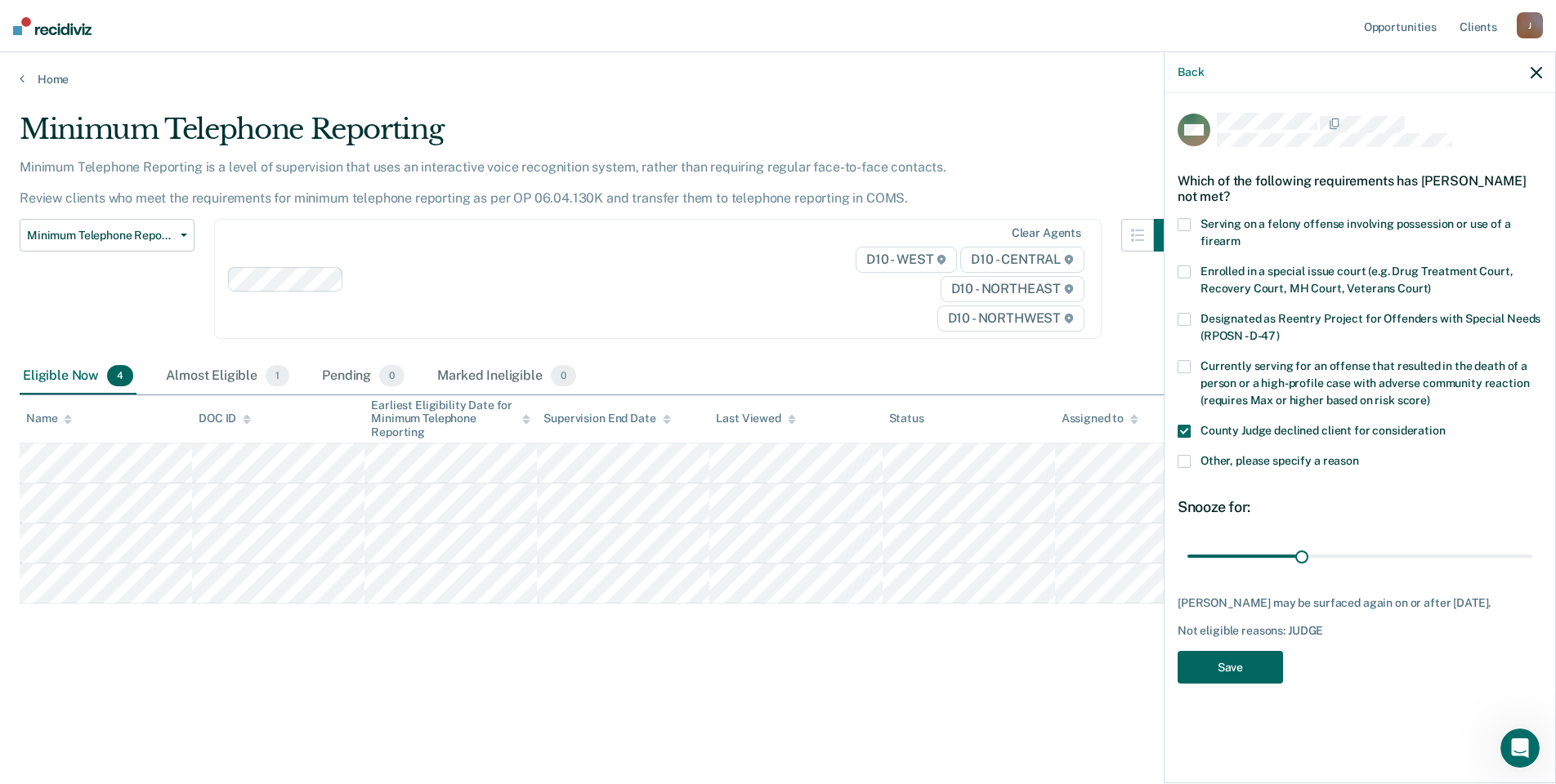
click at [1269, 681] on button "Save" at bounding box center [1230, 668] width 106 height 34
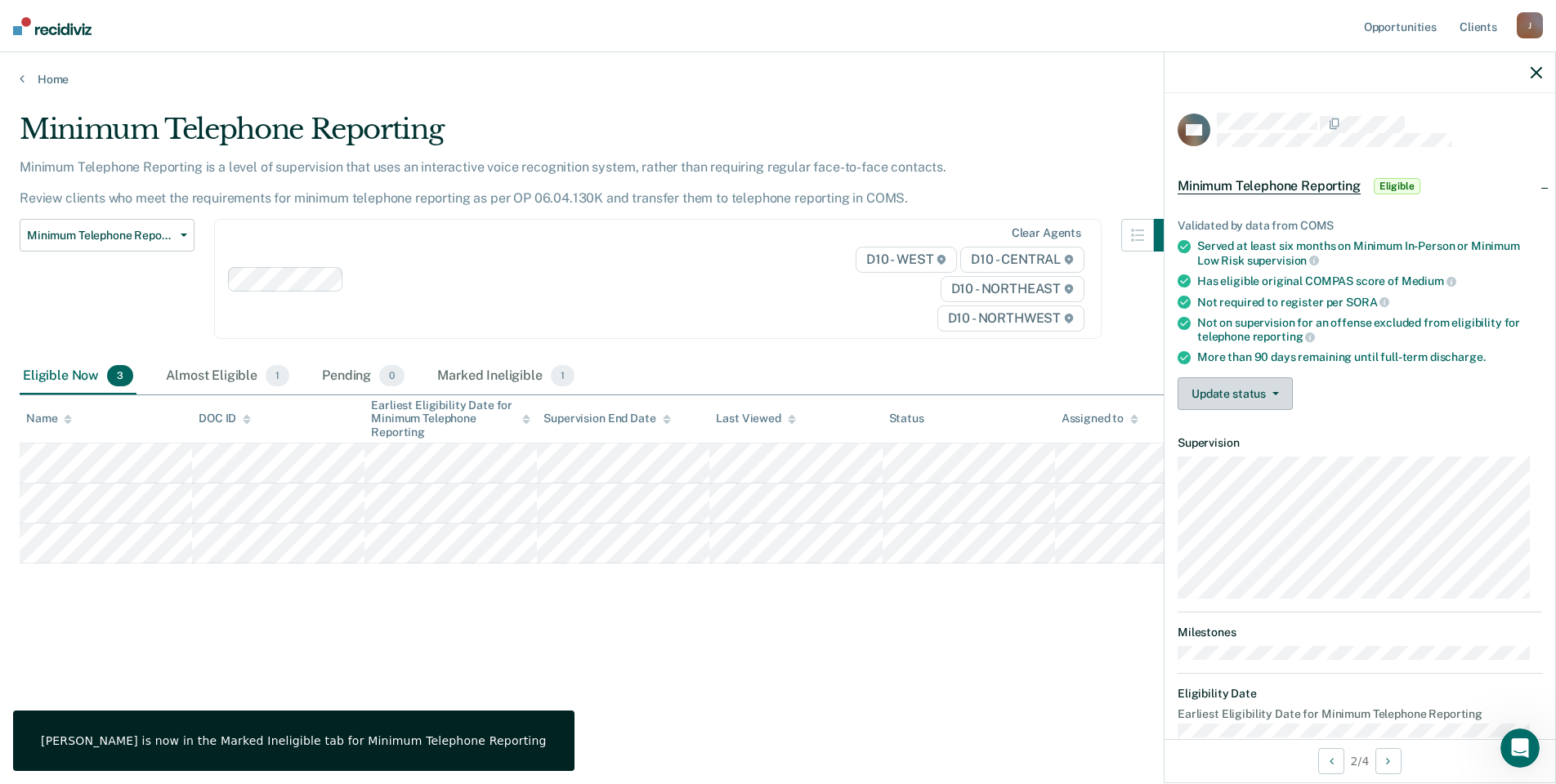
click at [1226, 394] on button "Update status" at bounding box center [1235, 393] width 115 height 33
click at [1225, 462] on button "Mark Ineligible" at bounding box center [1256, 459] width 157 height 26
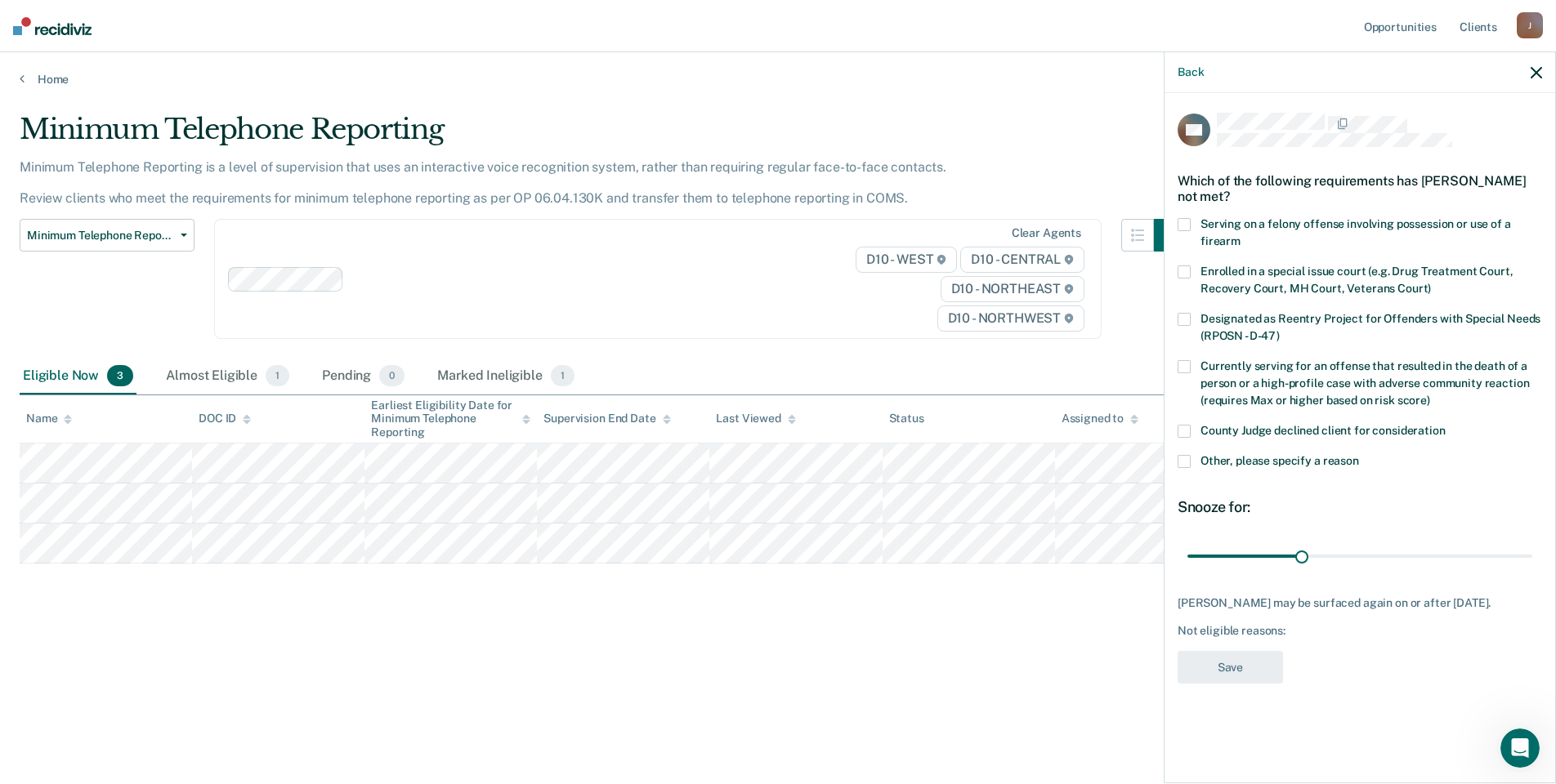
click at [1187, 428] on span at bounding box center [1184, 431] width 13 height 13
click at [1220, 685] on button "Save" at bounding box center [1230, 668] width 106 height 34
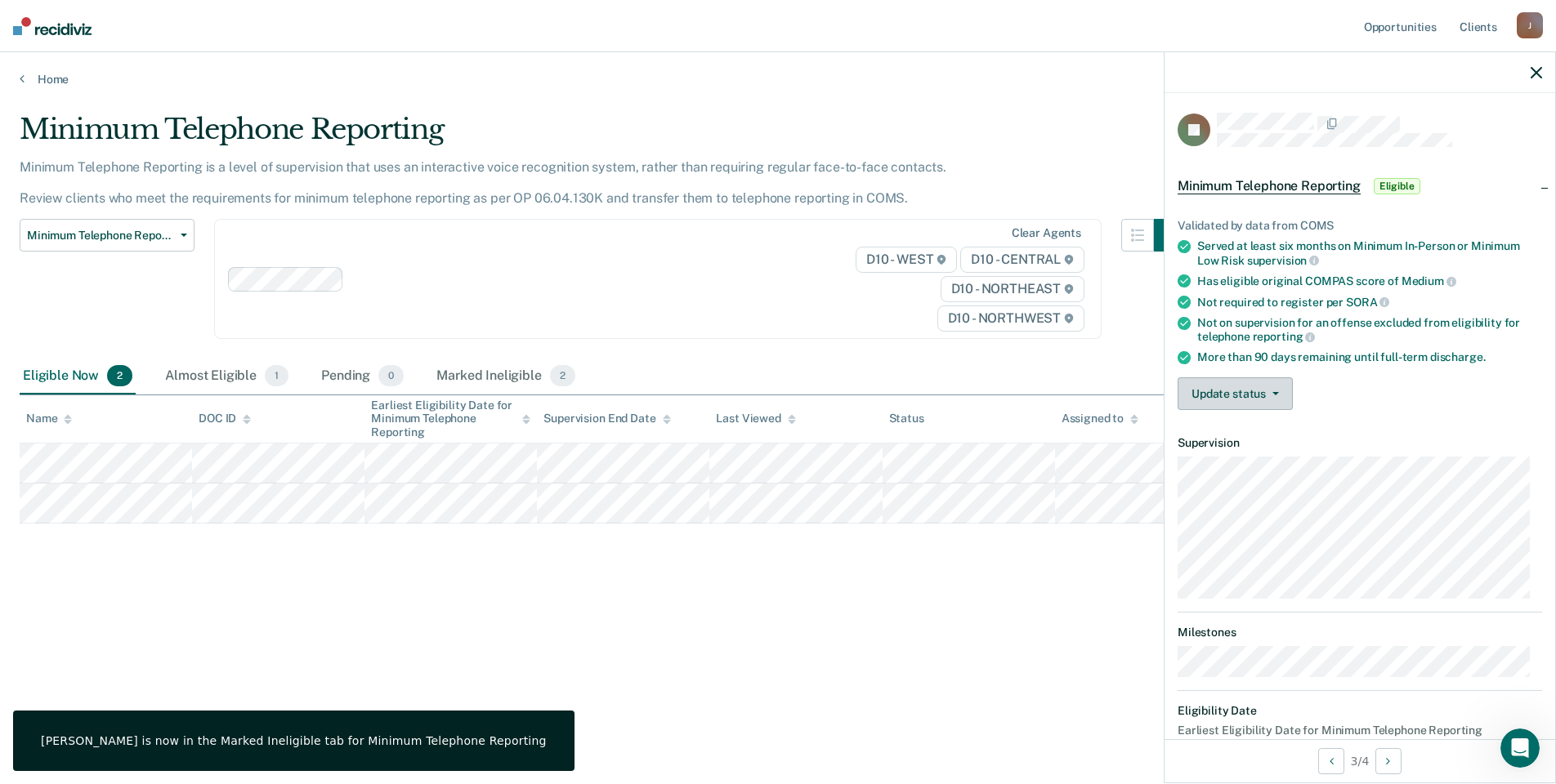
click at [1223, 390] on button "Update status" at bounding box center [1235, 393] width 115 height 33
click at [1223, 458] on button "Mark Ineligible" at bounding box center [1256, 459] width 157 height 26
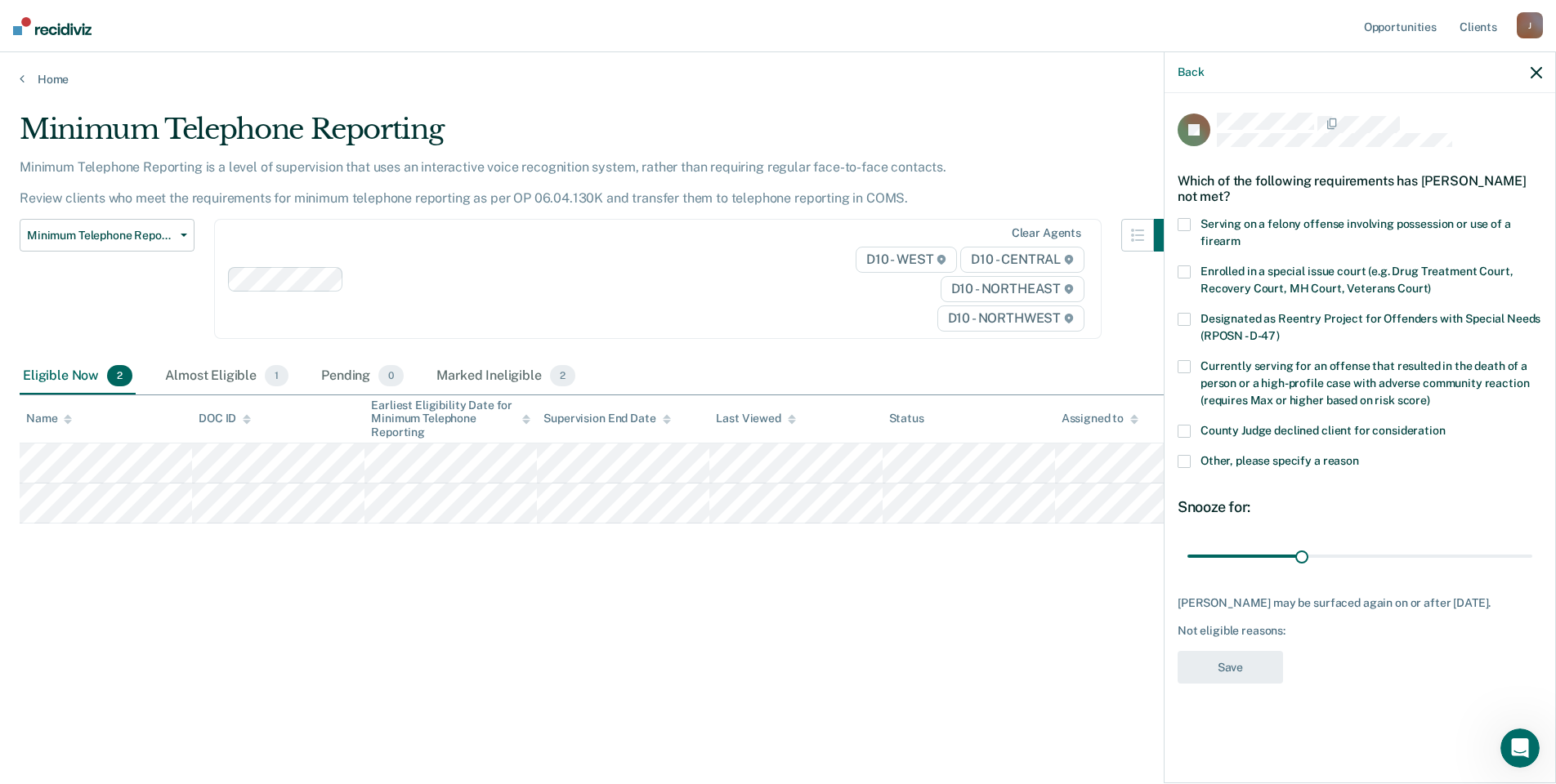
click at [1182, 425] on span at bounding box center [1184, 431] width 13 height 13
click at [1228, 680] on button "Save" at bounding box center [1230, 668] width 106 height 34
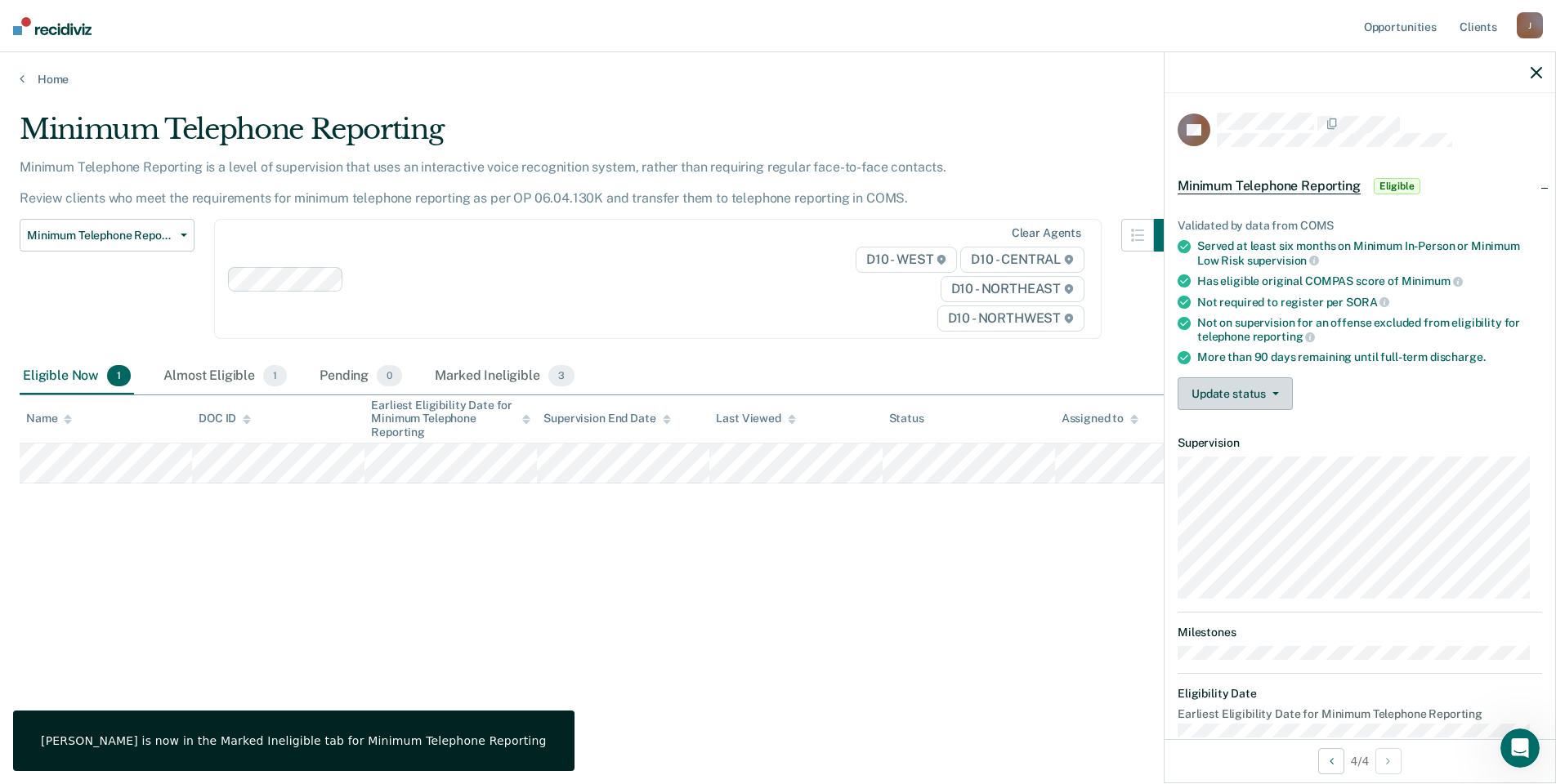
click at [1226, 389] on button "Update status" at bounding box center [1235, 393] width 115 height 33
click at [1239, 466] on button "Mark Ineligible" at bounding box center [1256, 459] width 157 height 26
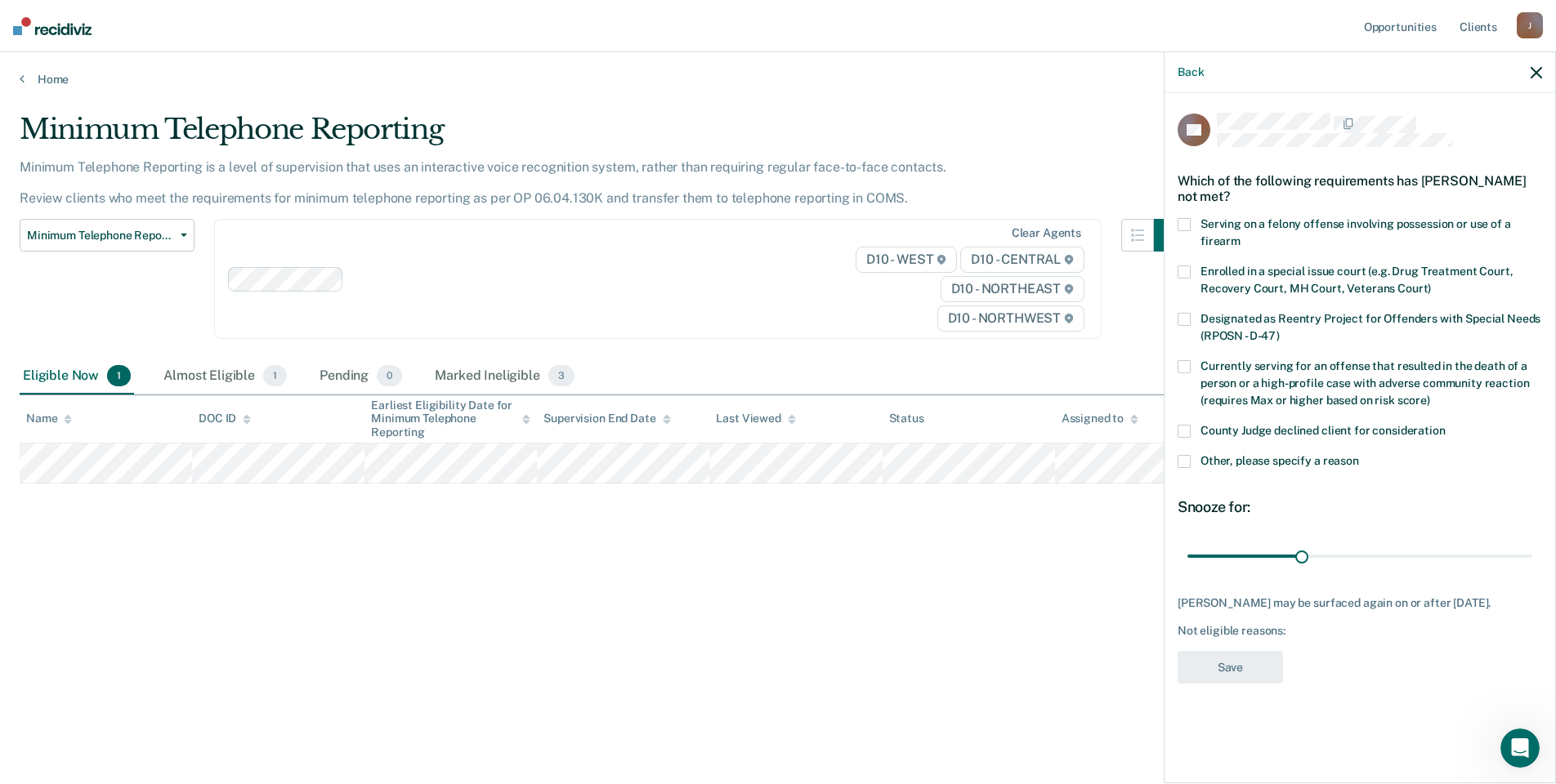
click at [1187, 455] on span at bounding box center [1184, 461] width 13 height 13
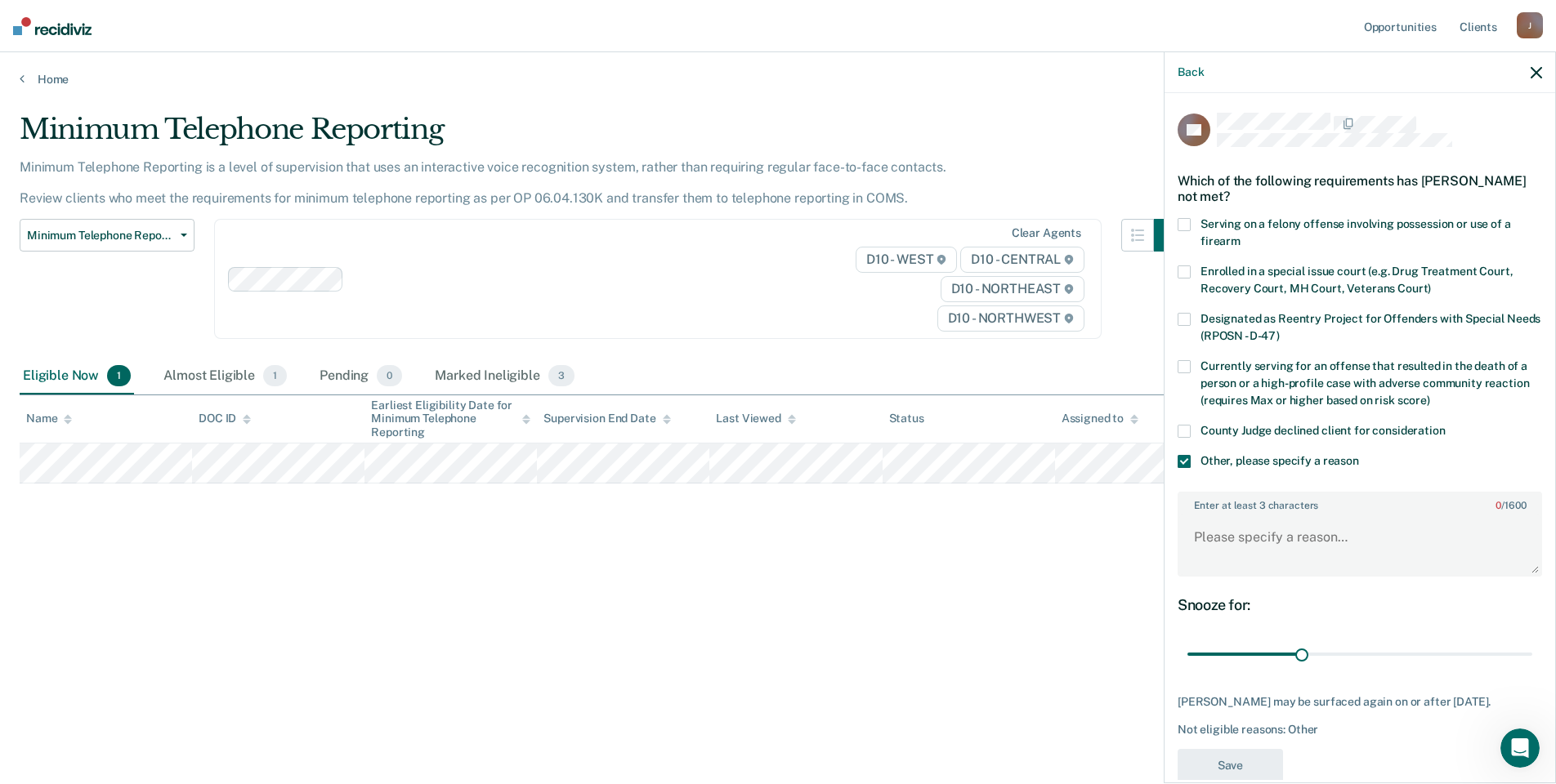
click at [1187, 455] on span at bounding box center [1184, 461] width 13 height 13
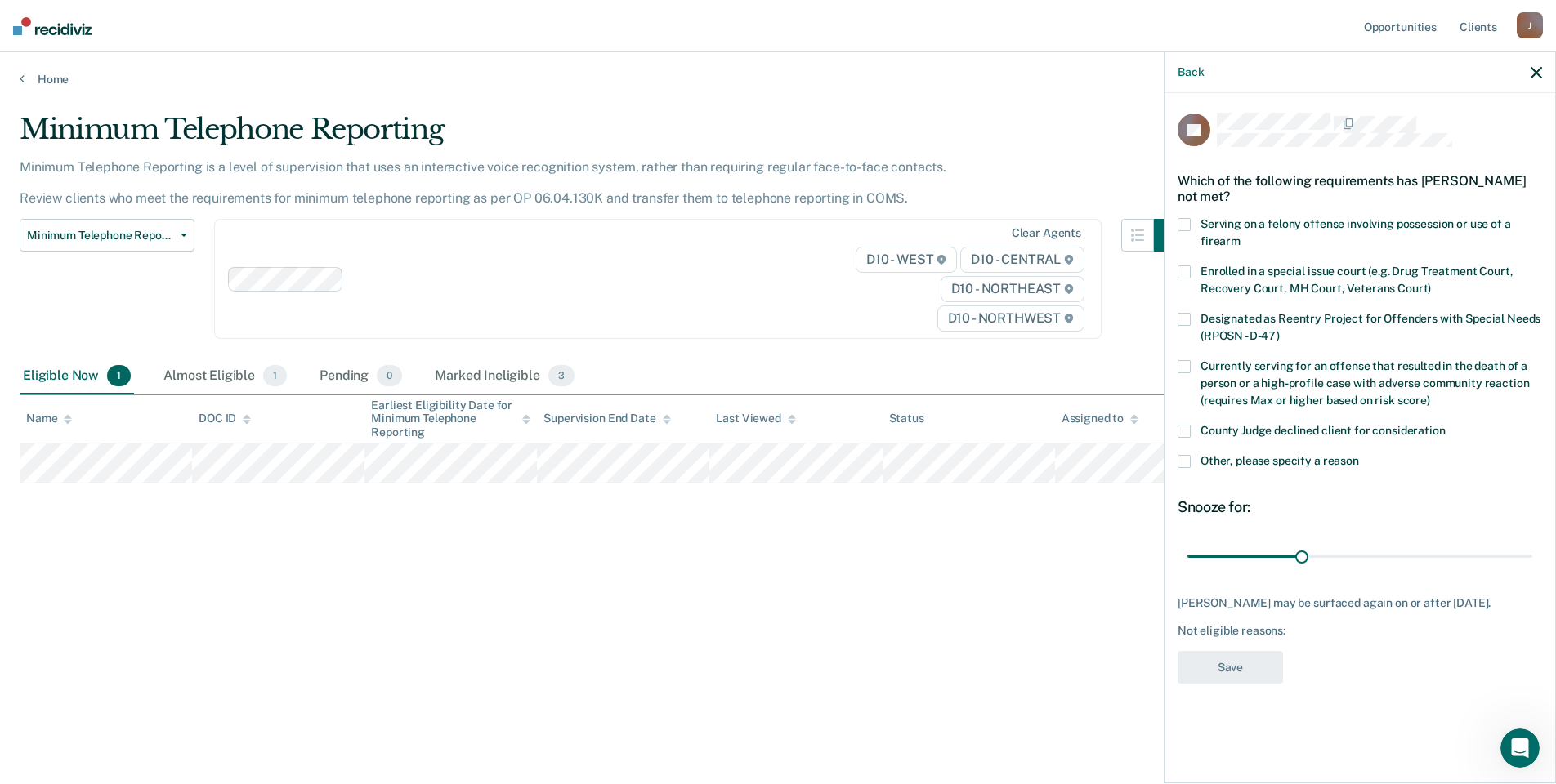
click at [1181, 432] on span at bounding box center [1184, 431] width 13 height 13
click at [1220, 677] on button "Save" at bounding box center [1230, 668] width 106 height 34
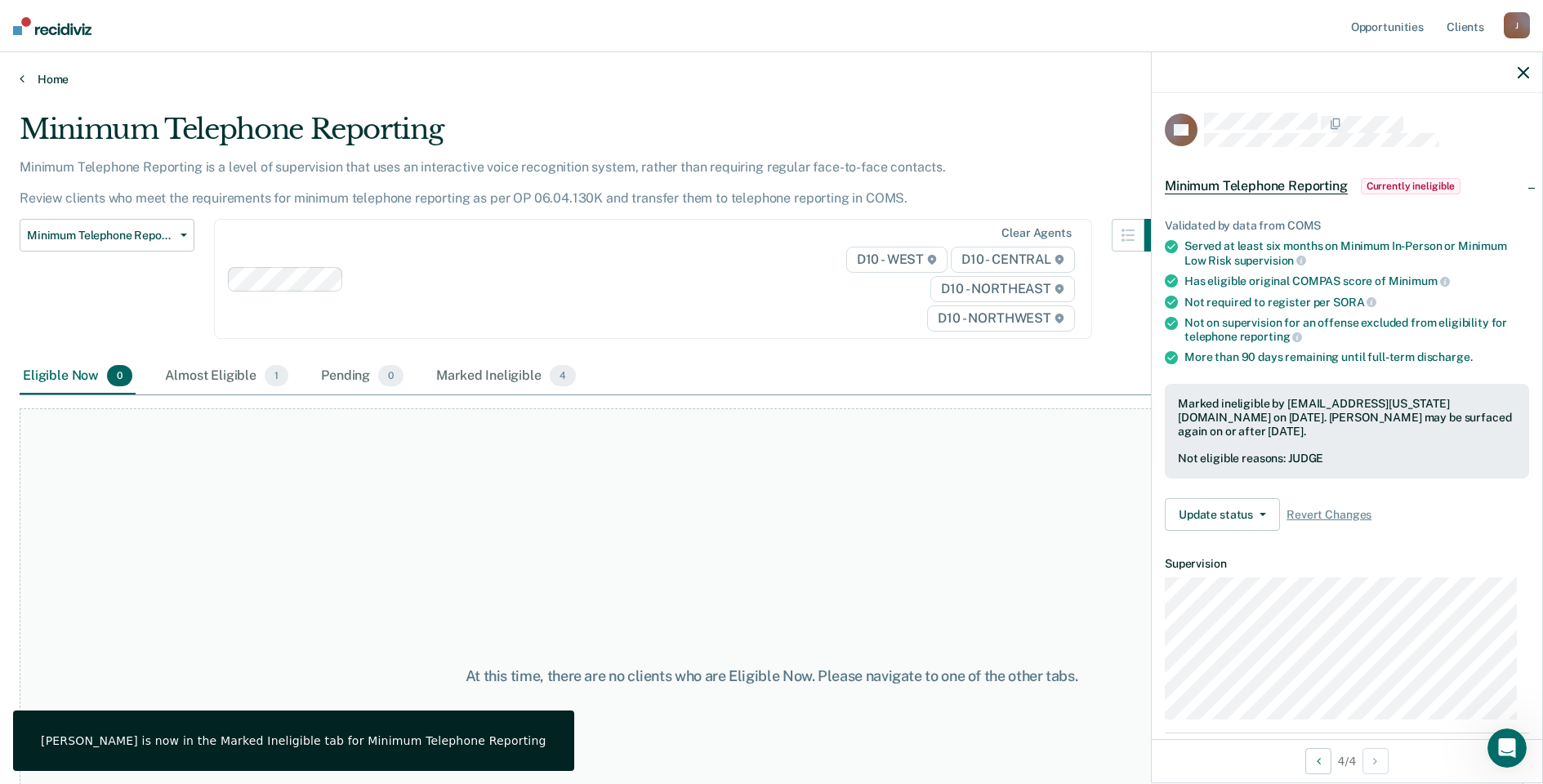
click at [39, 76] on link "Home" at bounding box center [772, 79] width 1504 height 15
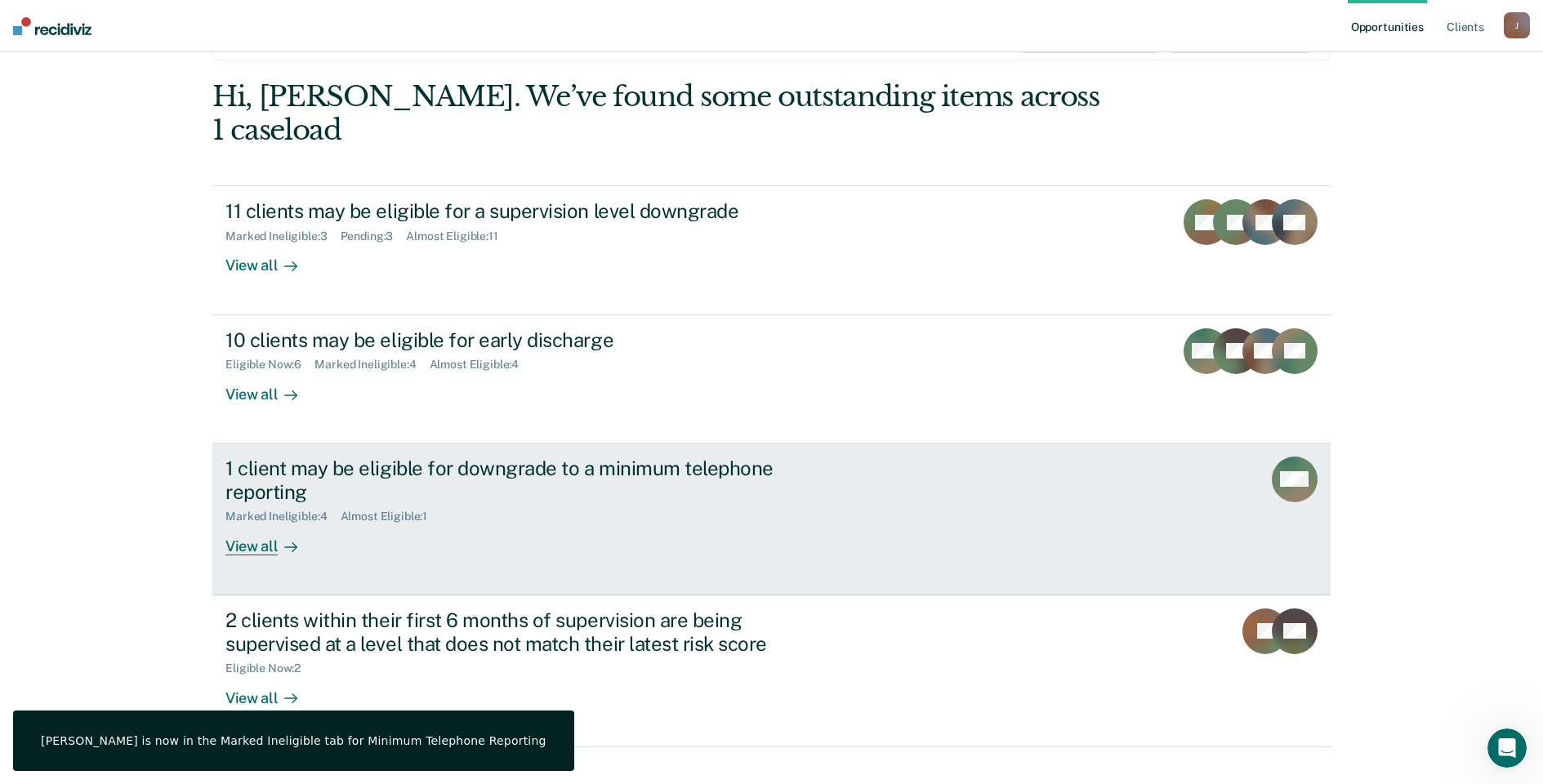
scroll to position [109, 0]
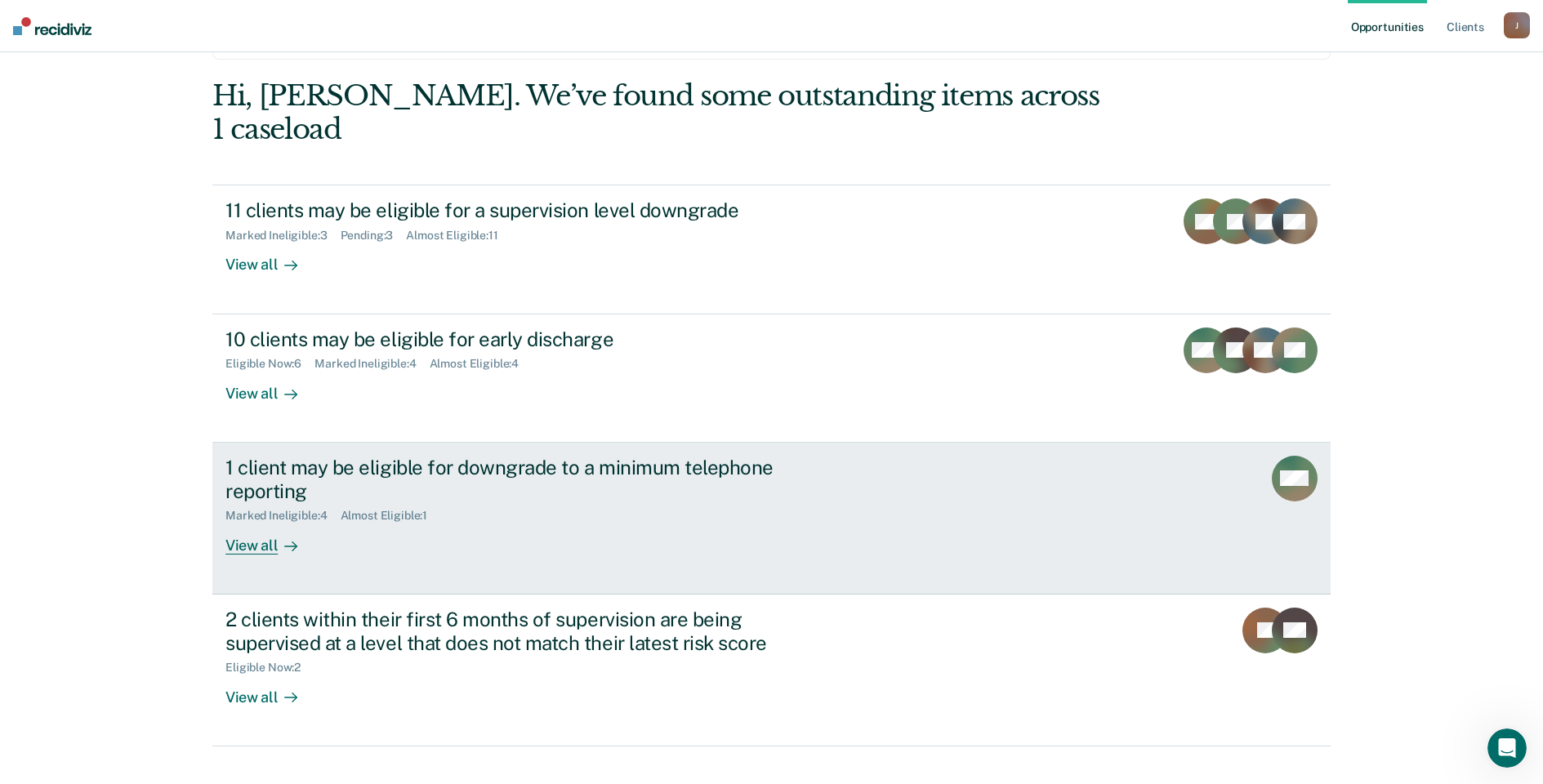
click at [241, 522] on div "View all" at bounding box center [272, 538] width 92 height 32
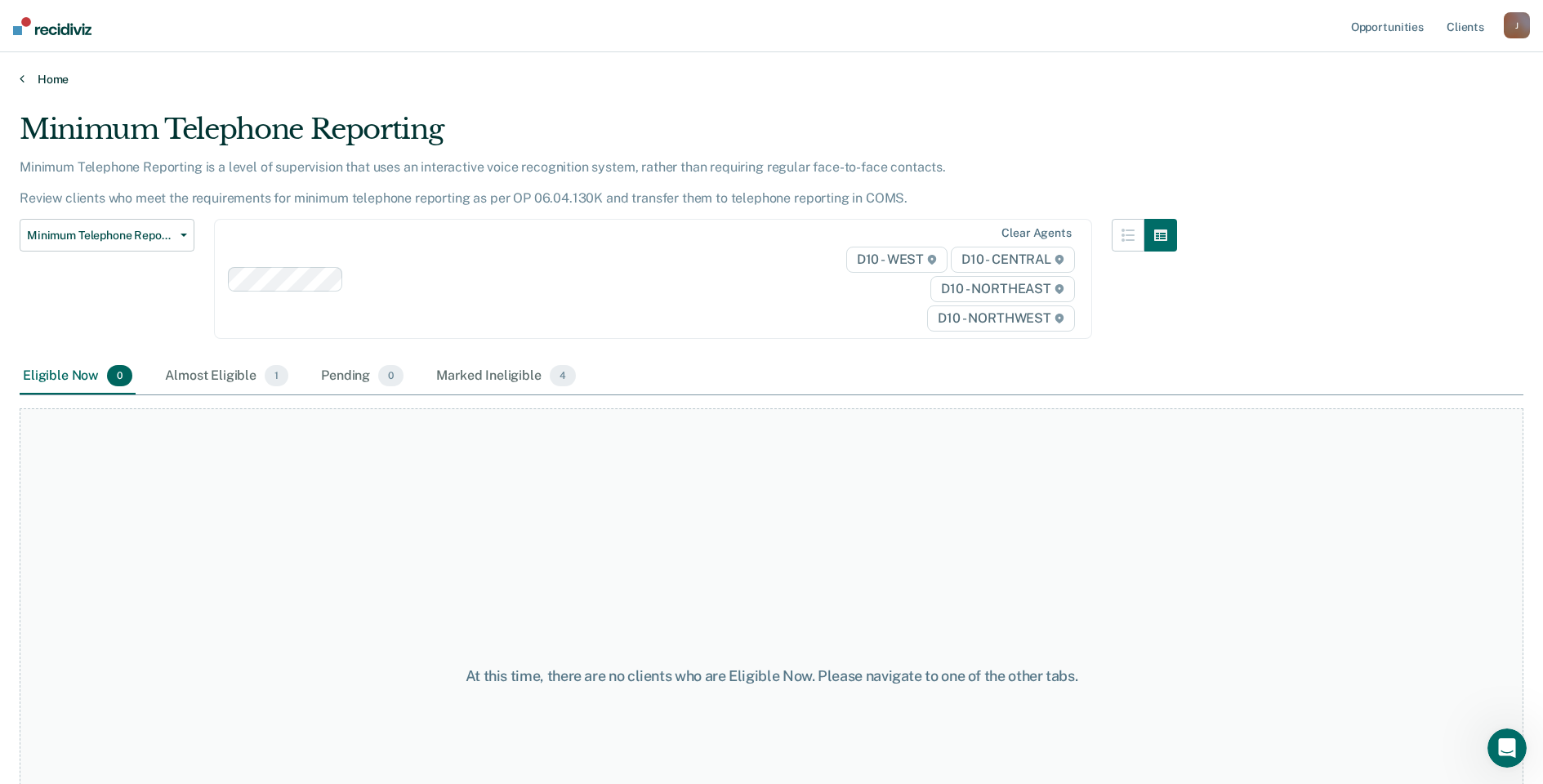
click at [41, 79] on link "Home" at bounding box center [772, 79] width 1504 height 15
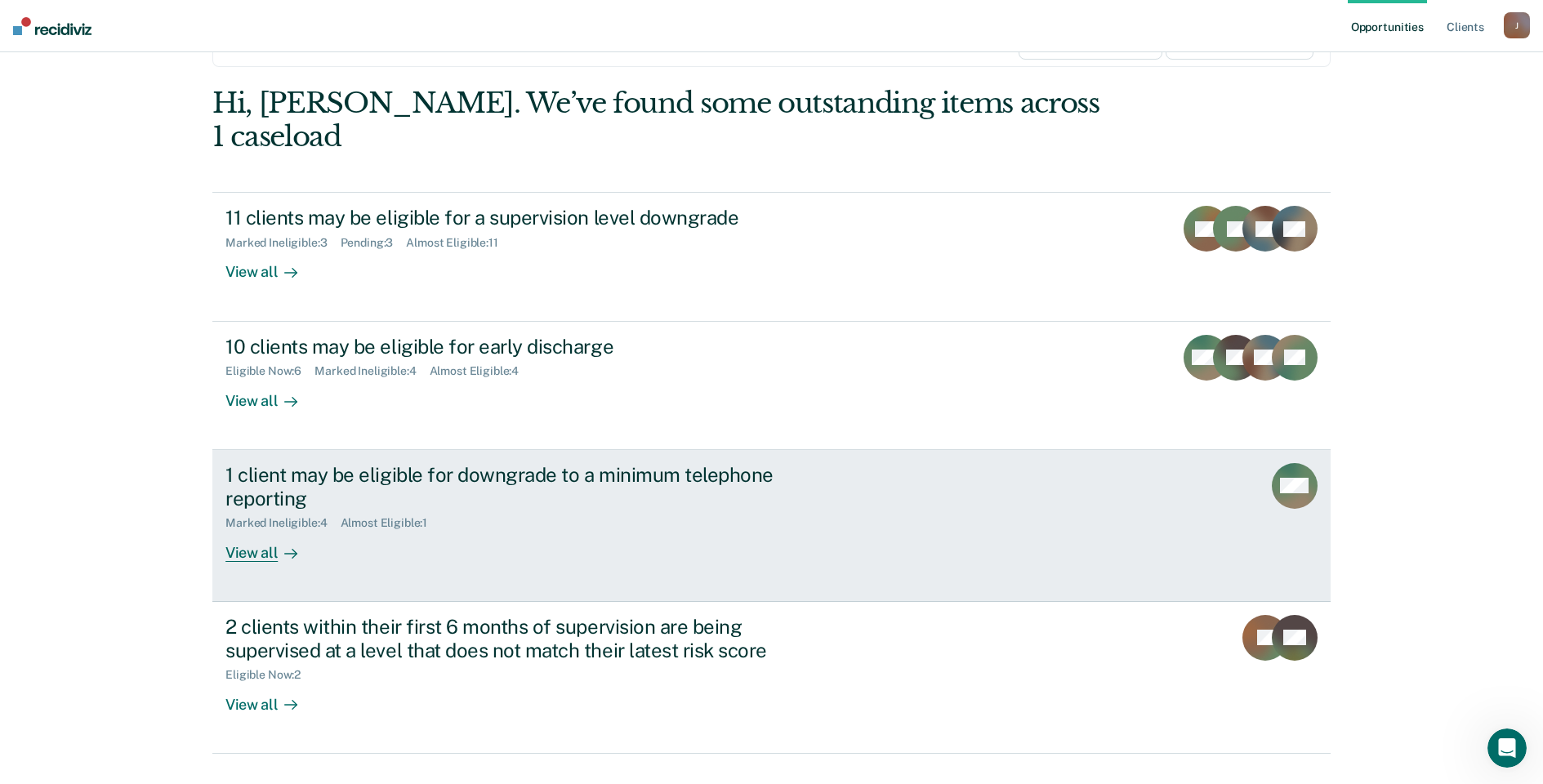
scroll to position [109, 0]
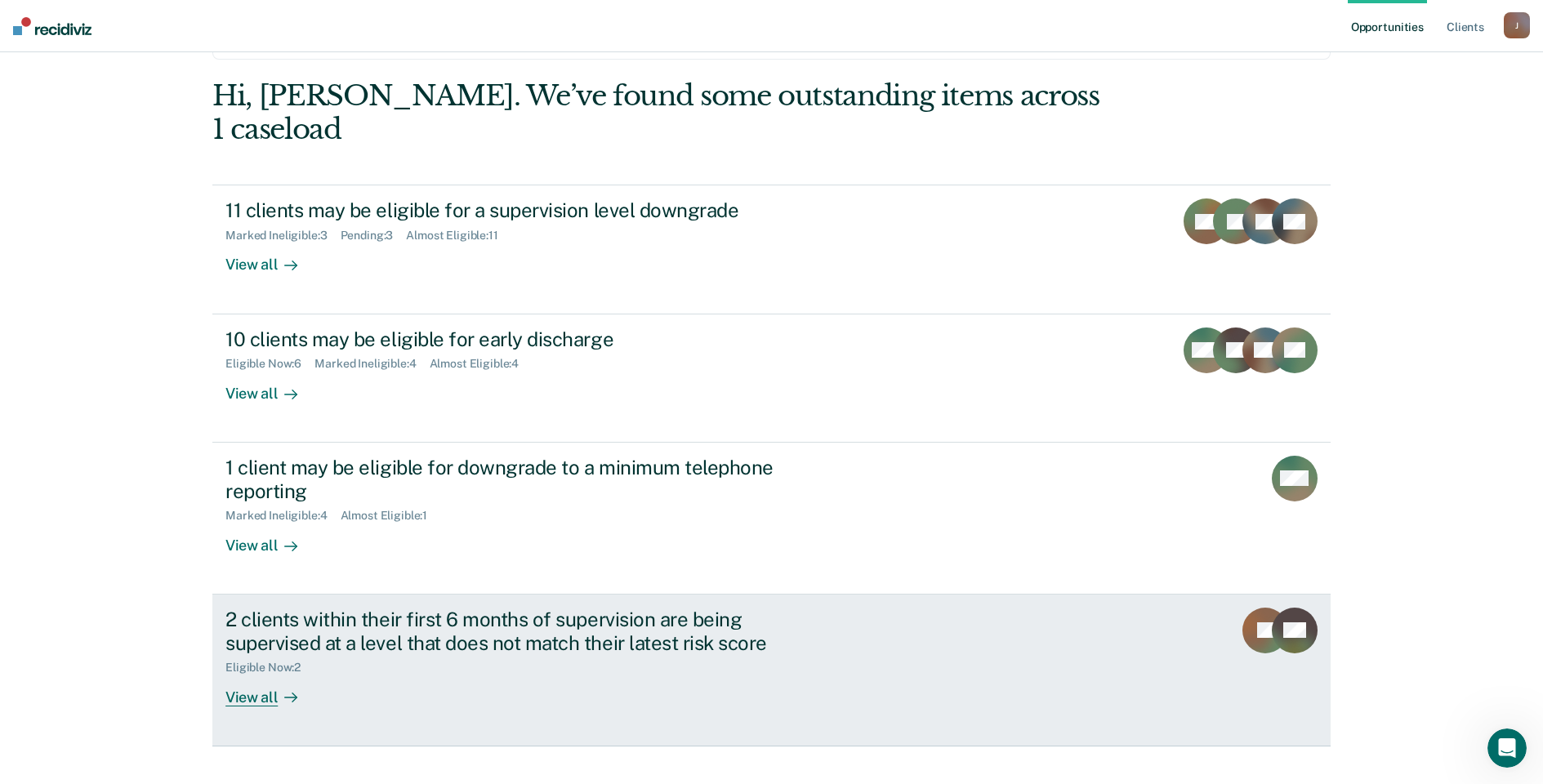
click at [240, 675] on div "View all" at bounding box center [272, 690] width 92 height 32
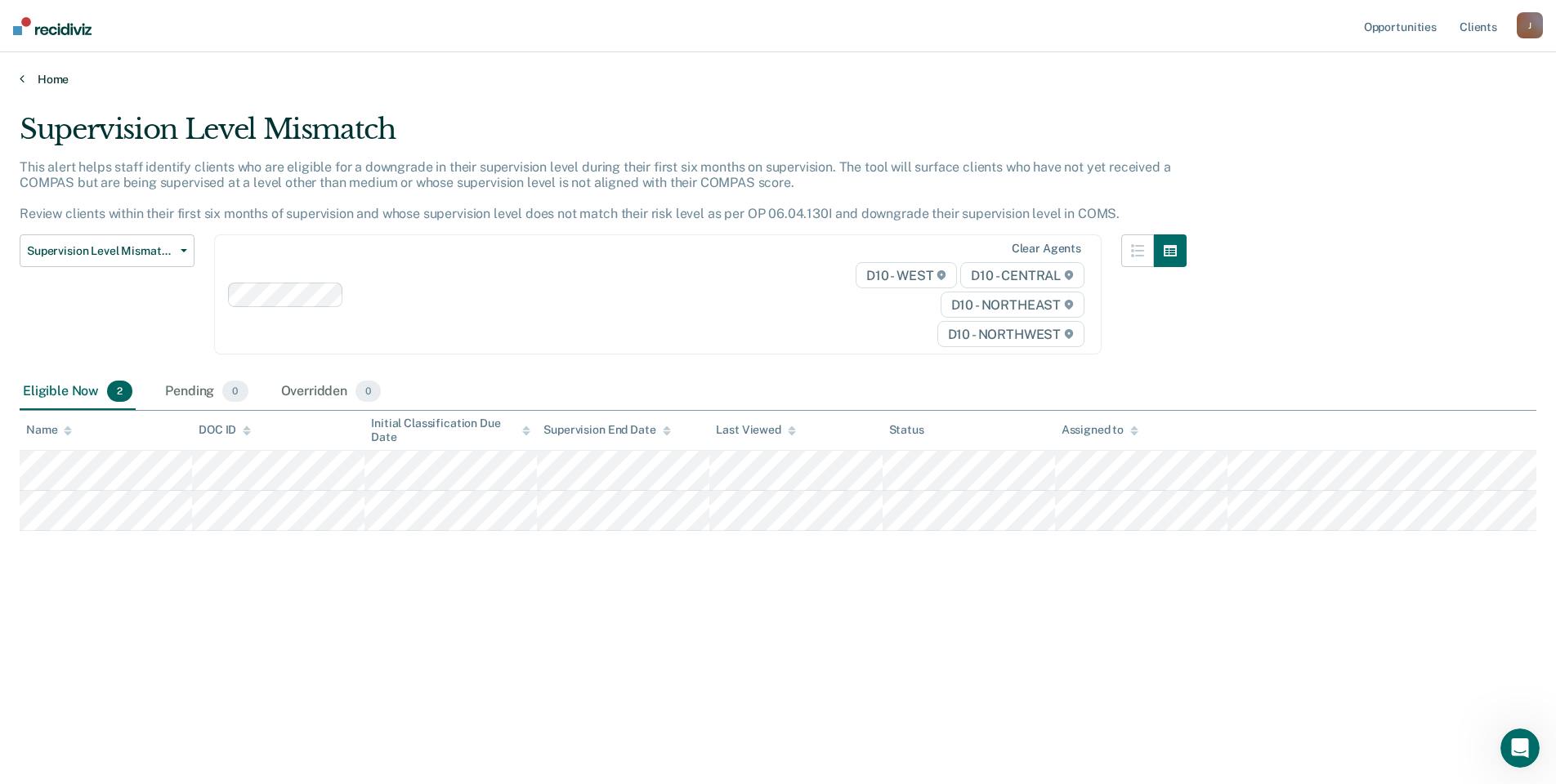
click at [50, 80] on link "Home" at bounding box center [778, 79] width 1516 height 15
